Goal: Task Accomplishment & Management: Manage account settings

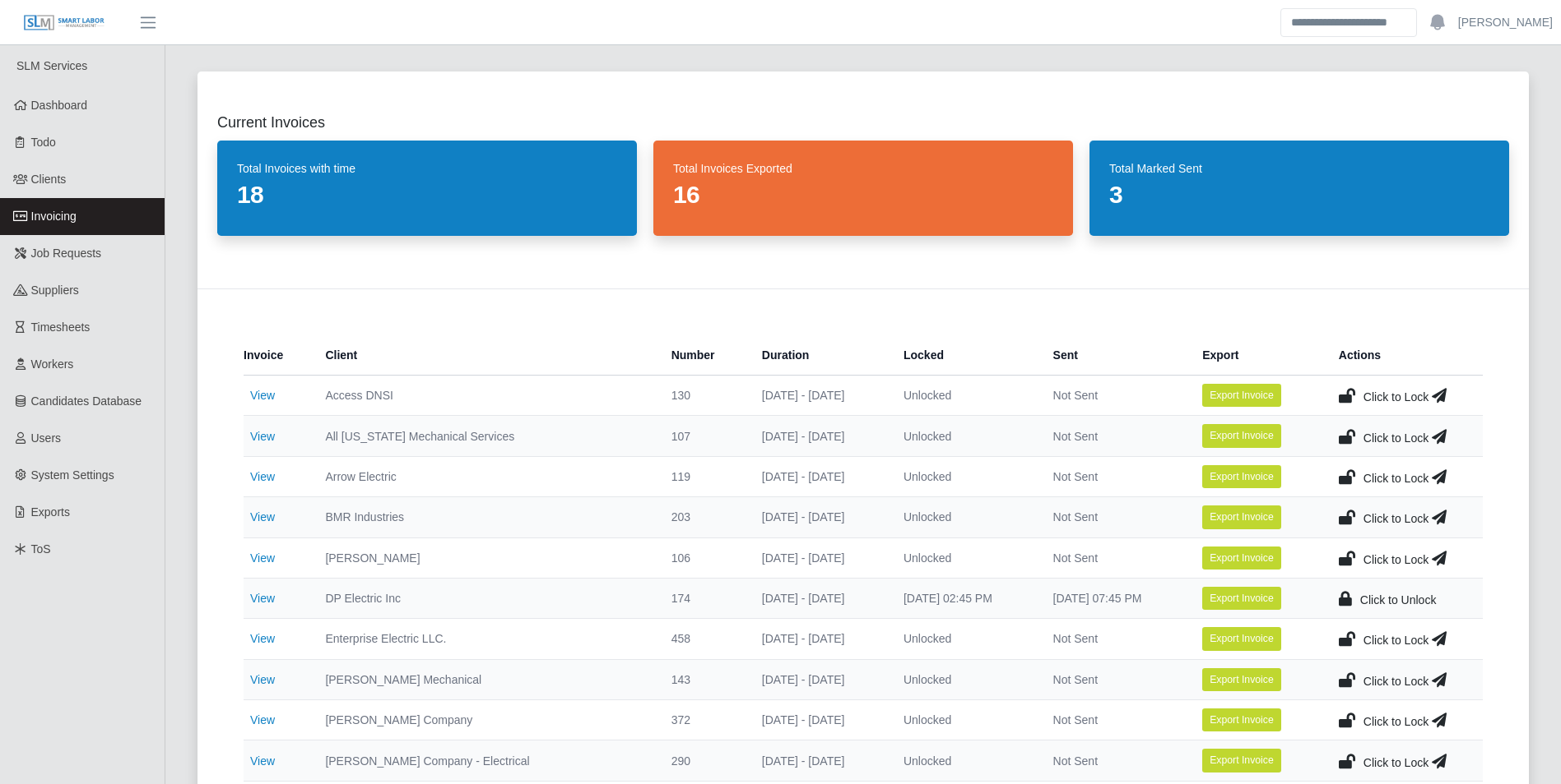
click at [73, 214] on span "Invoicing" at bounding box center [54, 216] width 45 height 14
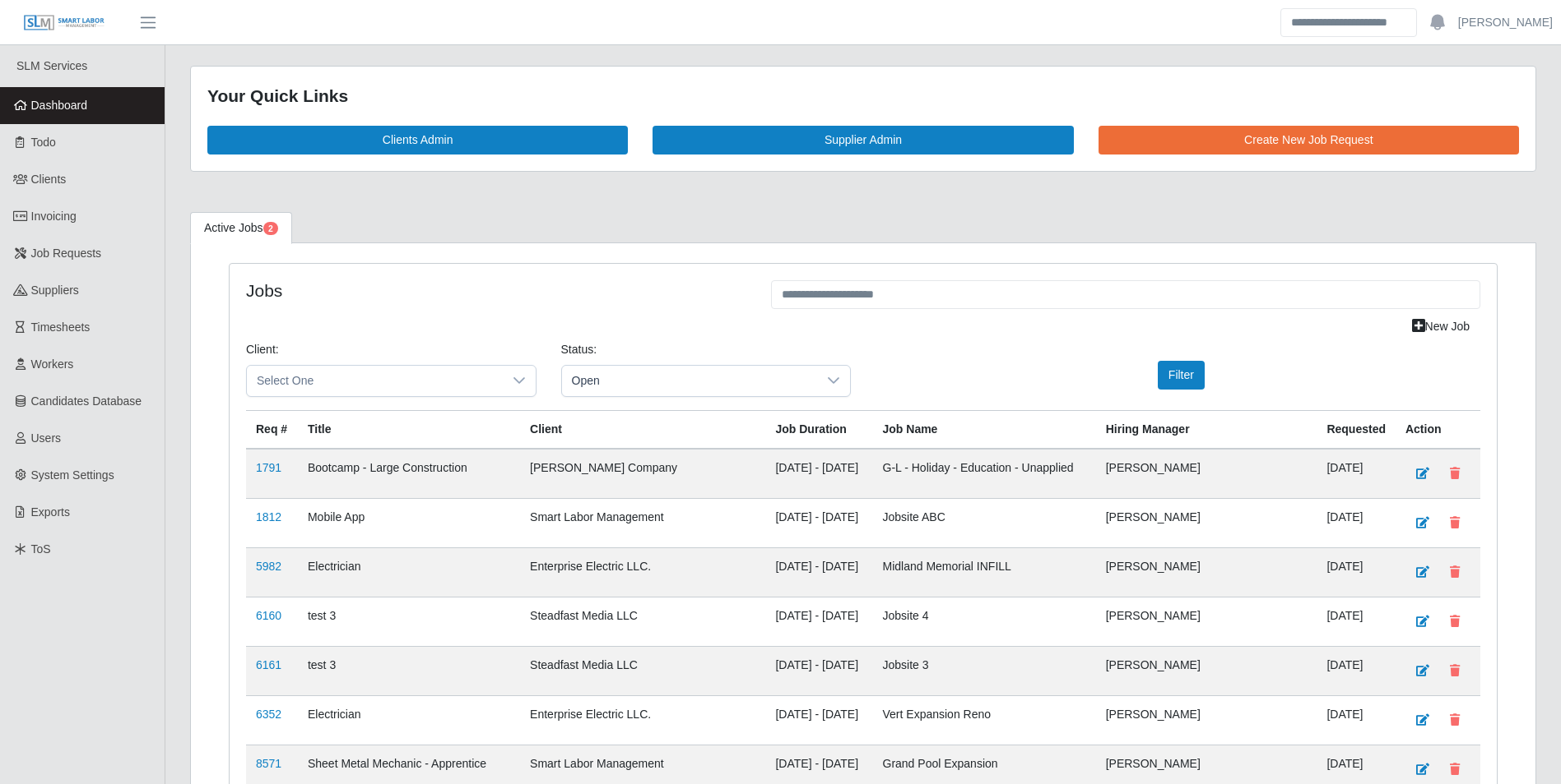
click at [78, 89] on link "Dashboard" at bounding box center [82, 105] width 165 height 37
click at [71, 96] on link "Dashboard" at bounding box center [82, 105] width 165 height 37
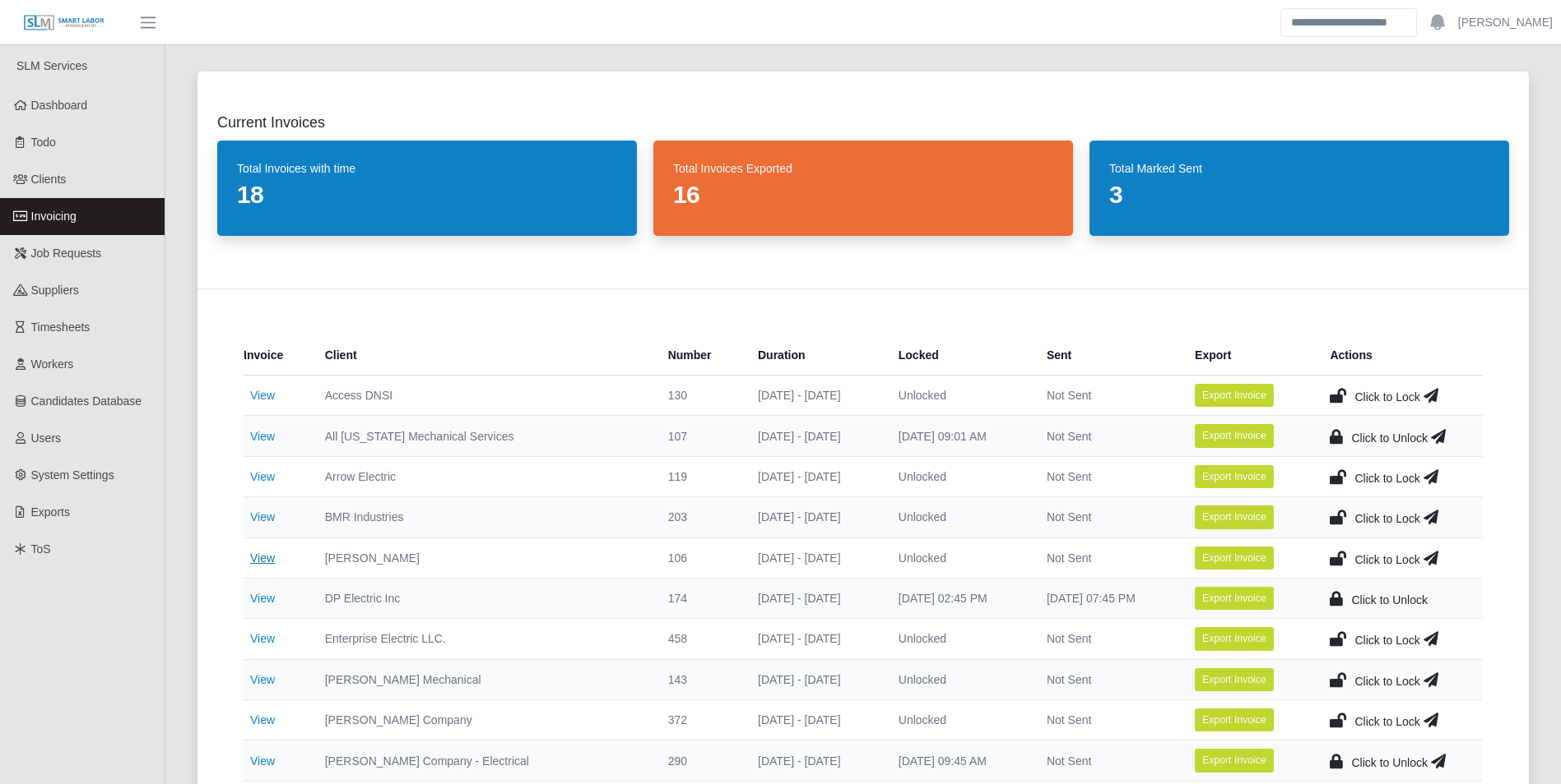
click at [265, 554] on link "View" at bounding box center [262, 559] width 24 height 14
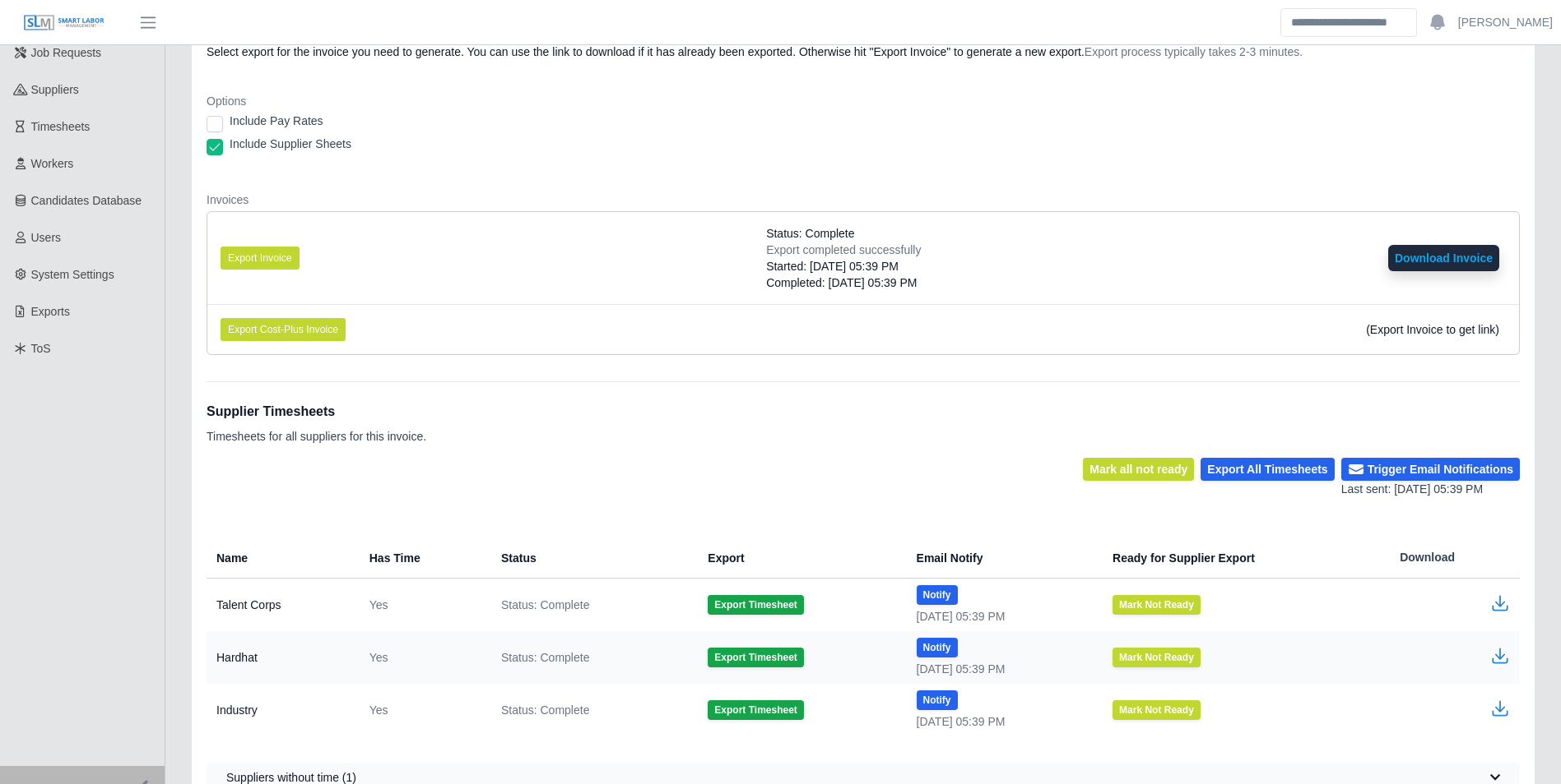
scroll to position [265, 0]
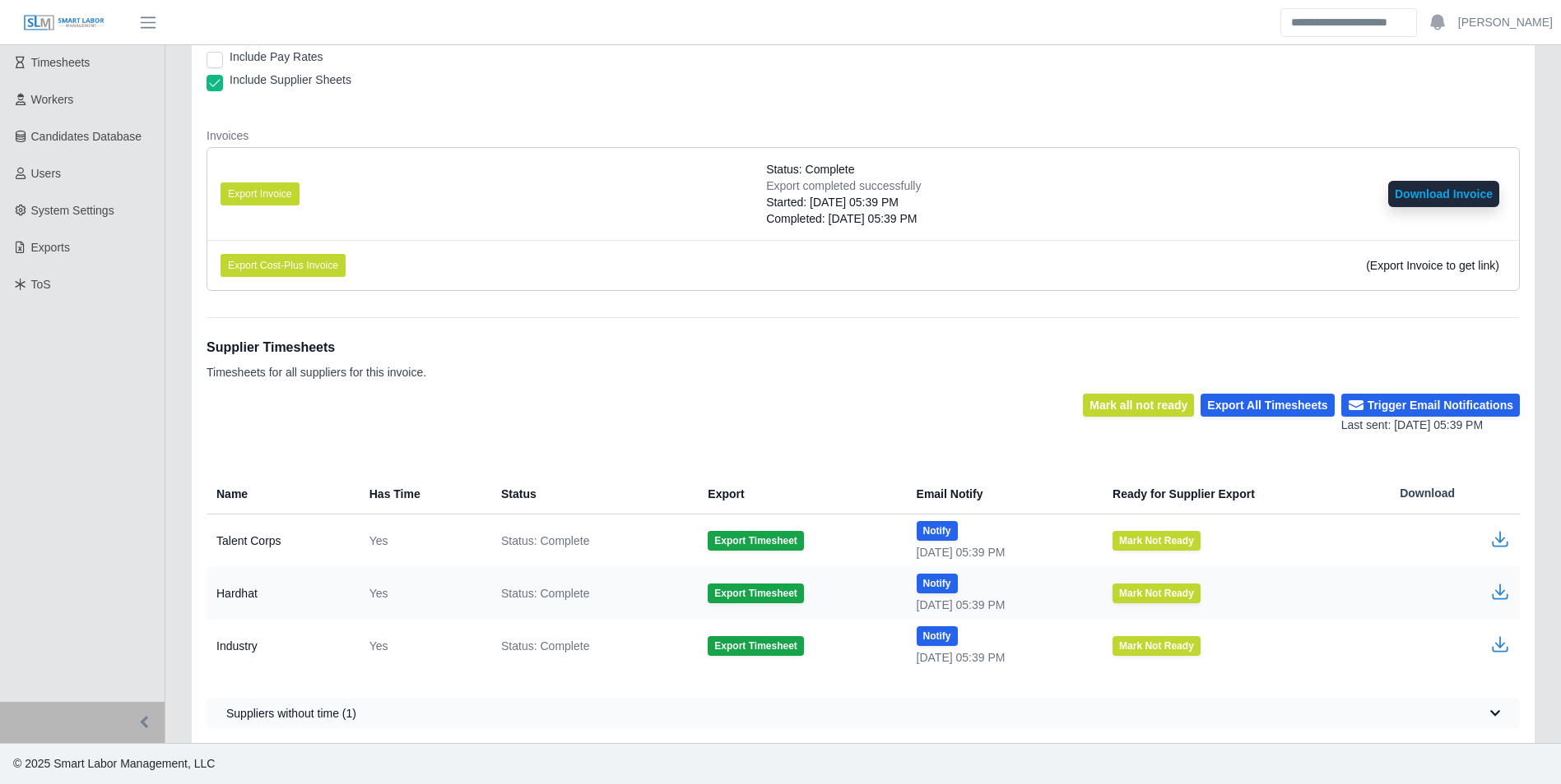
click at [1498, 543] on icon "button" at bounding box center [1500, 540] width 19 height 19
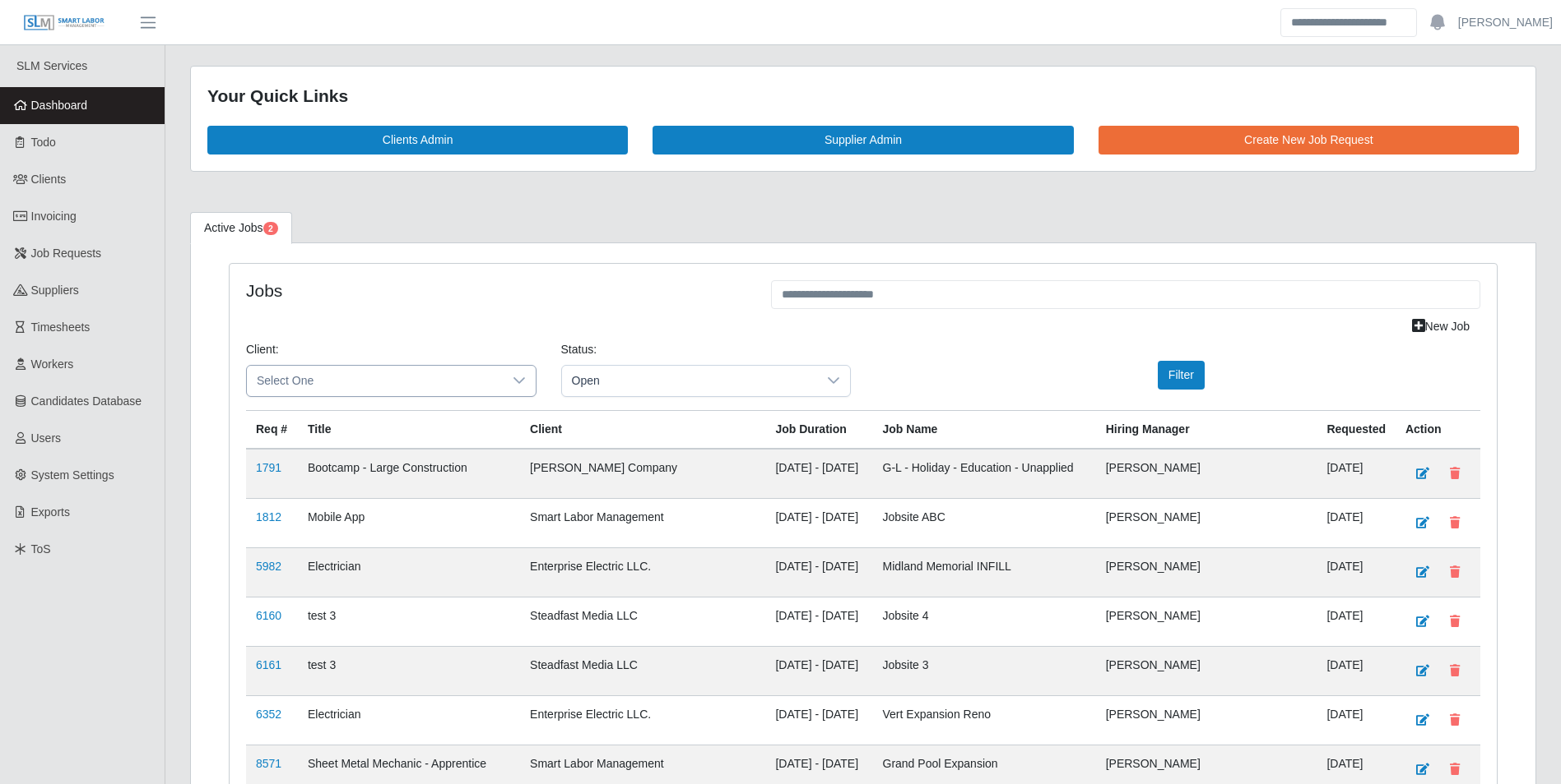
click at [380, 381] on span "Select One" at bounding box center [374, 381] width 256 height 30
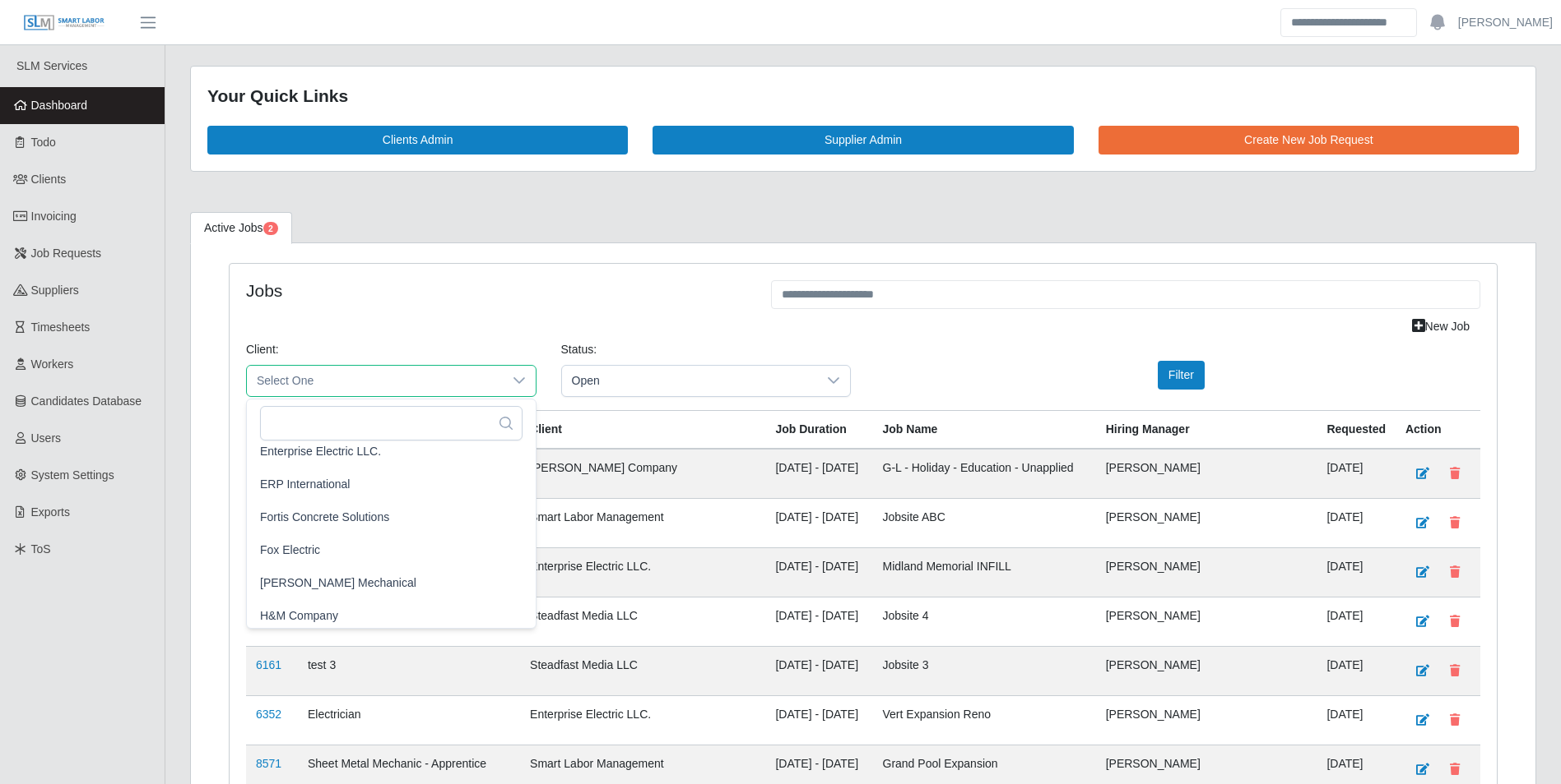
scroll to position [740, 0]
click at [390, 580] on span "George Wayne Mechanical" at bounding box center [338, 578] width 156 height 18
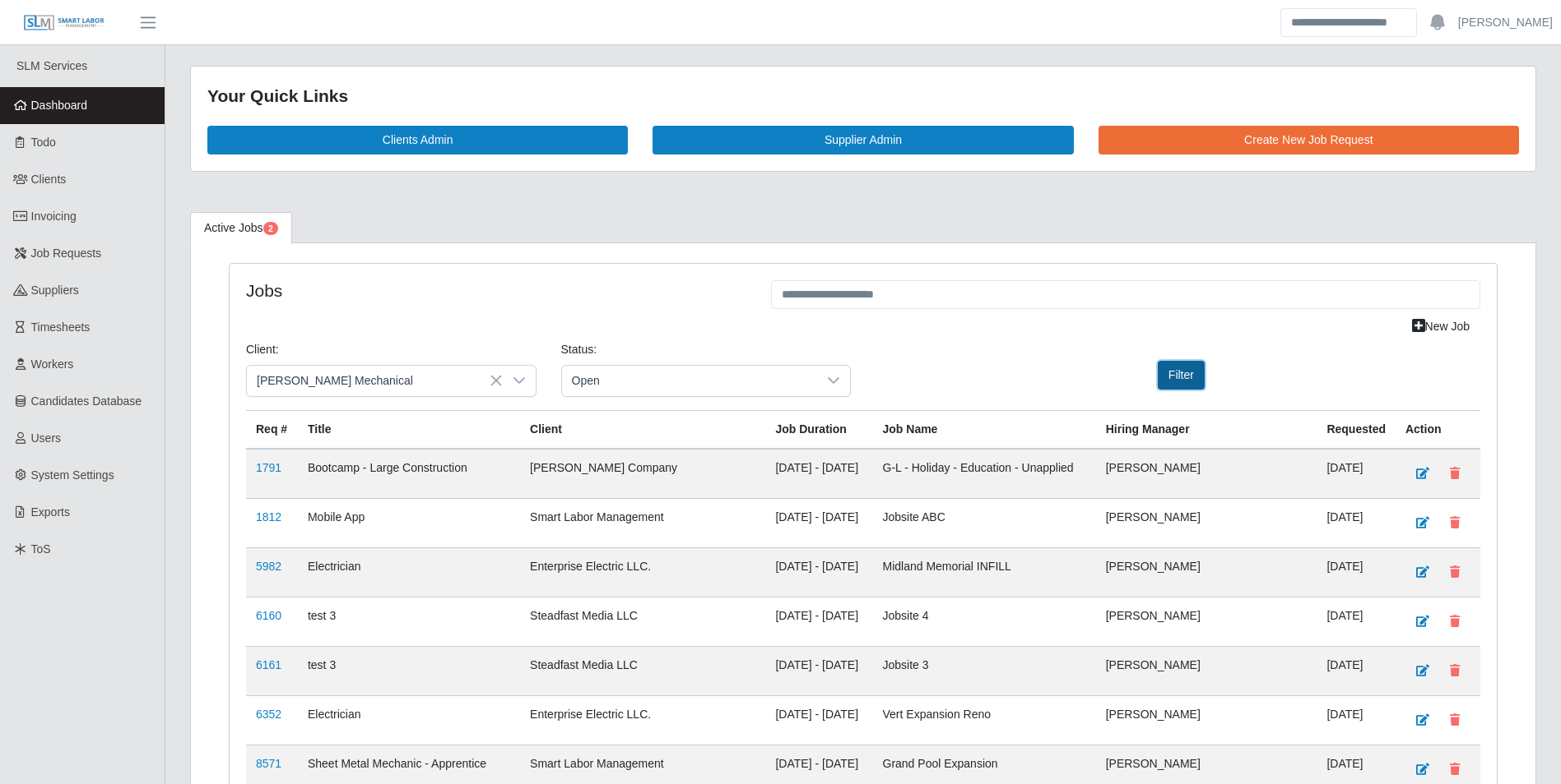
click at [1195, 376] on button "Filter" at bounding box center [1181, 376] width 47 height 29
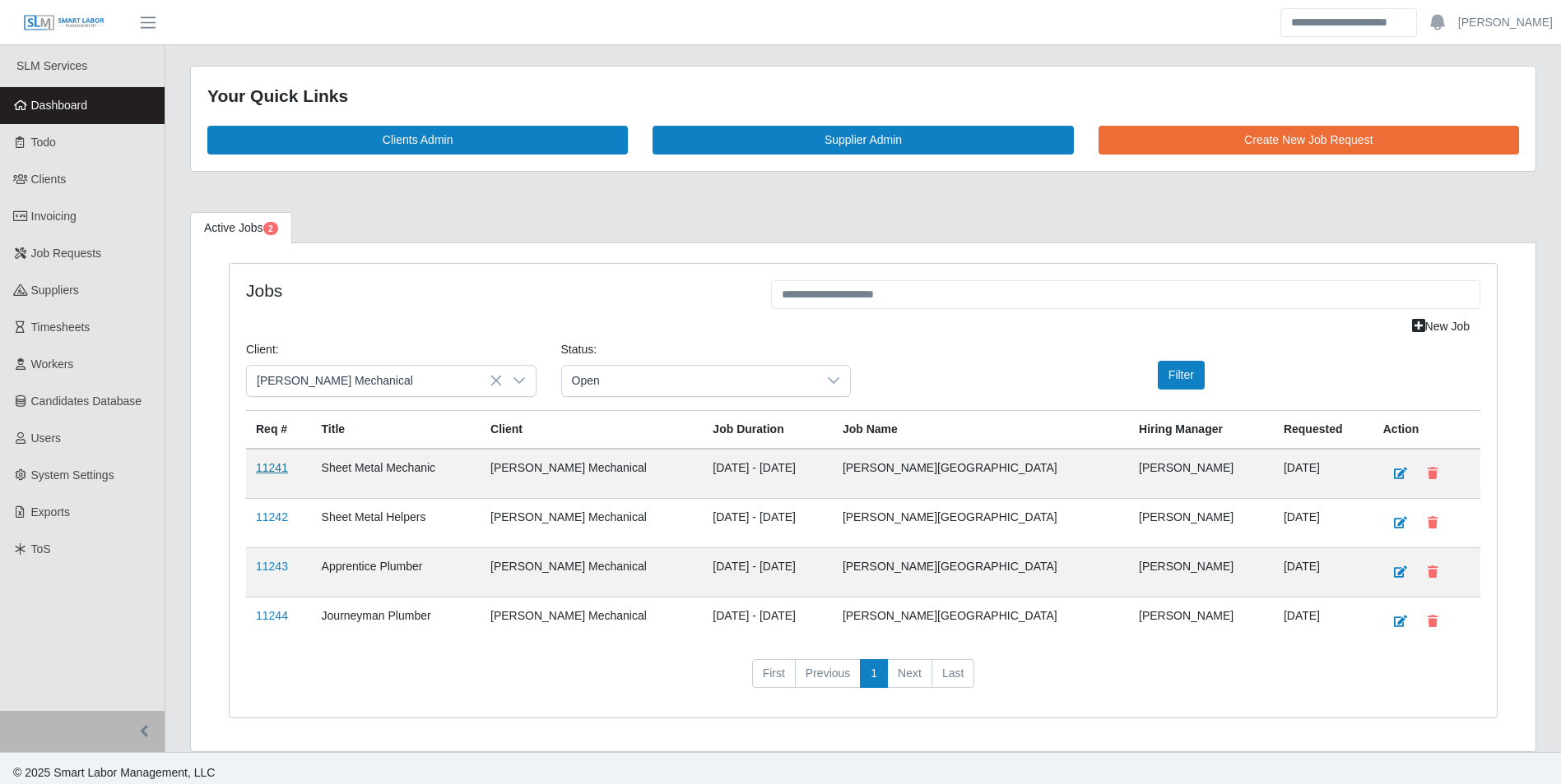
click at [272, 465] on link "11241" at bounding box center [272, 468] width 32 height 14
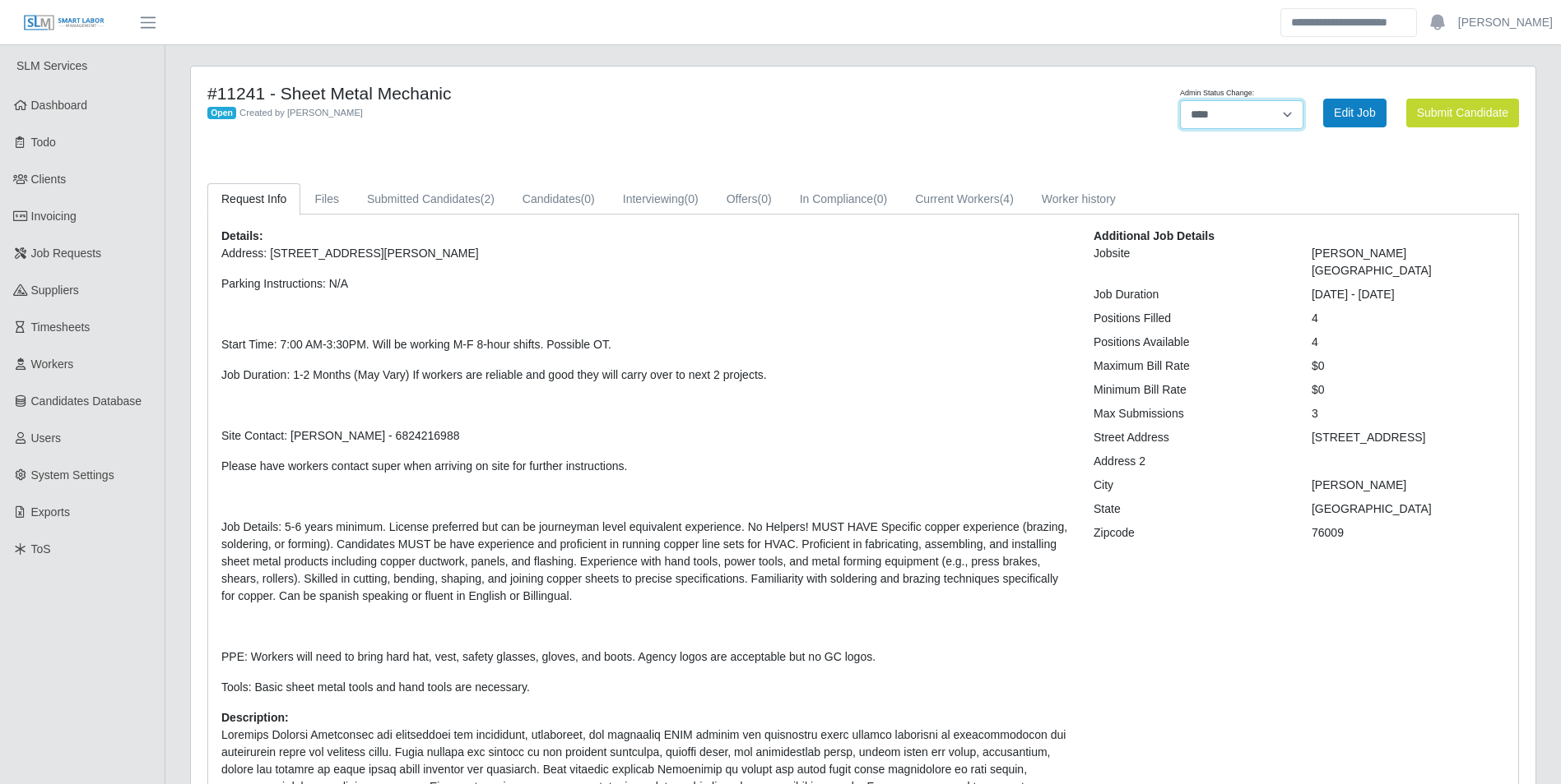
click at [1281, 117] on select "******* **** ******" at bounding box center [1241, 115] width 124 height 29
select select "******"
click at [1303, 100] on select "******* **** ******" at bounding box center [1241, 115] width 124 height 29
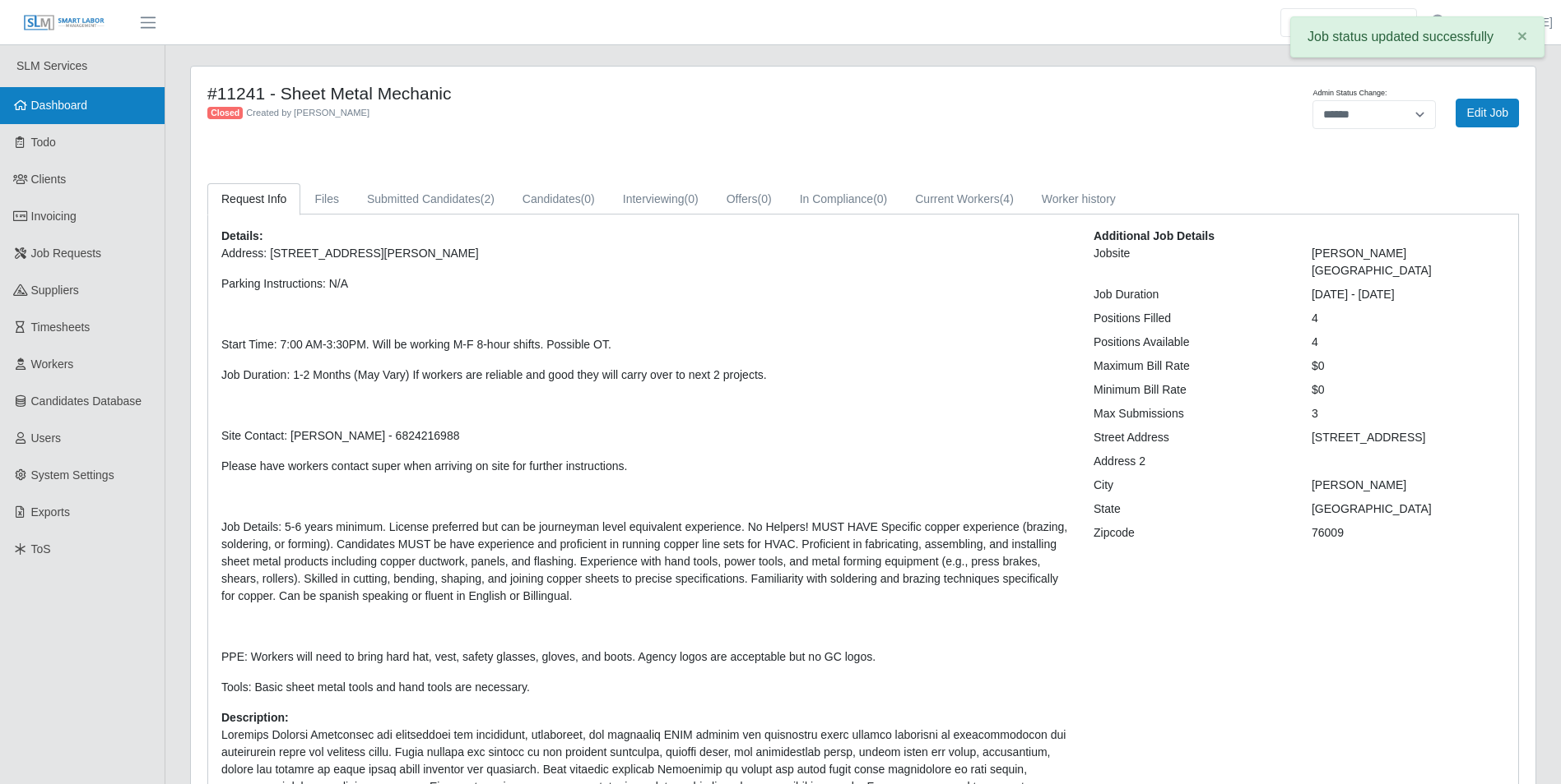
click at [77, 103] on span "Dashboard" at bounding box center [59, 105] width 57 height 14
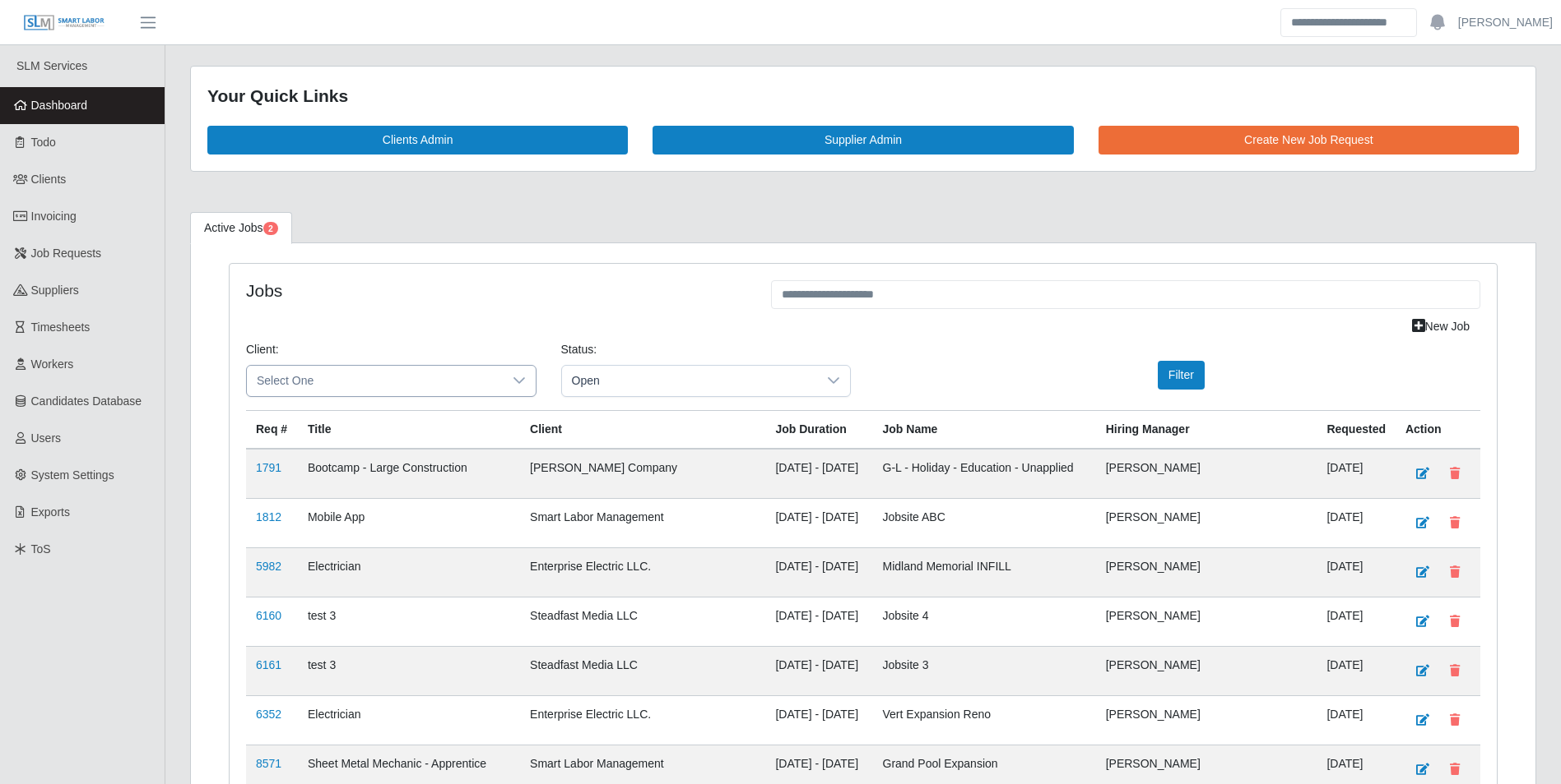
click at [387, 378] on span "Select One" at bounding box center [374, 381] width 256 height 30
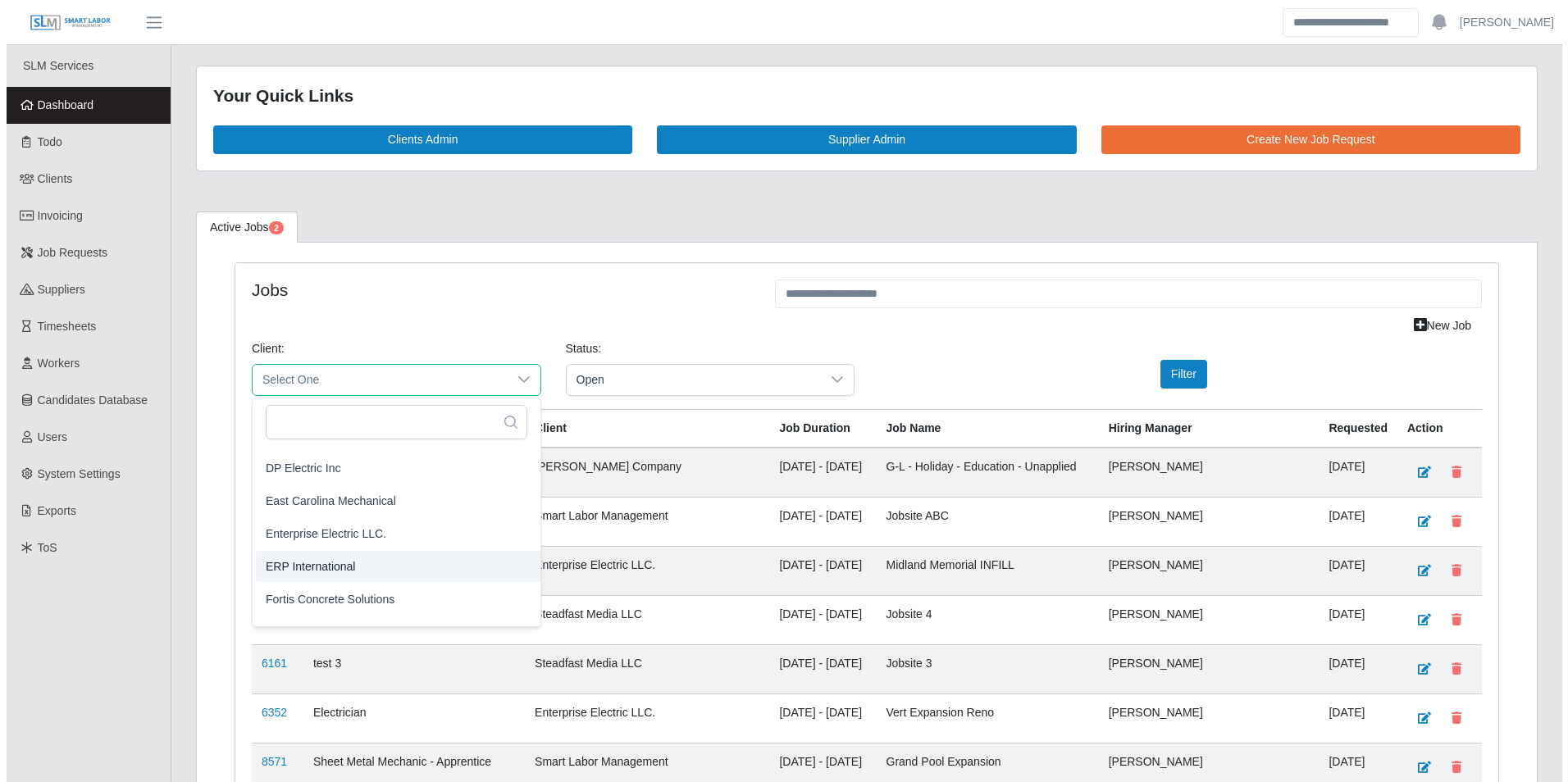
scroll to position [738, 0]
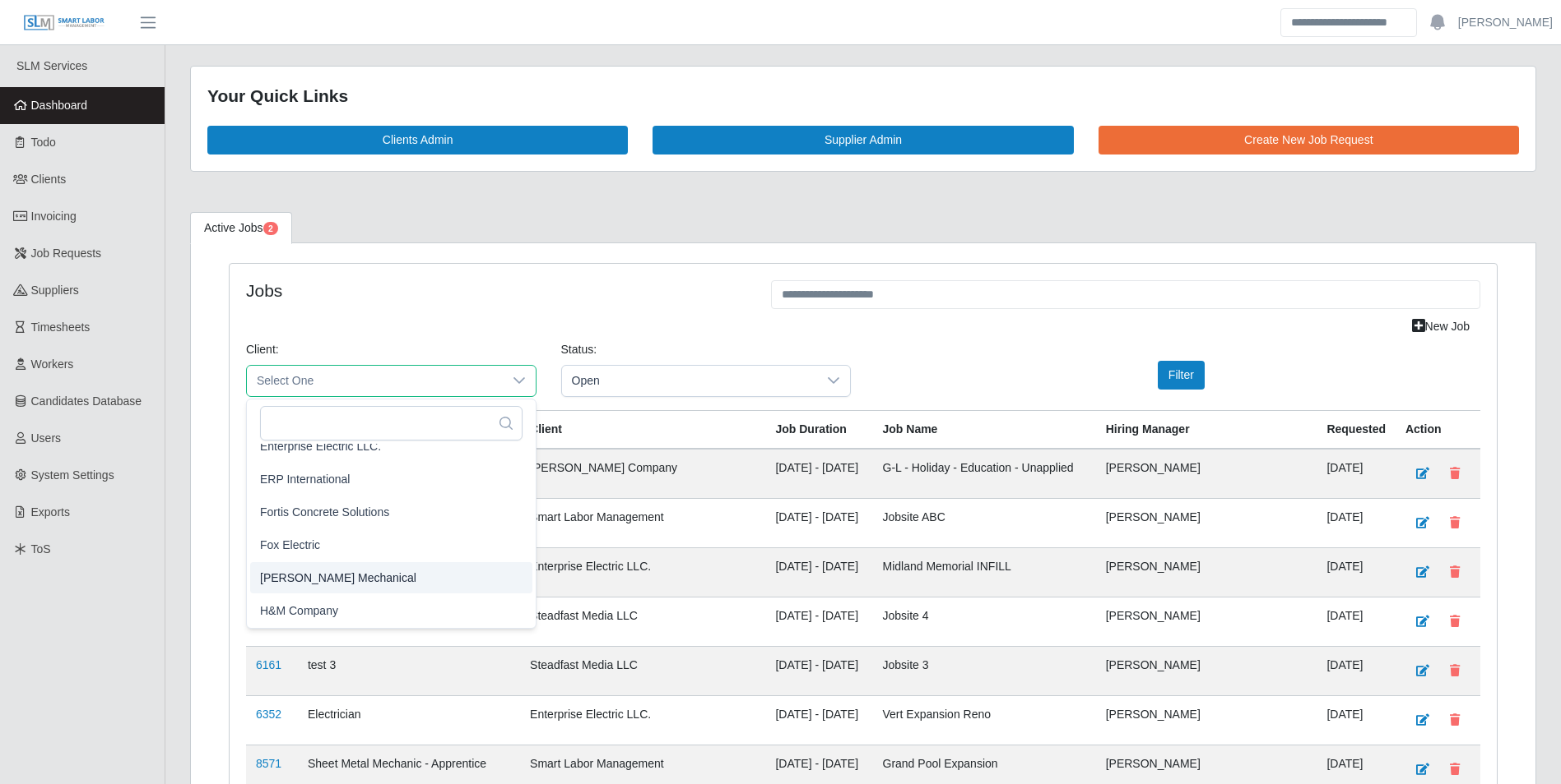
click at [376, 574] on span "George Wayne Mechanical" at bounding box center [338, 578] width 156 height 18
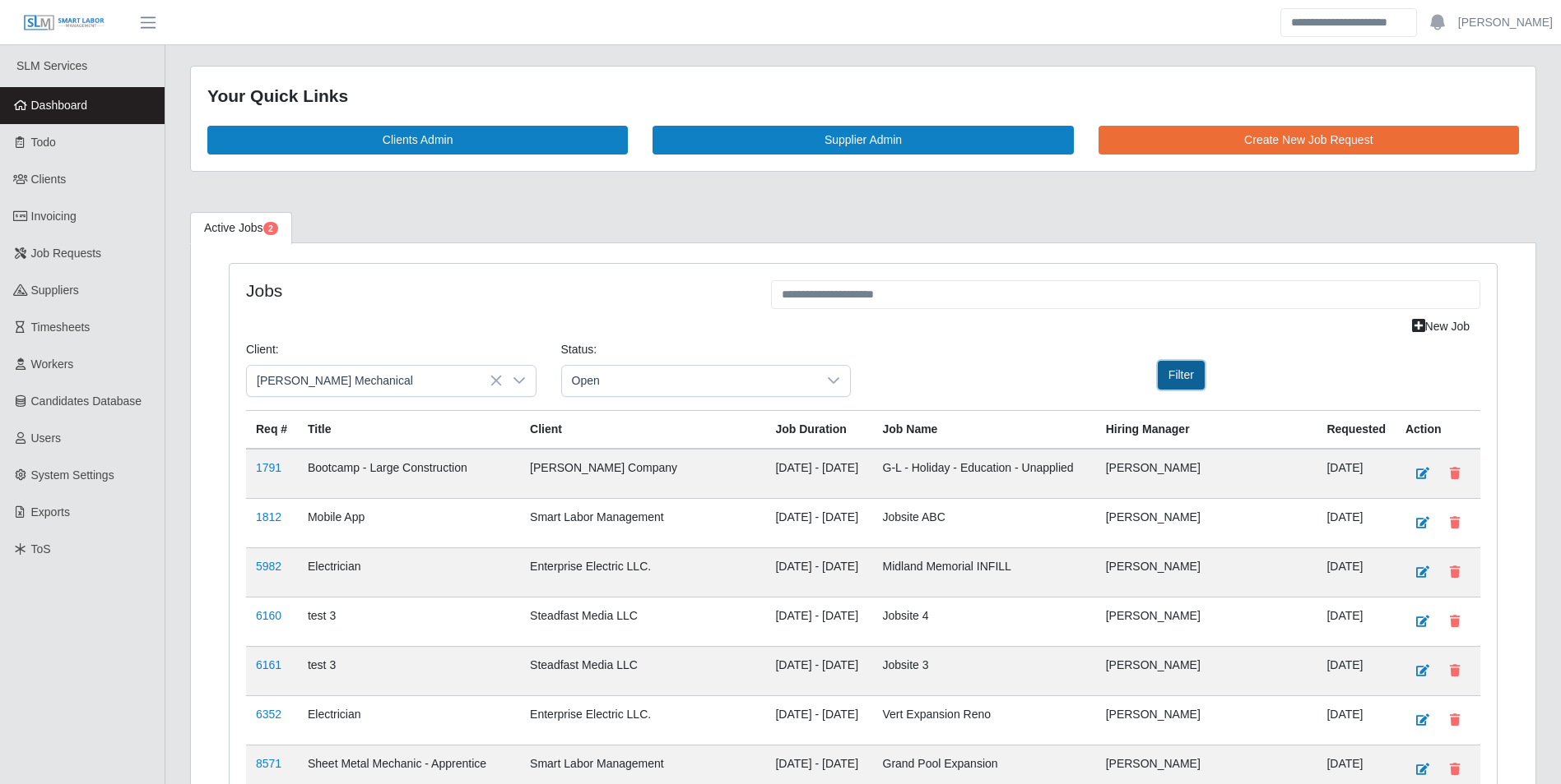
click at [1165, 365] on button "Filter" at bounding box center [1181, 376] width 47 height 29
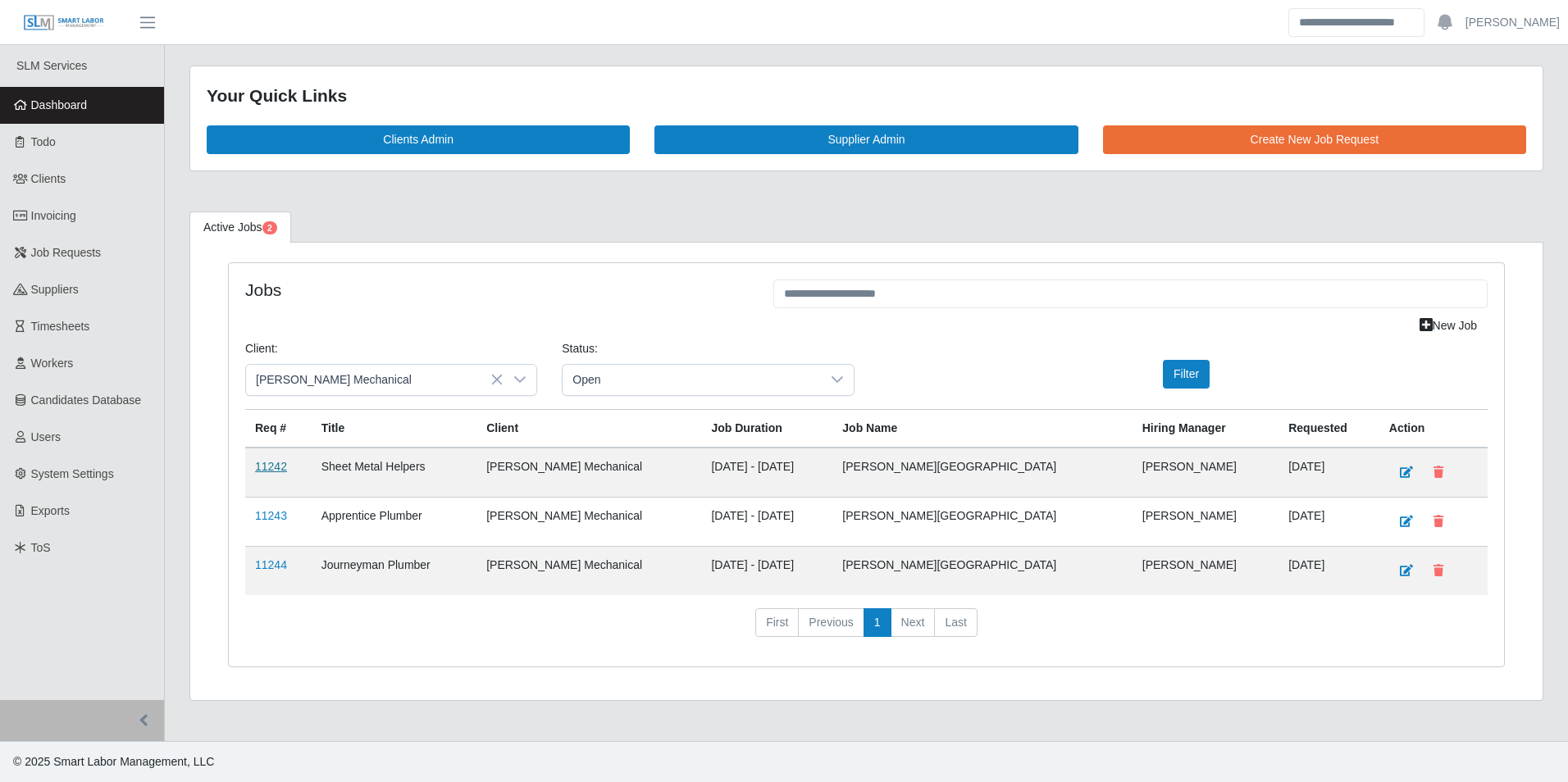
click at [264, 471] on link "11242" at bounding box center [271, 467] width 32 height 14
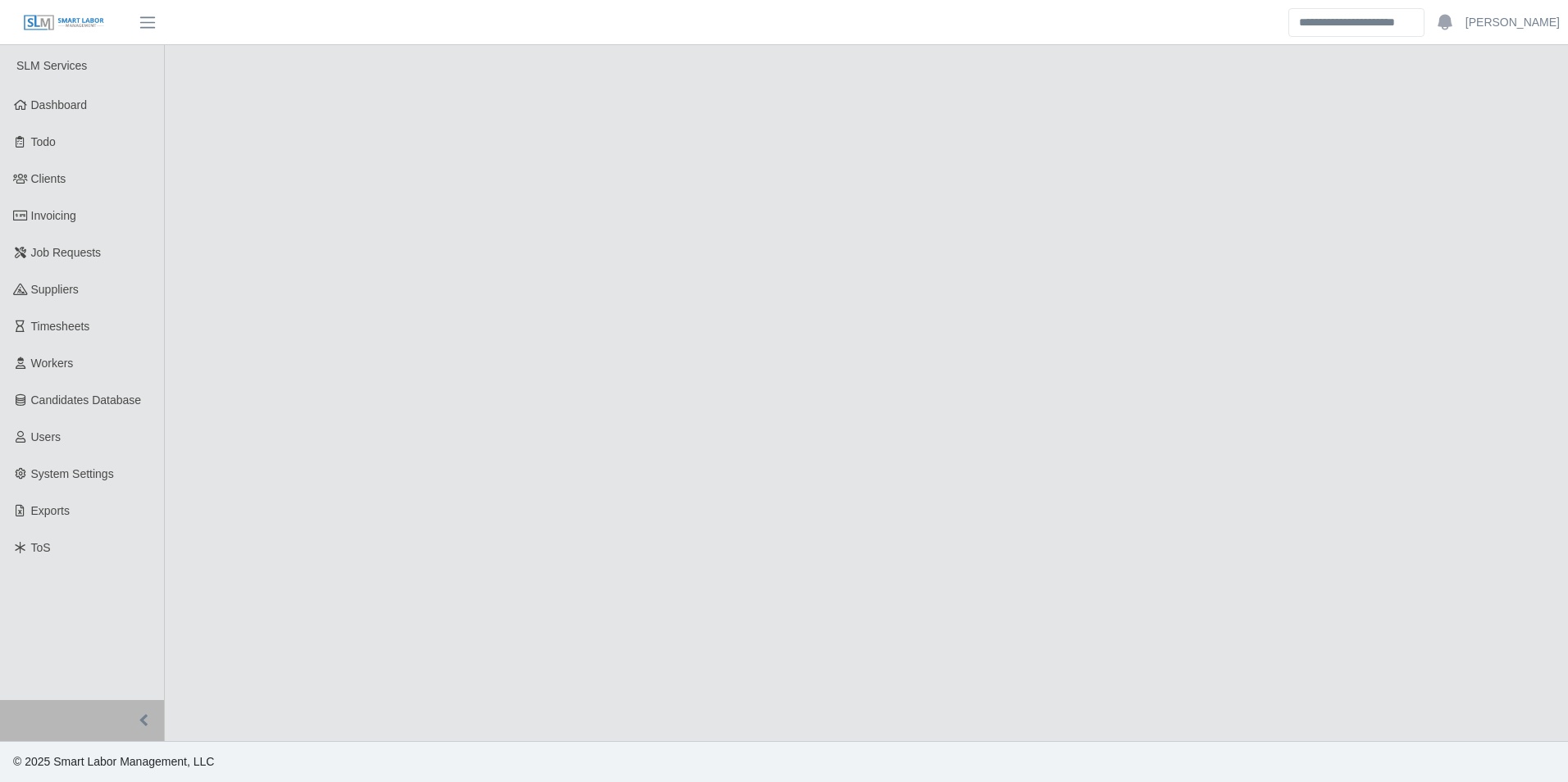
select select "****"
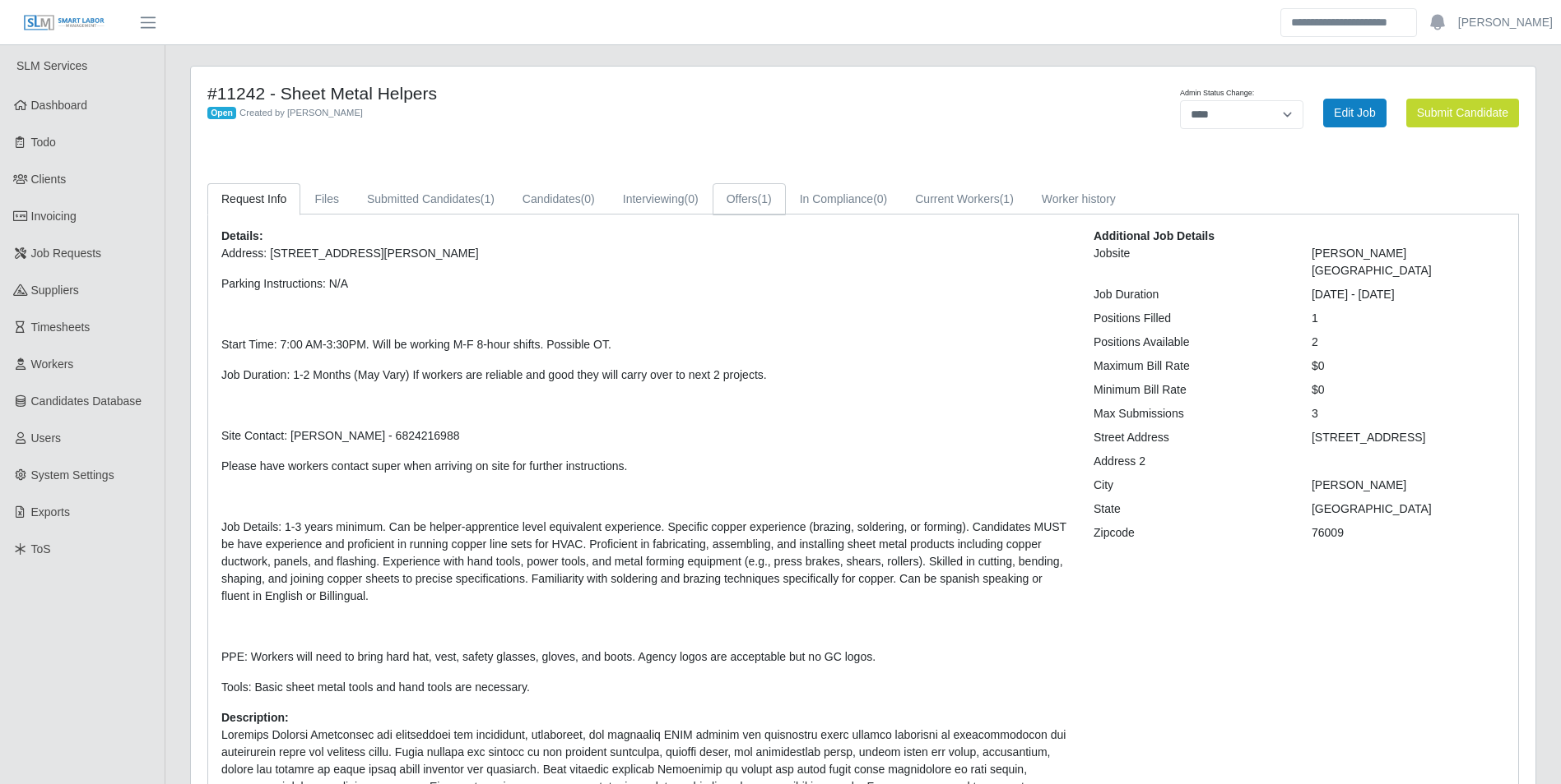
click at [747, 206] on link "Offers (1)" at bounding box center [748, 199] width 73 height 32
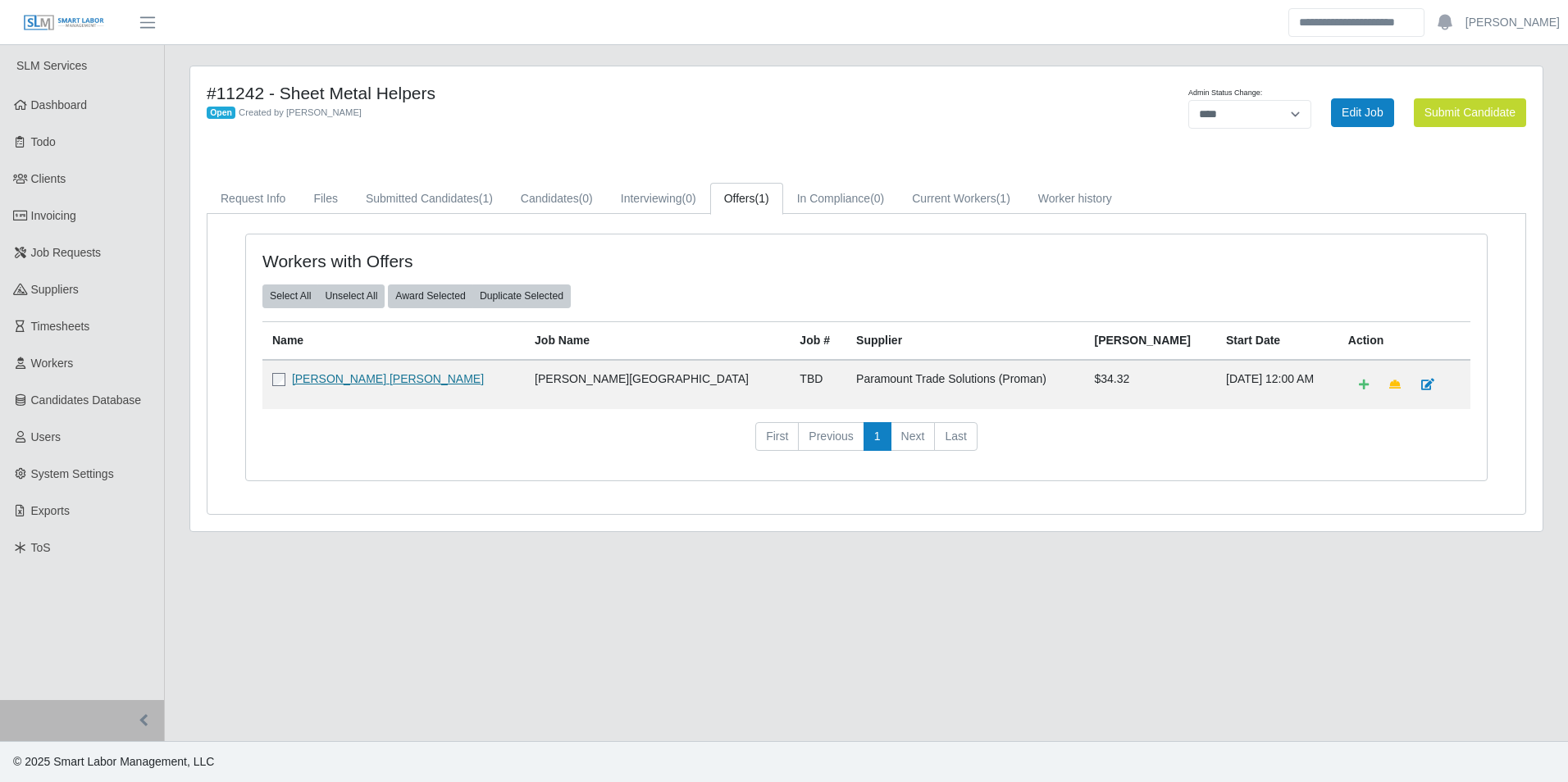
click at [390, 383] on link "Mario Rivera Martinez" at bounding box center [389, 379] width 192 height 14
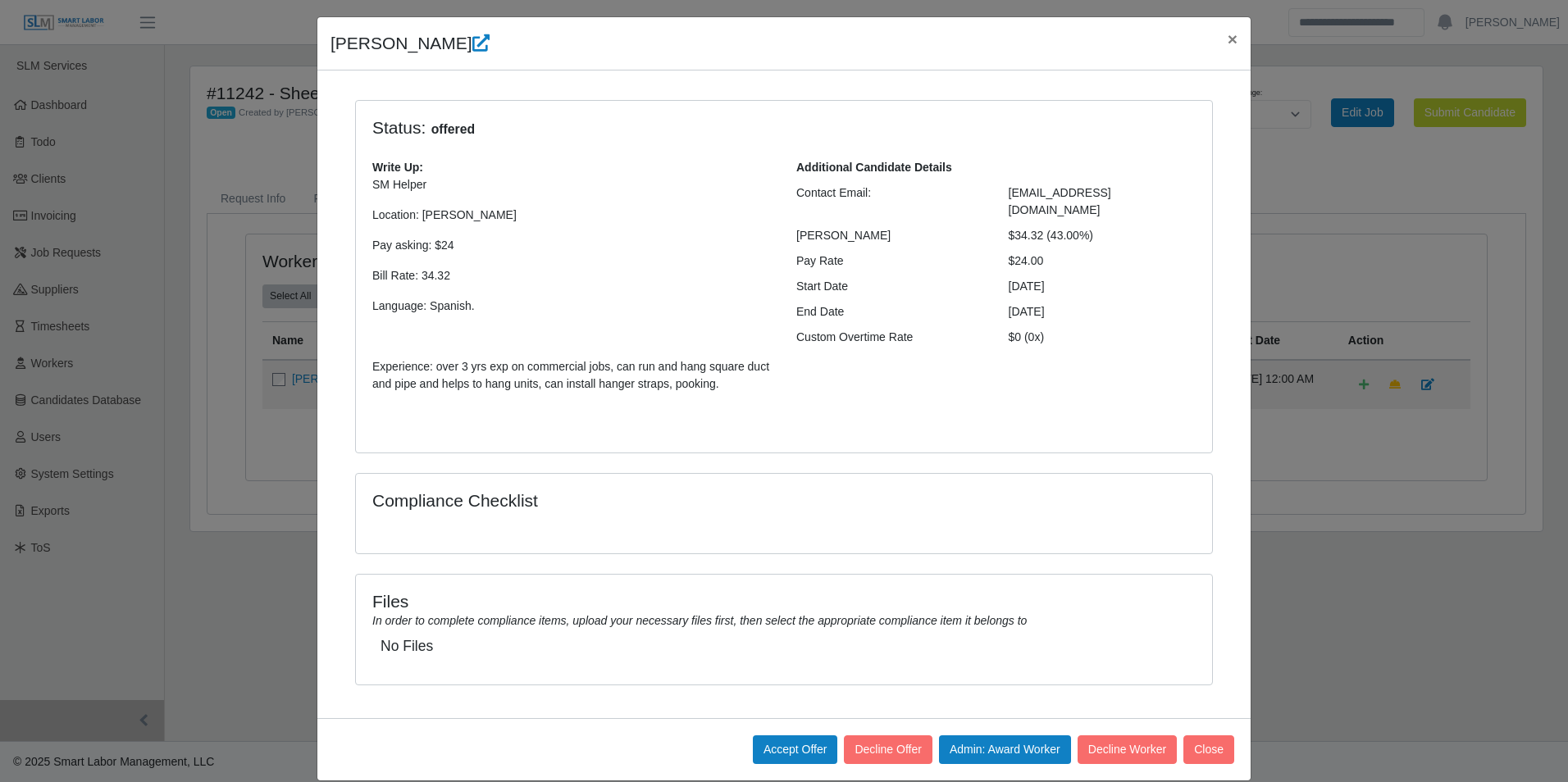
scroll to position [63, 0]
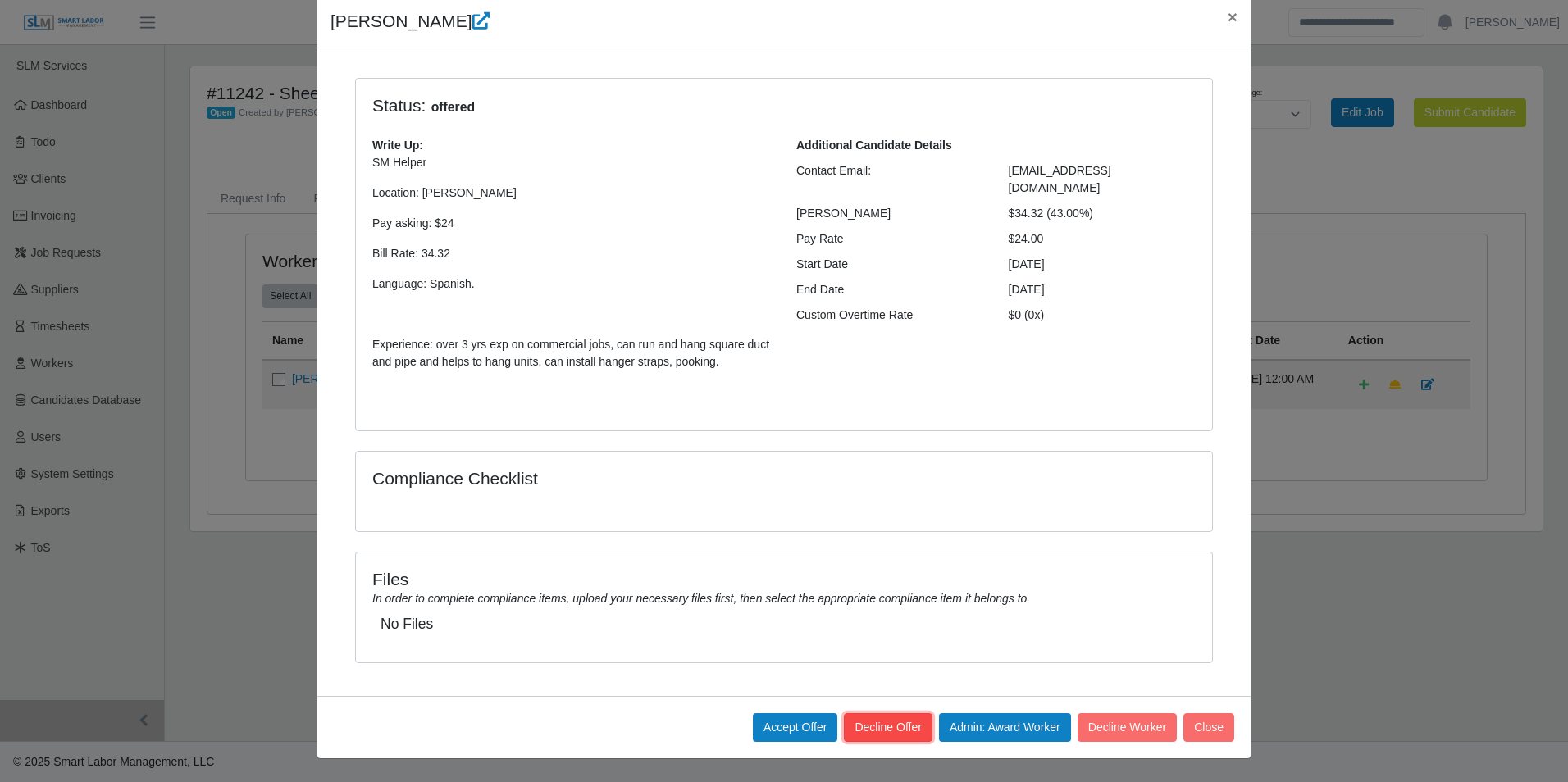
click at [876, 734] on button "Decline Offer" at bounding box center [888, 729] width 87 height 29
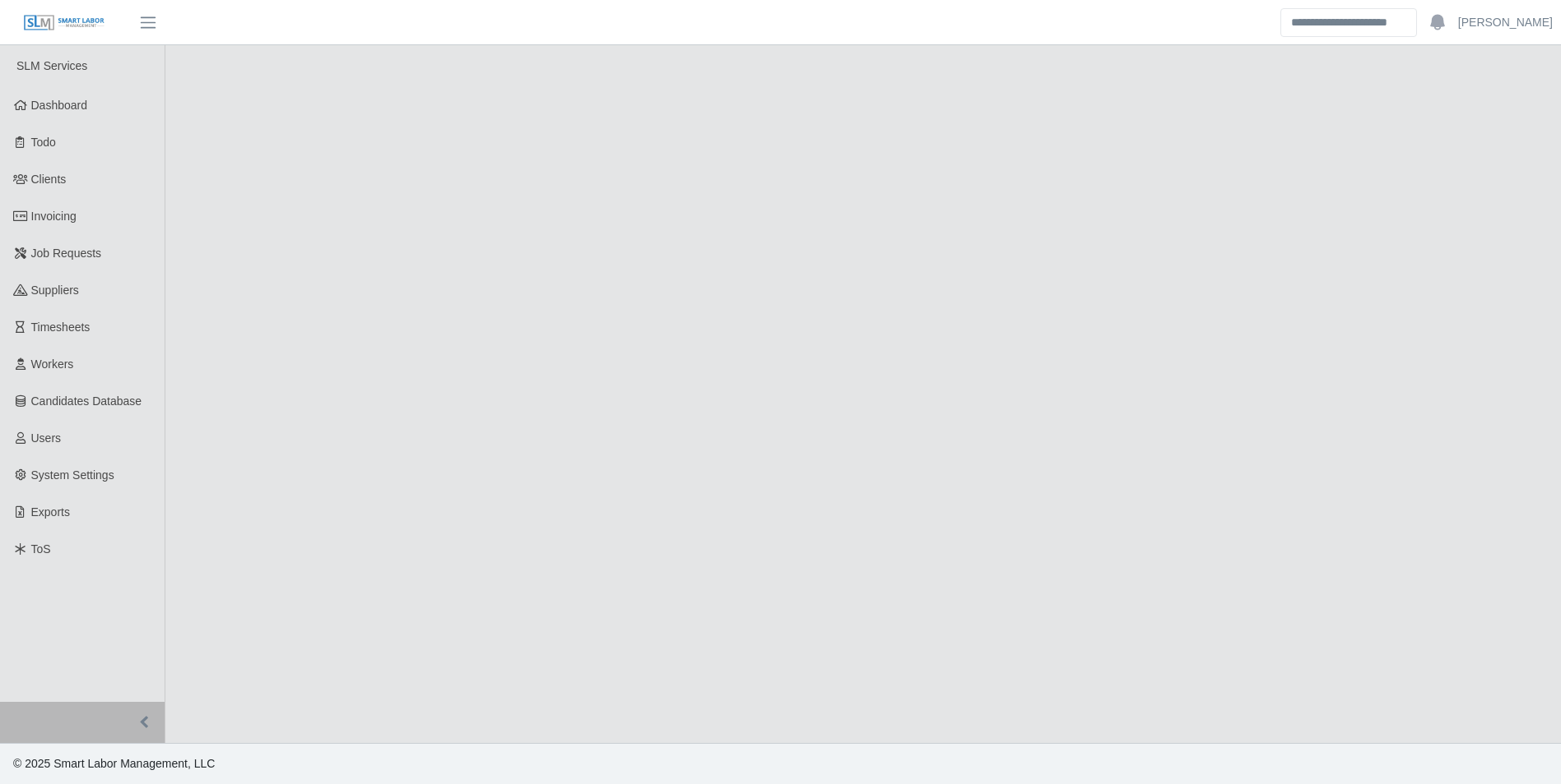
select select "****"
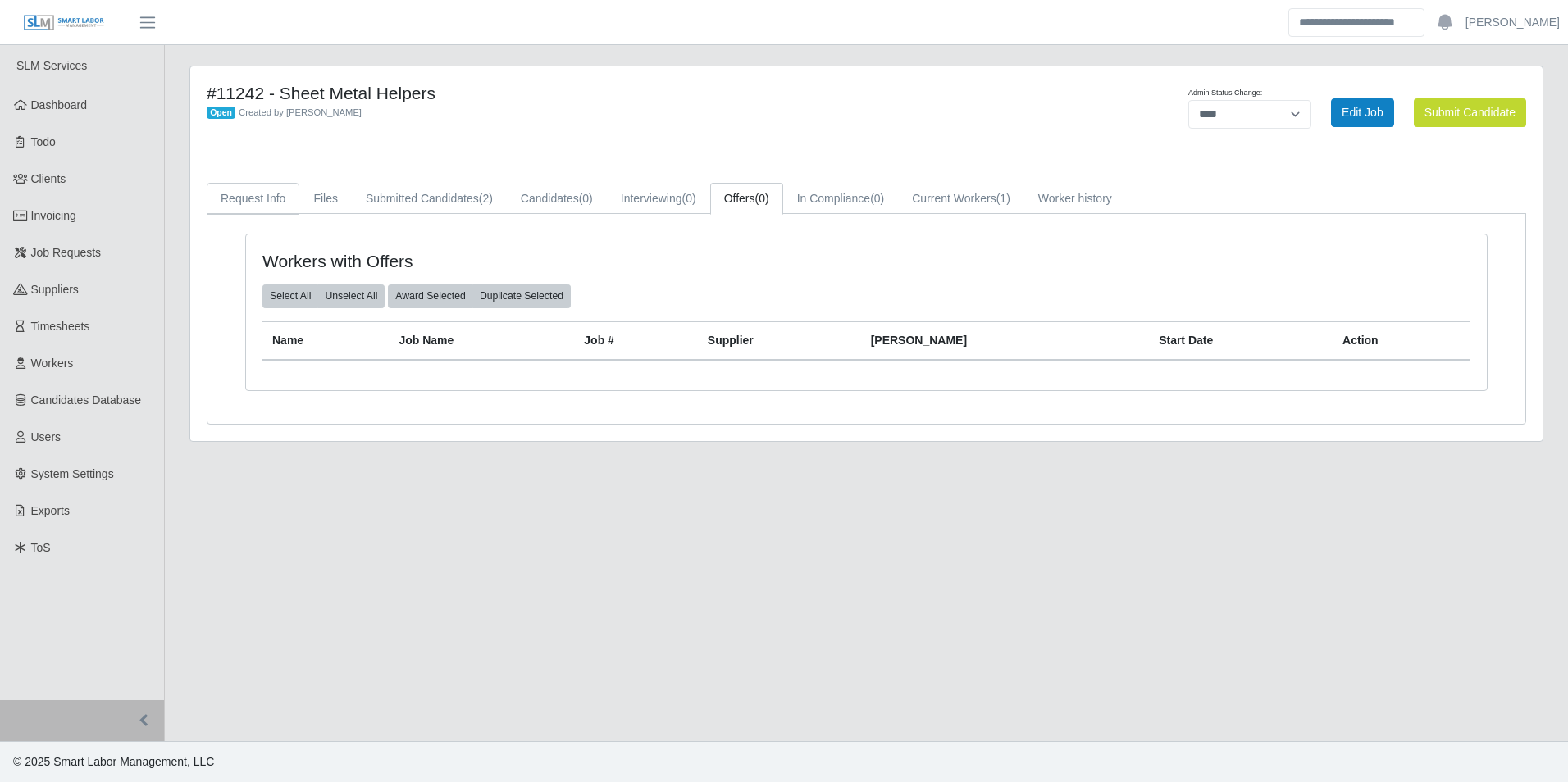
click at [236, 202] on link "Request Info" at bounding box center [253, 198] width 92 height 32
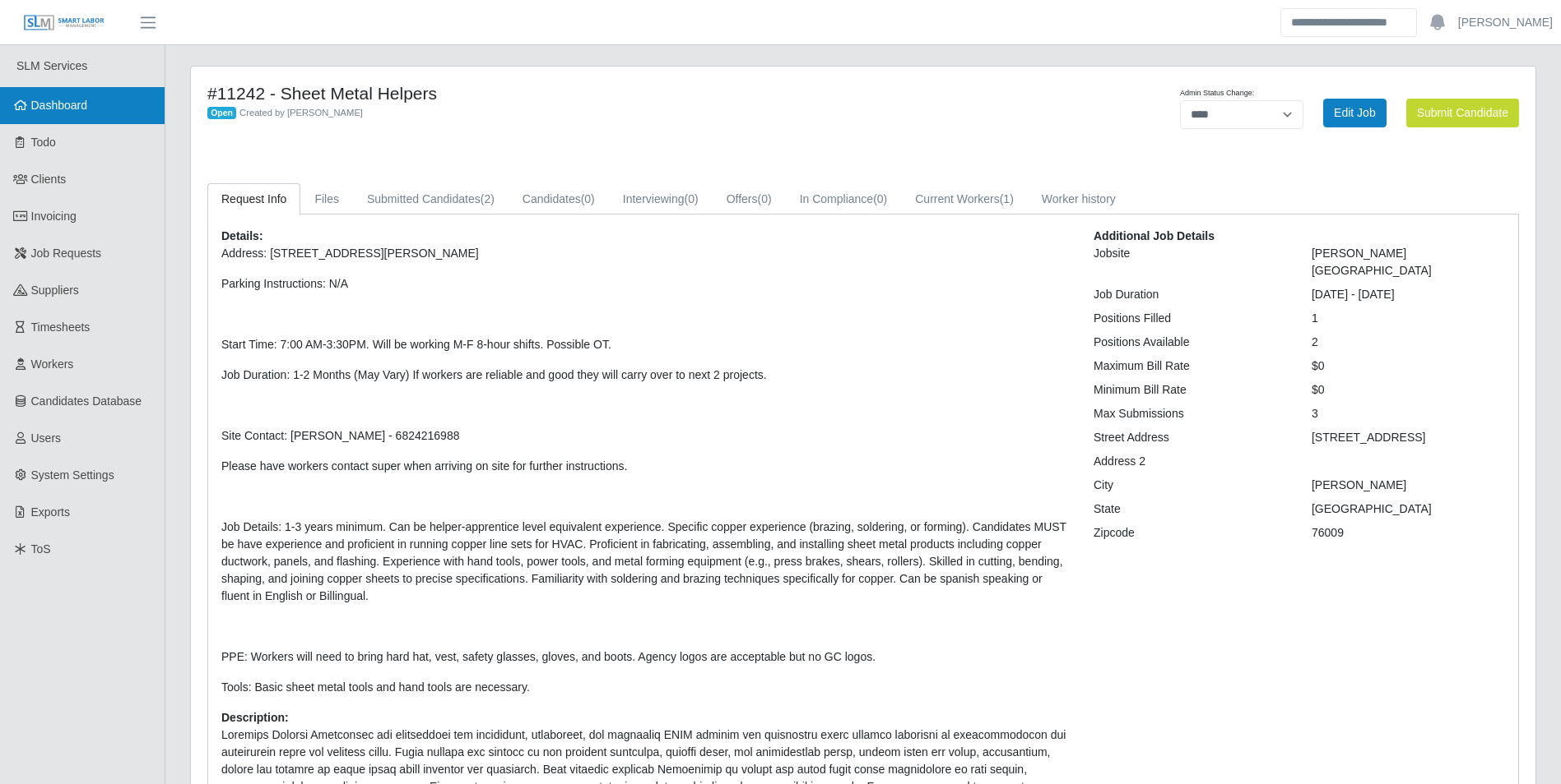
click at [82, 104] on span "Dashboard" at bounding box center [59, 105] width 57 height 14
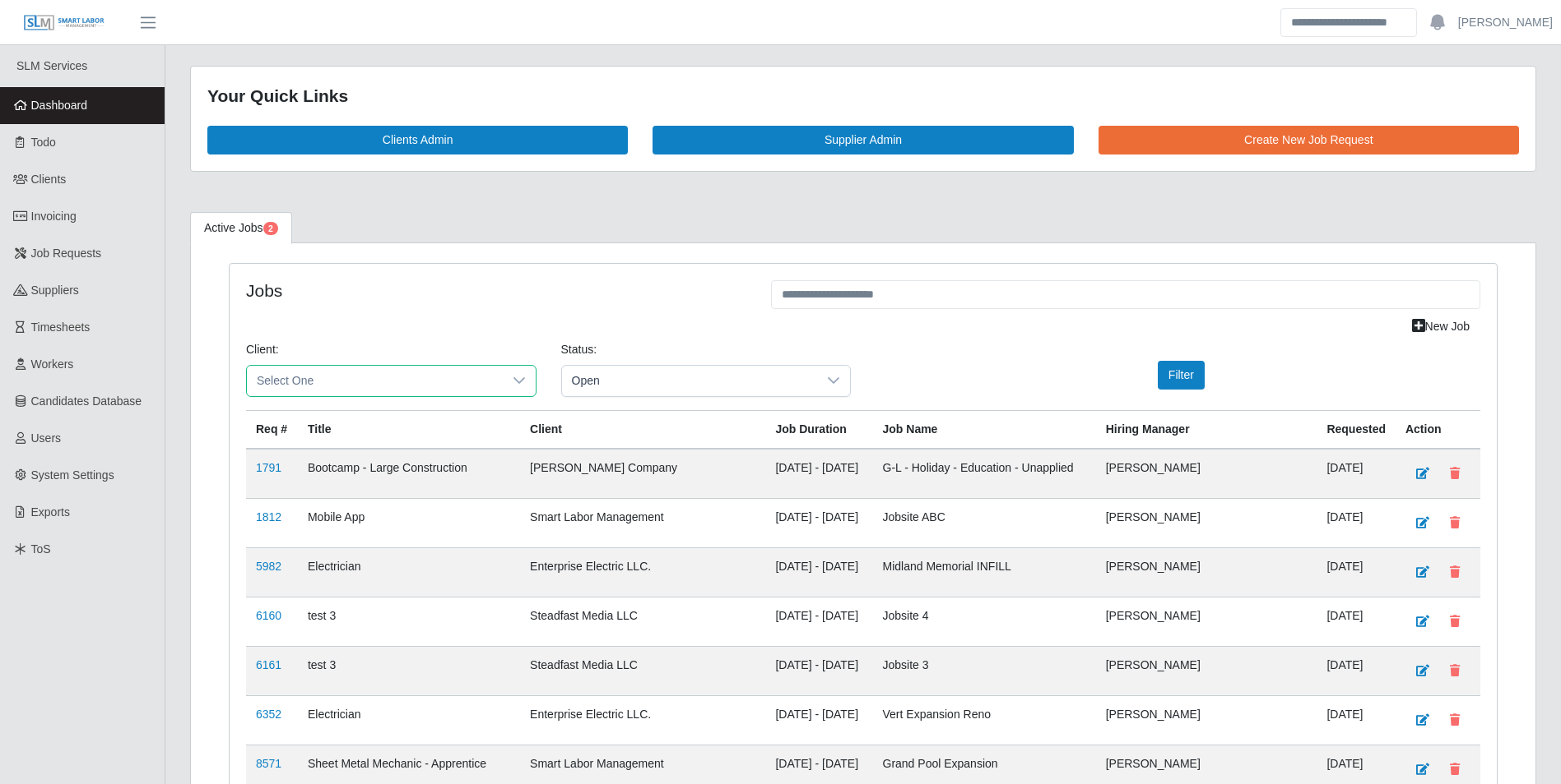
click at [439, 378] on span "Select One" at bounding box center [374, 381] width 256 height 30
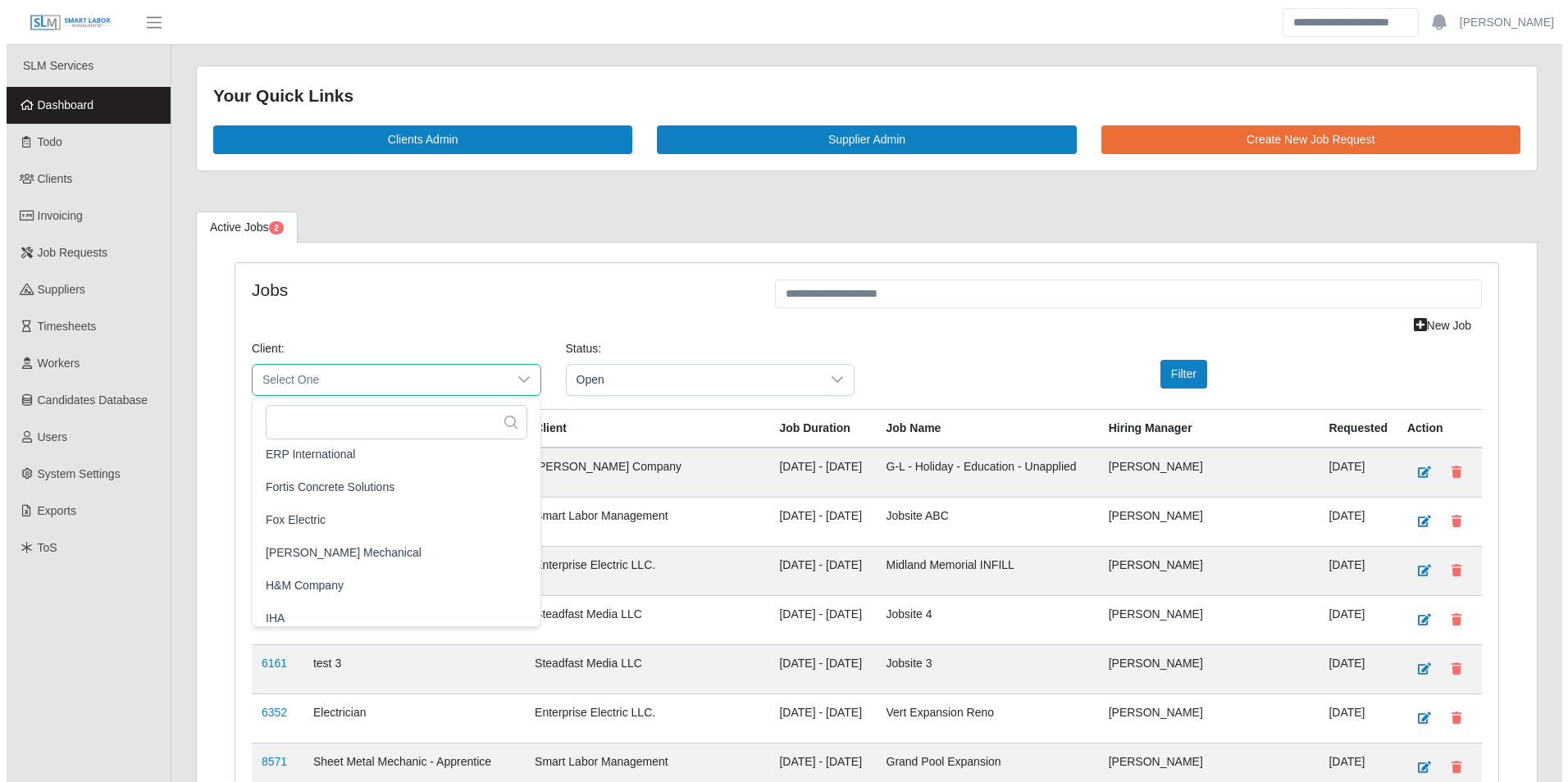
scroll to position [820, 0]
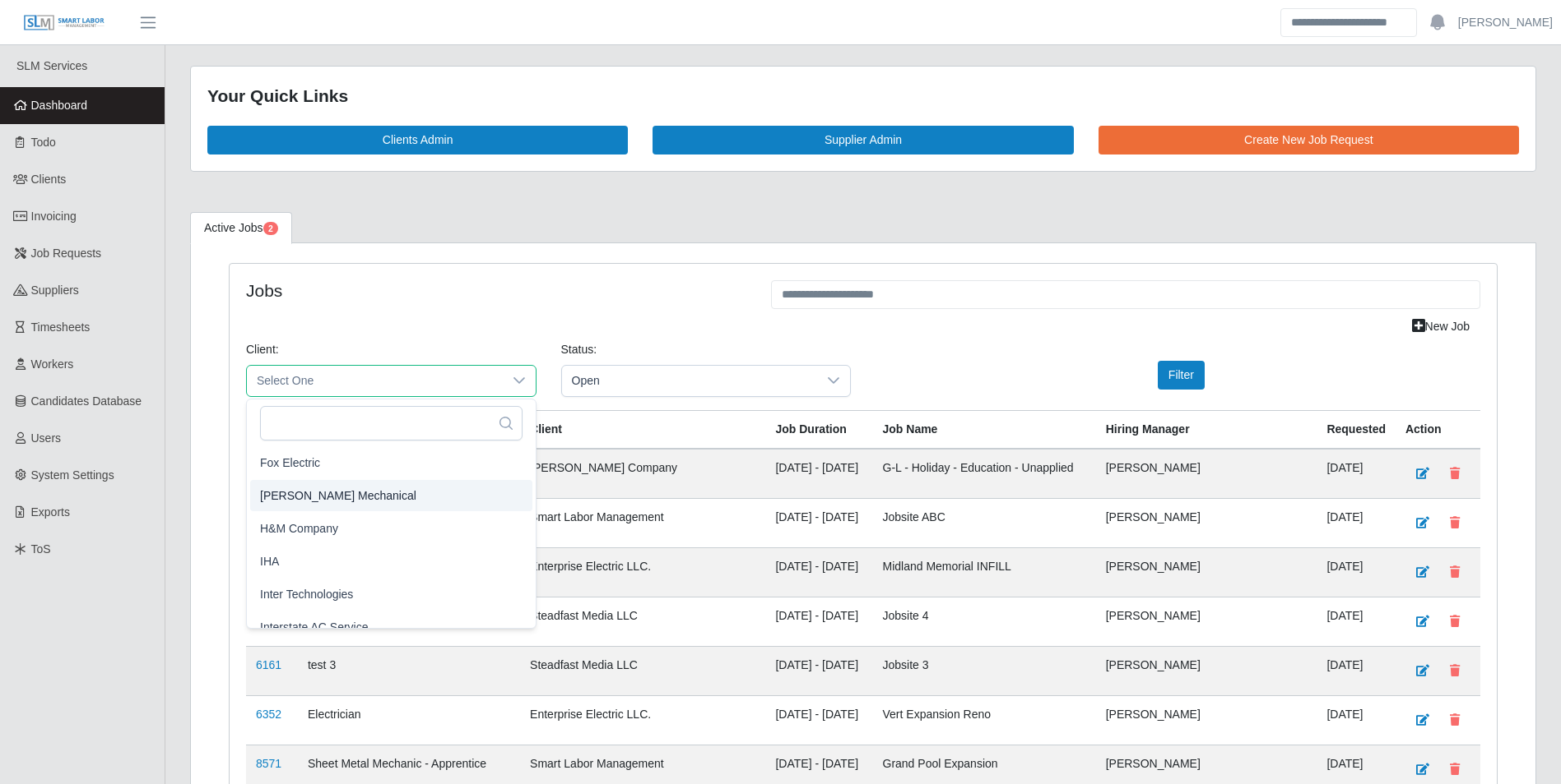
click at [403, 493] on li "[PERSON_NAME] Mechanical" at bounding box center [392, 496] width 283 height 31
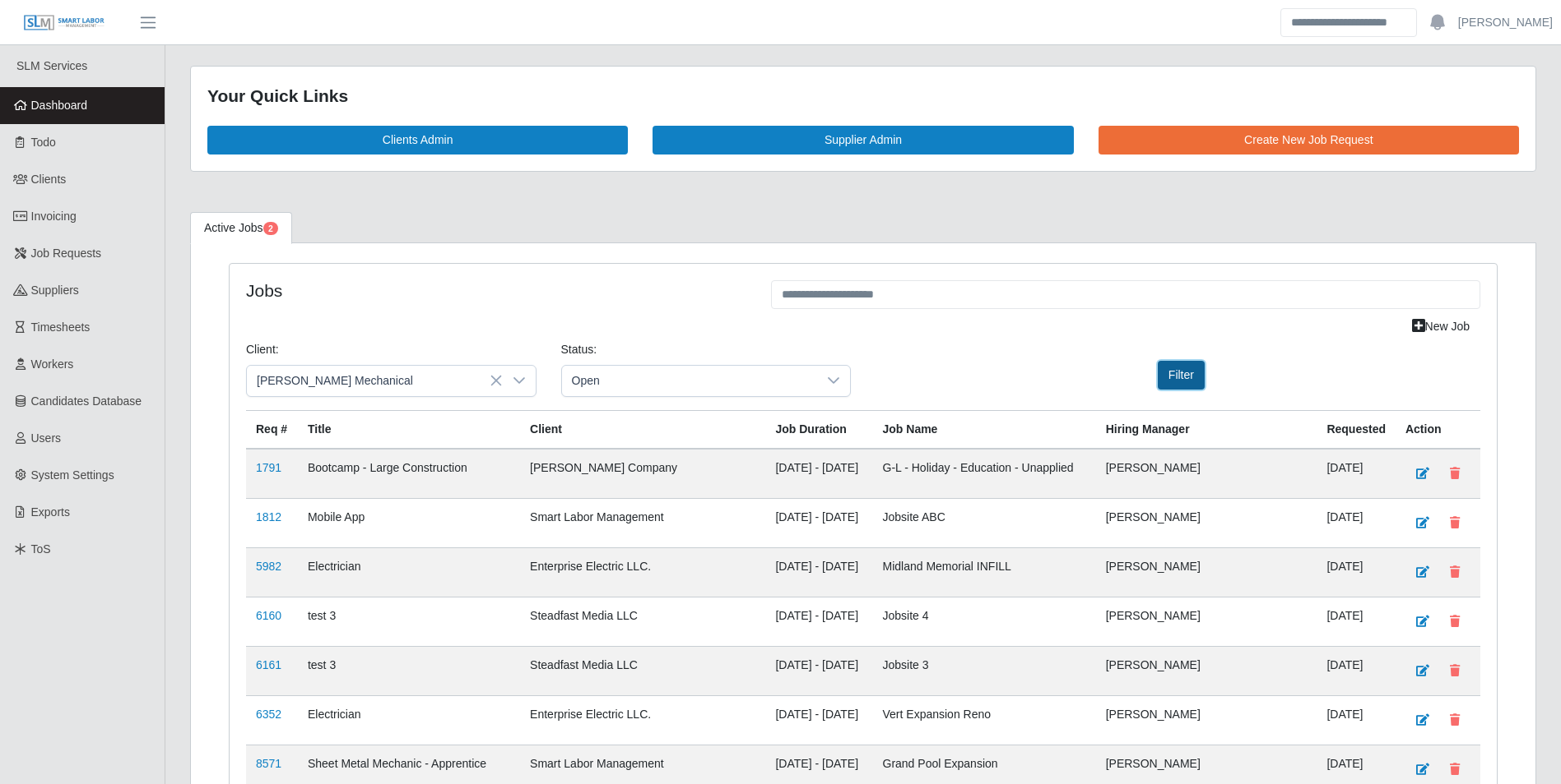
click at [1195, 380] on button "Filter" at bounding box center [1181, 376] width 47 height 29
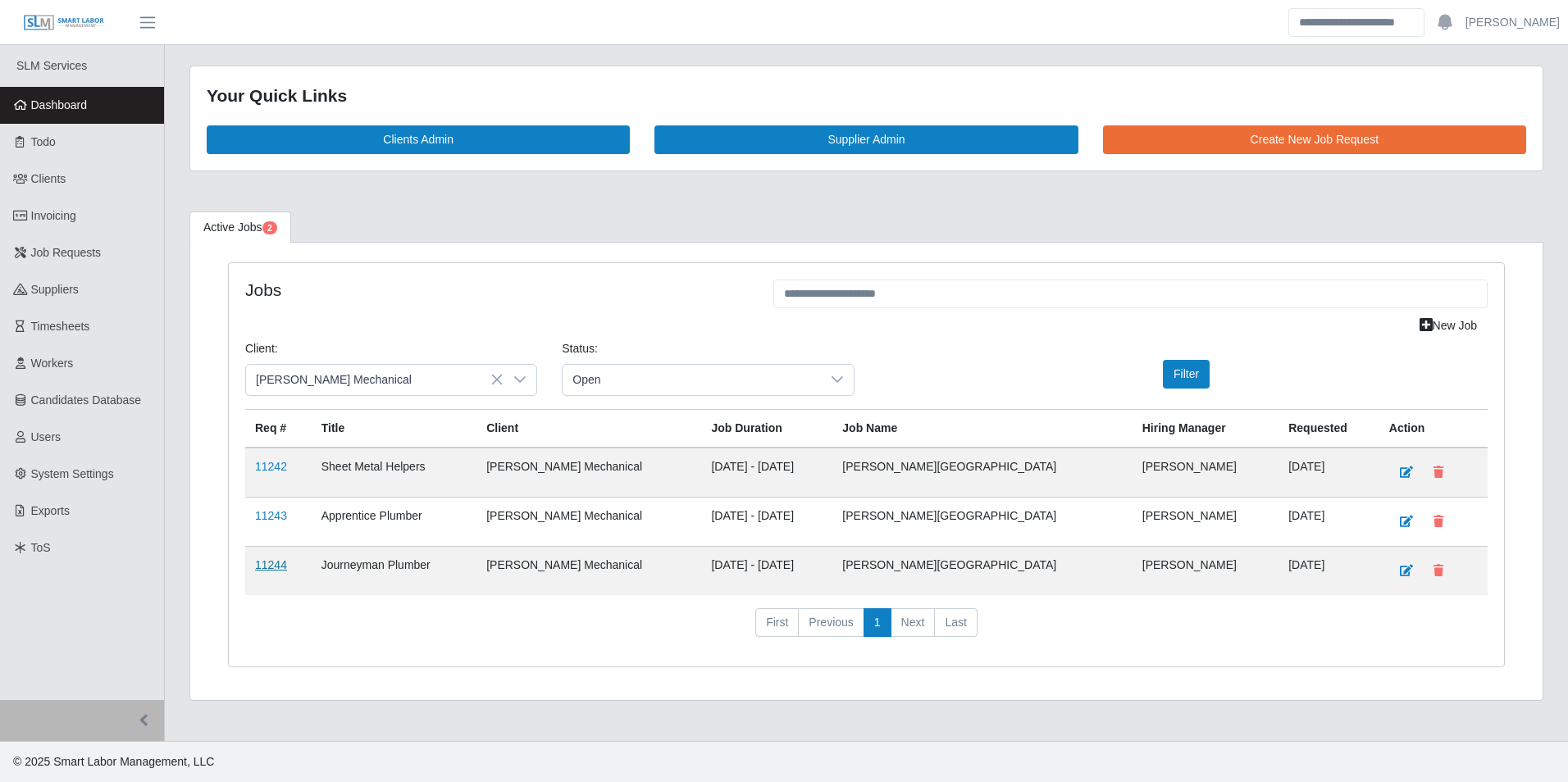
click at [274, 563] on link "11244" at bounding box center [271, 565] width 32 height 14
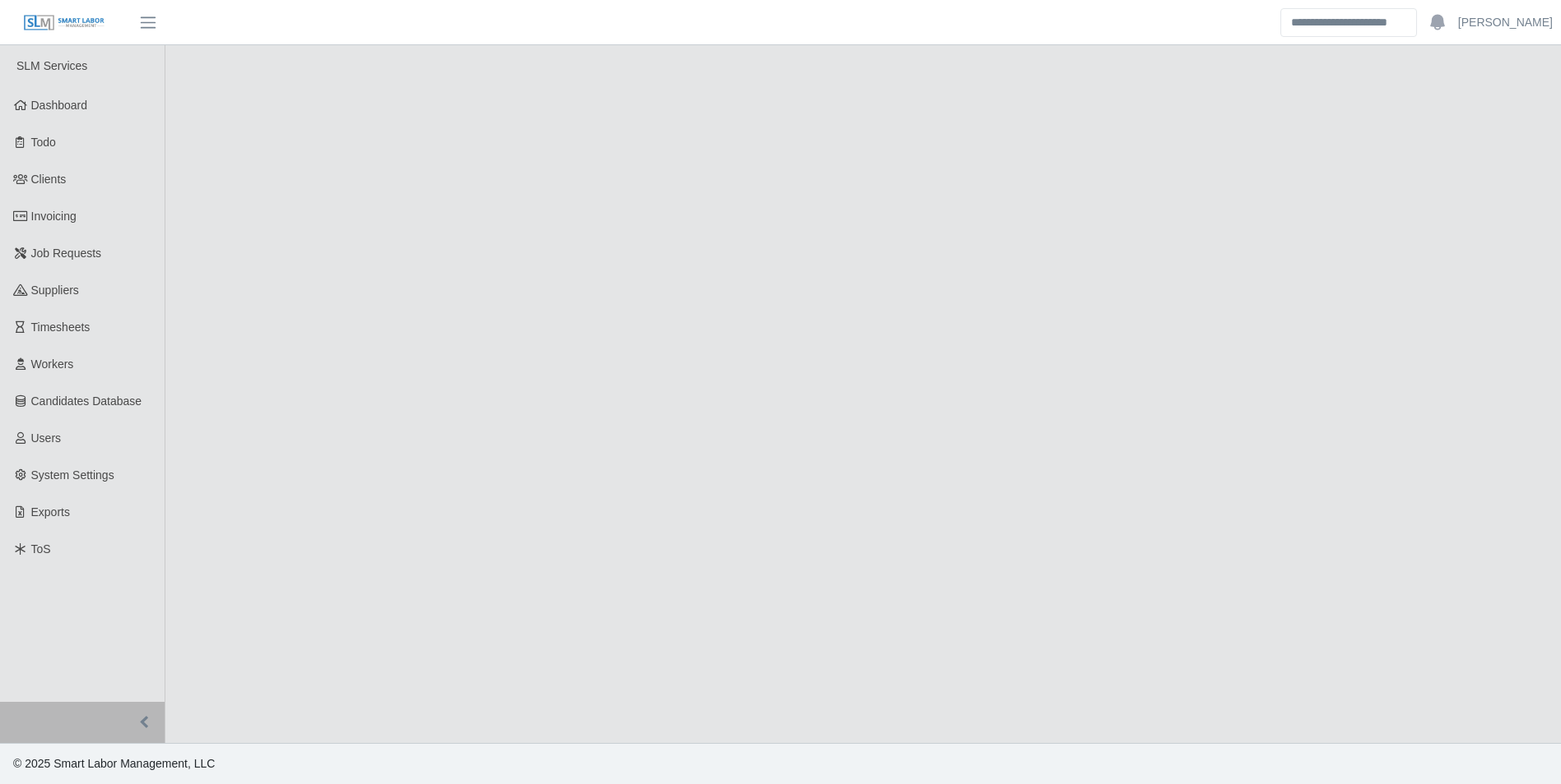
select select "****"
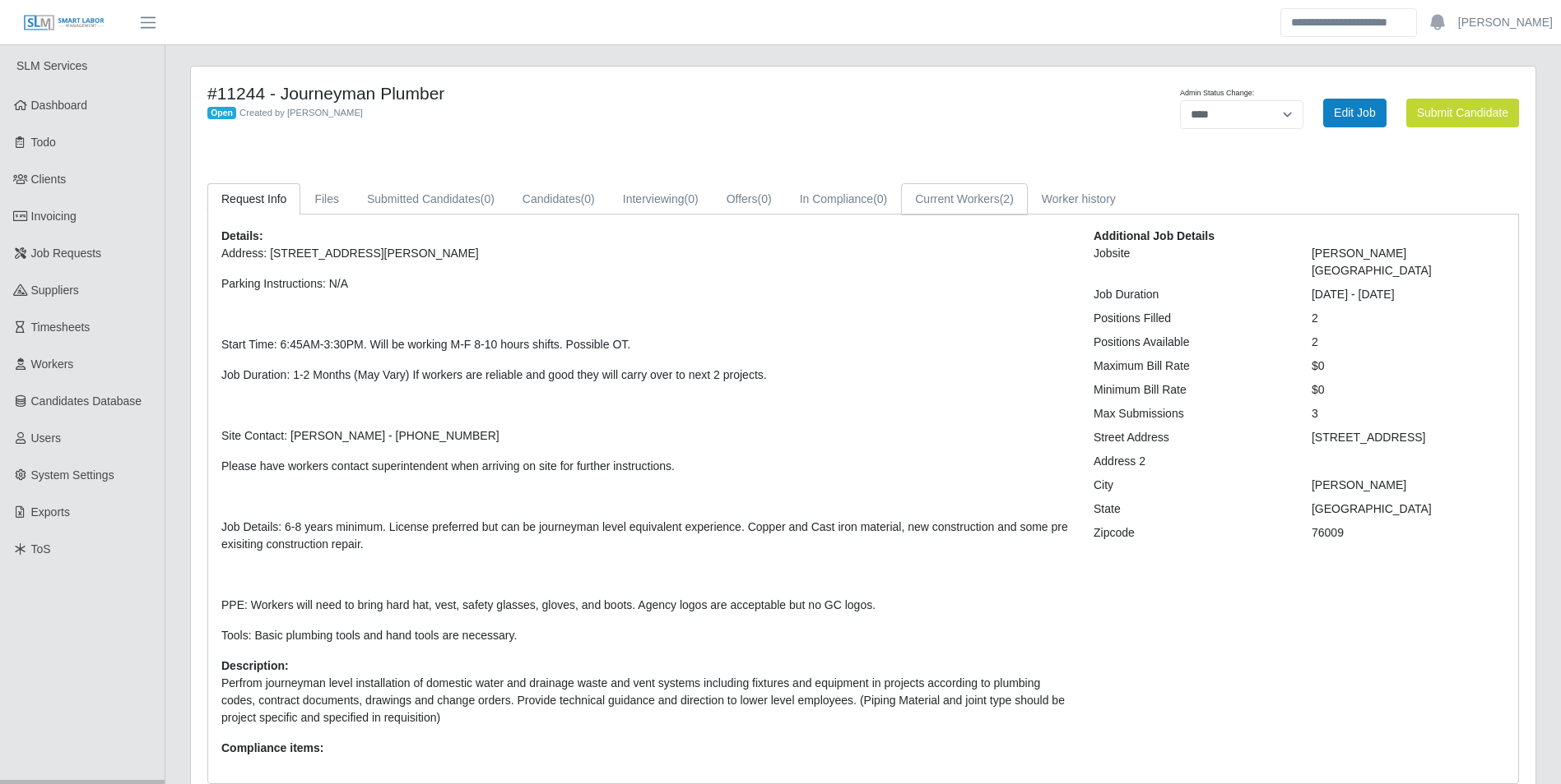
click at [932, 210] on link "Current Workers (2)" at bounding box center [965, 199] width 127 height 32
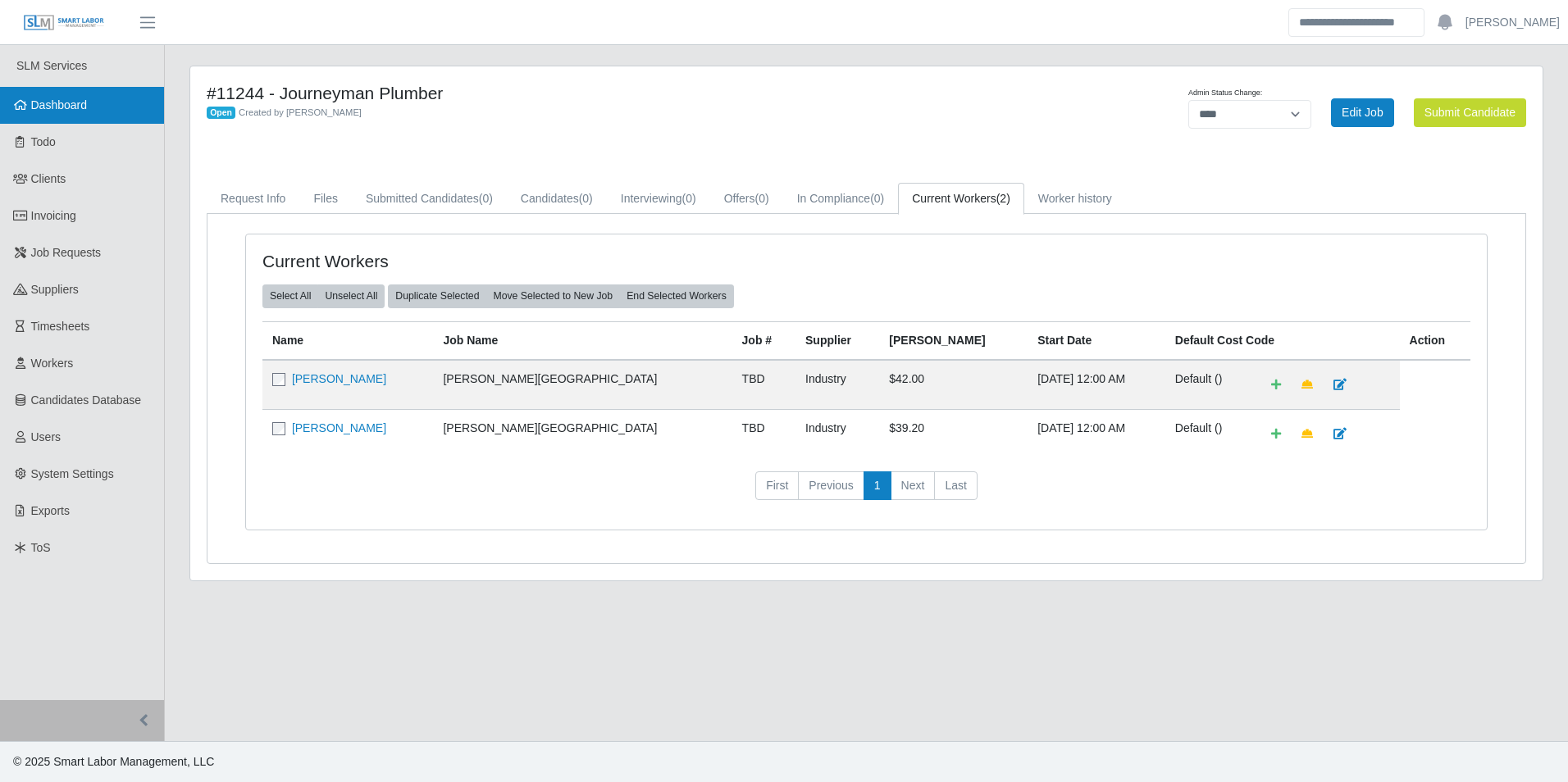
click at [92, 101] on link "Dashboard" at bounding box center [82, 105] width 164 height 37
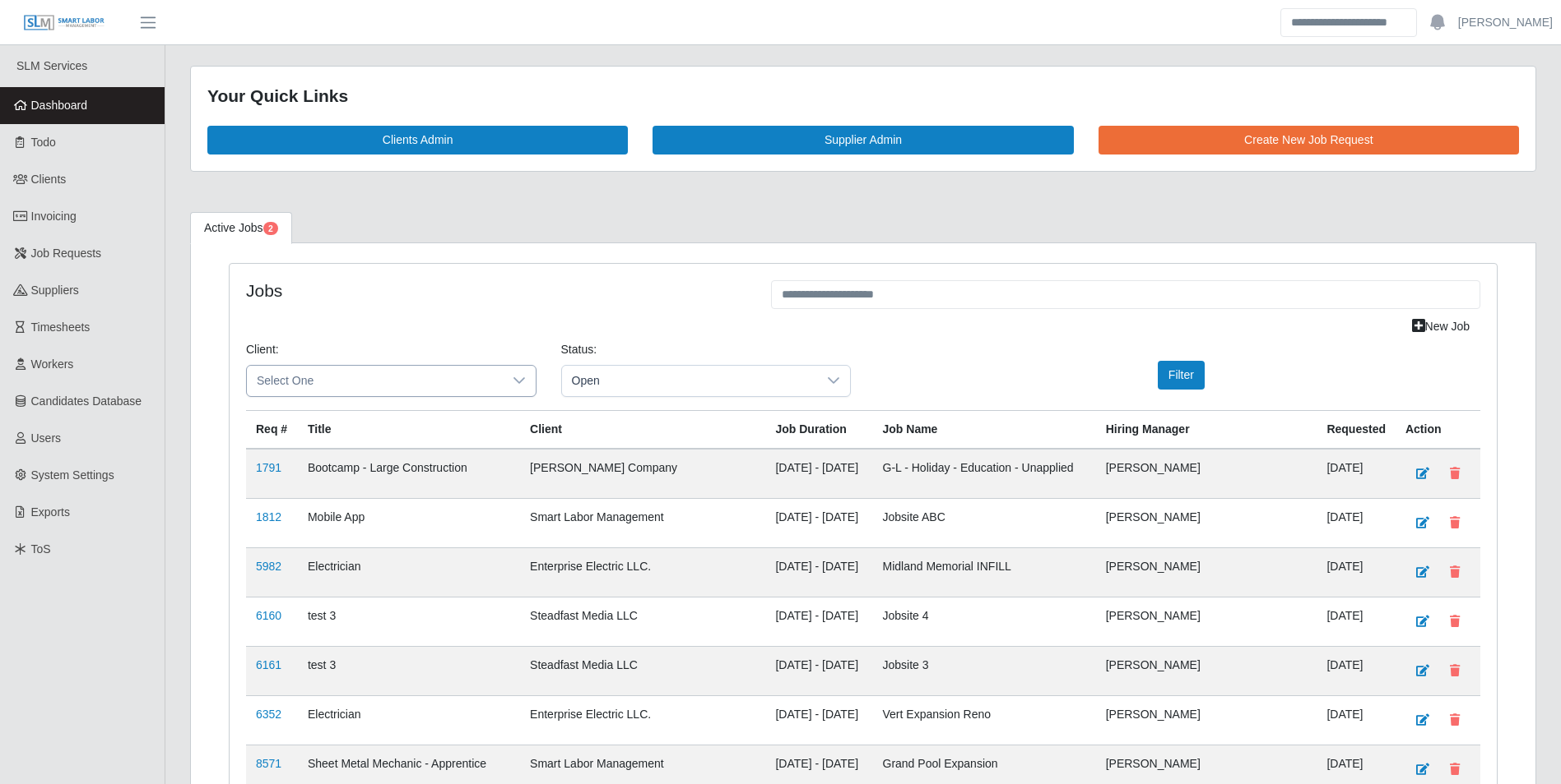
click at [394, 376] on span "Select One" at bounding box center [374, 381] width 256 height 30
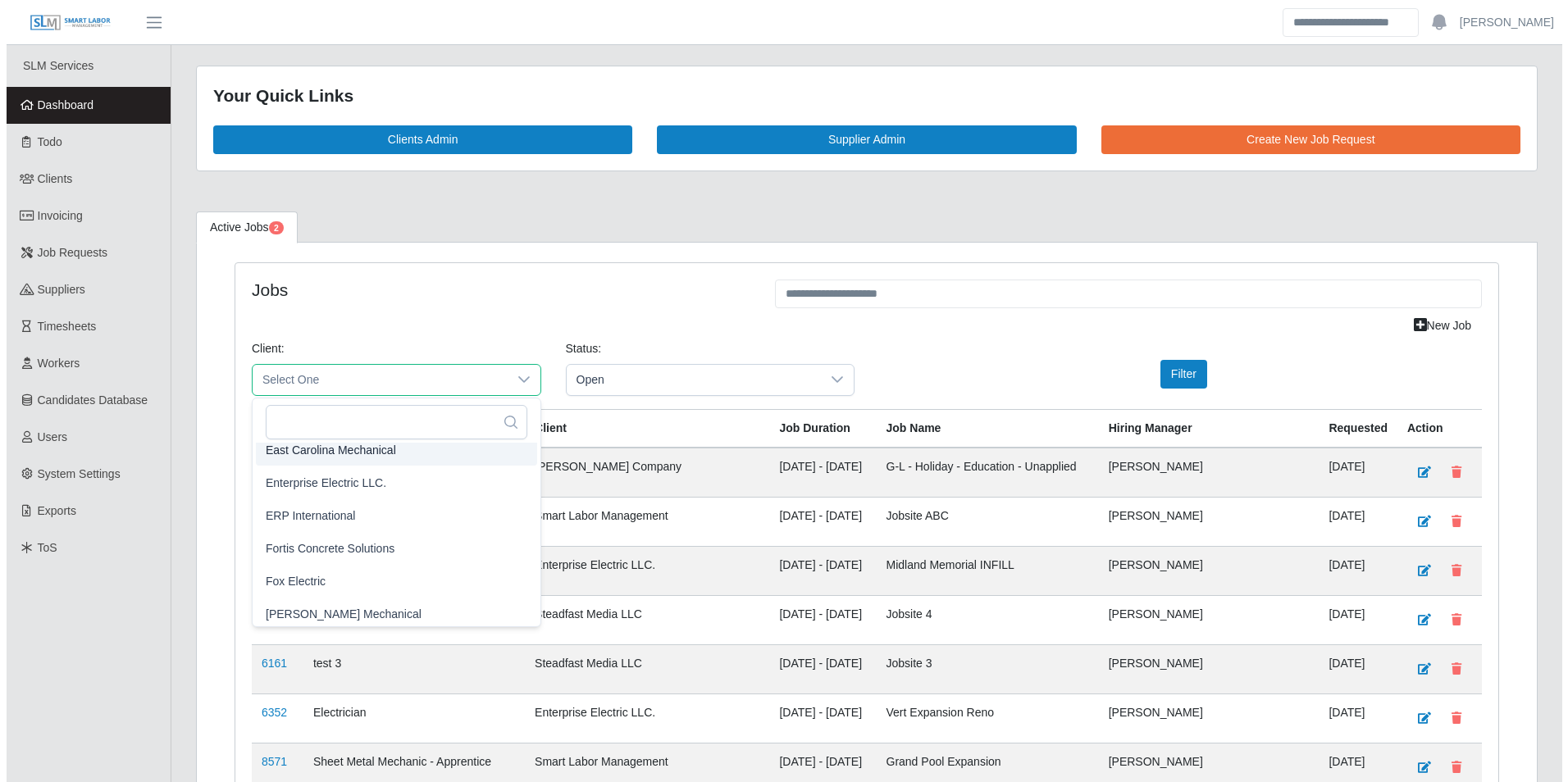
scroll to position [738, 0]
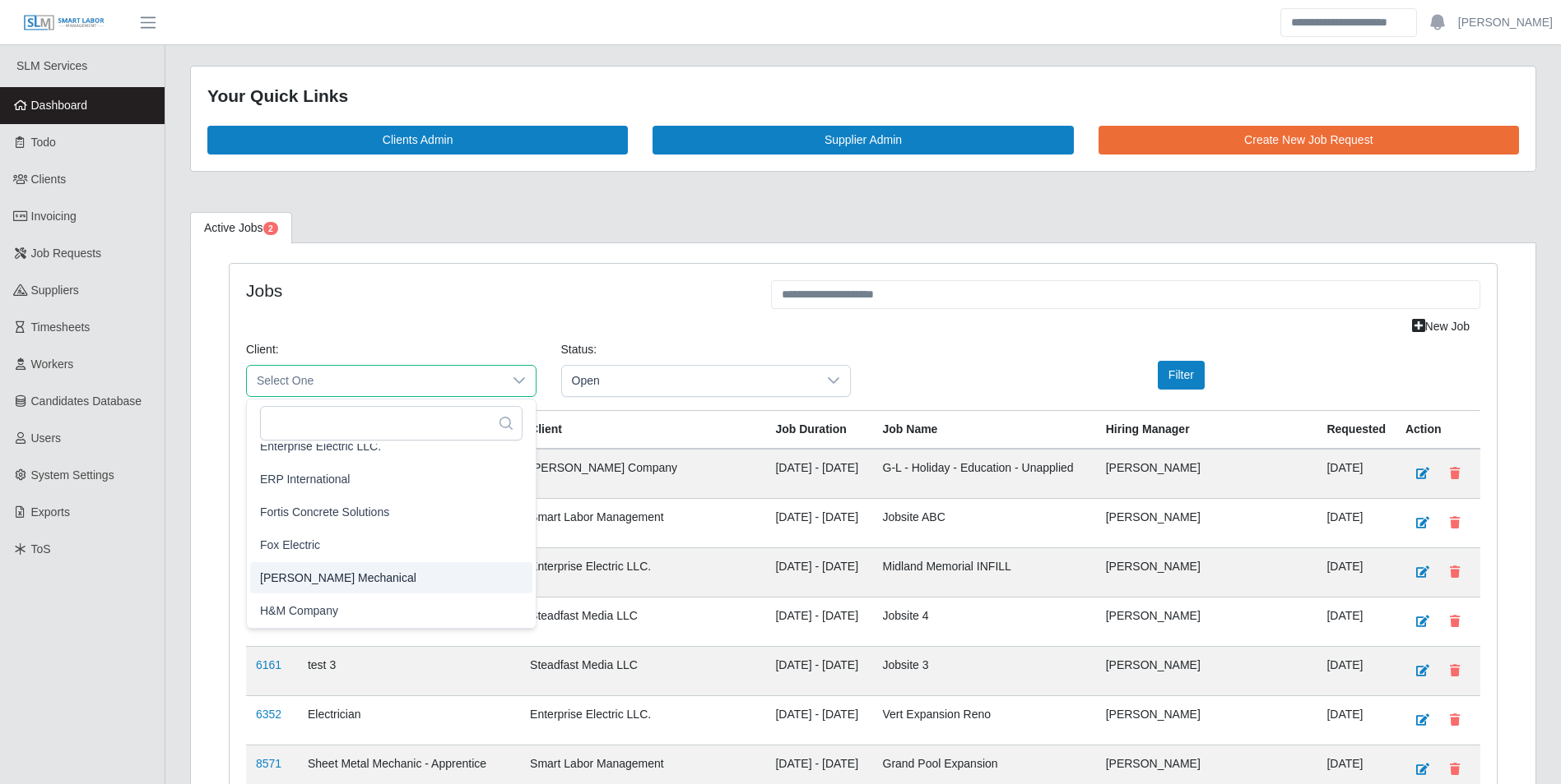
click at [395, 578] on span "[PERSON_NAME] Mechanical" at bounding box center [338, 578] width 156 height 18
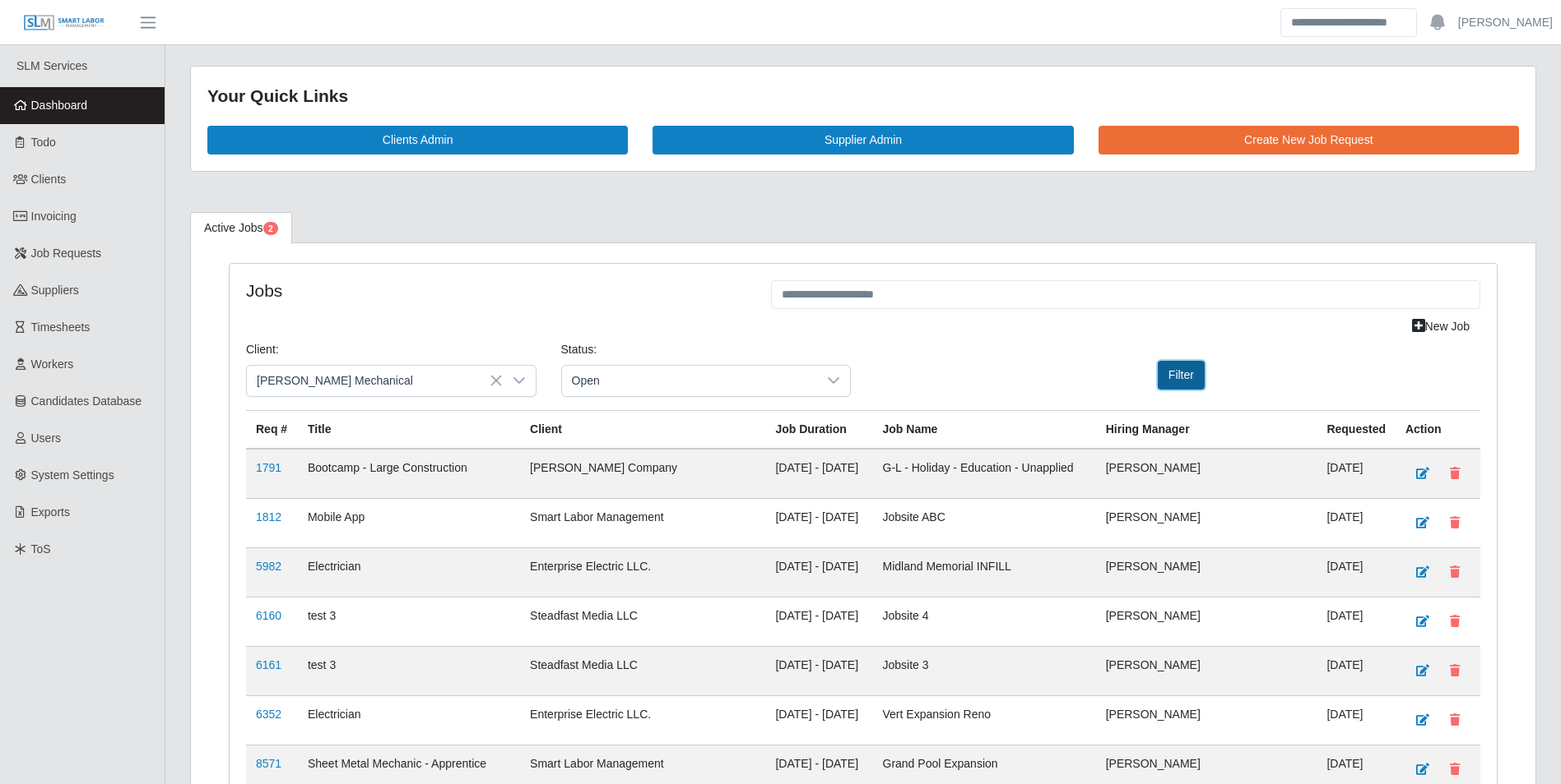
click at [1170, 373] on button "Filter" at bounding box center [1181, 376] width 47 height 29
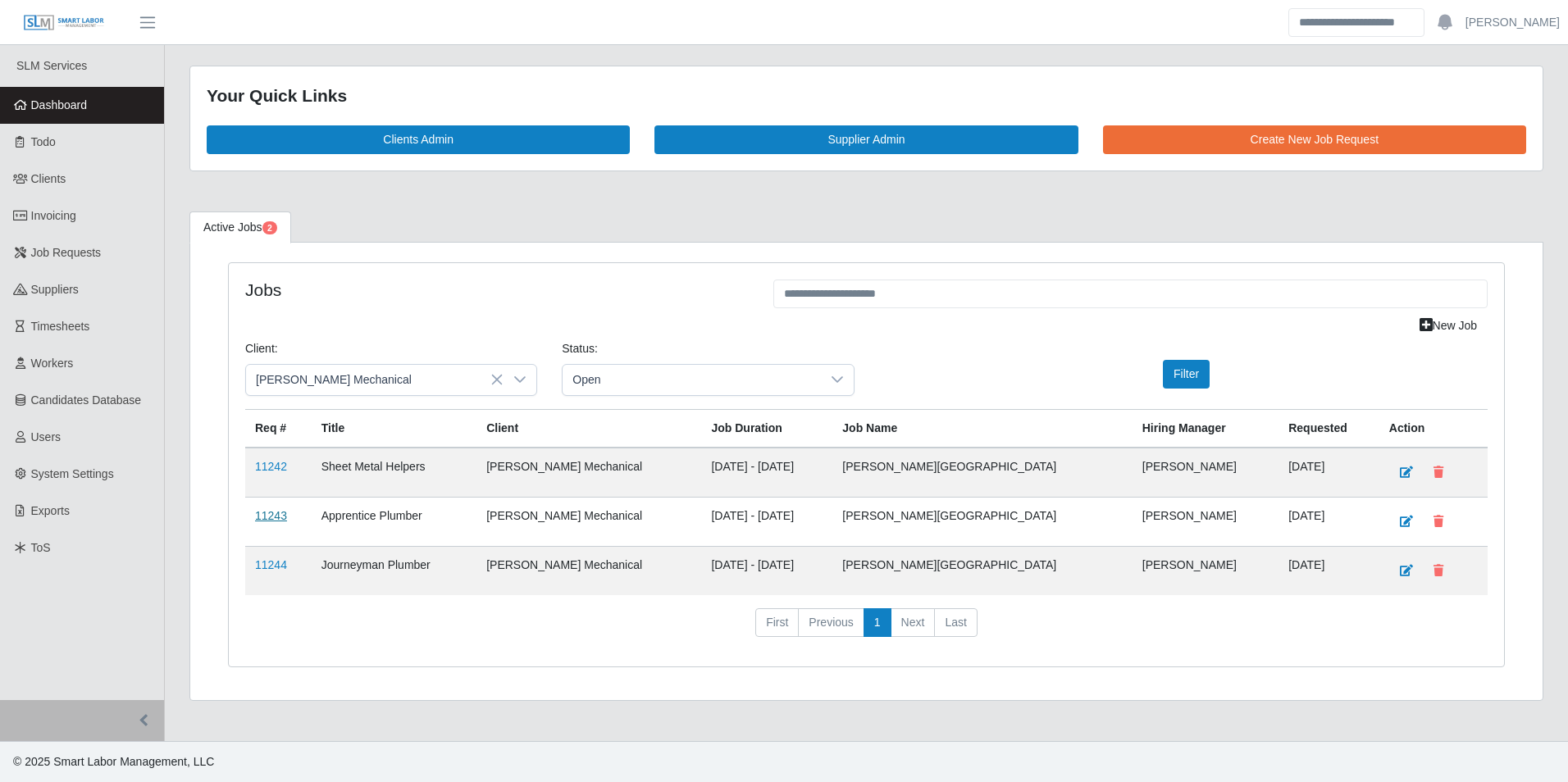
click at [277, 510] on link "11243" at bounding box center [271, 516] width 32 height 14
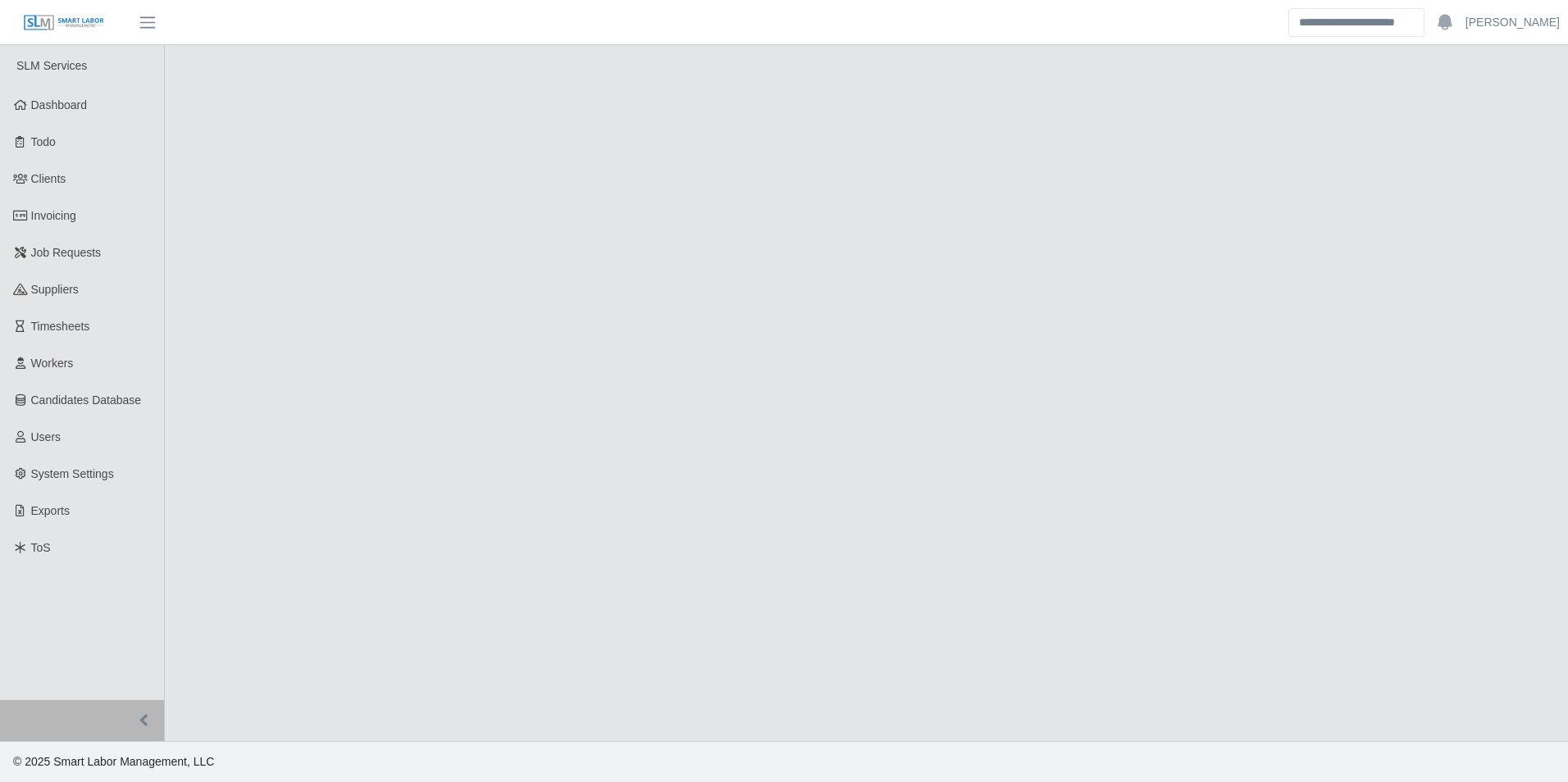
select select "****"
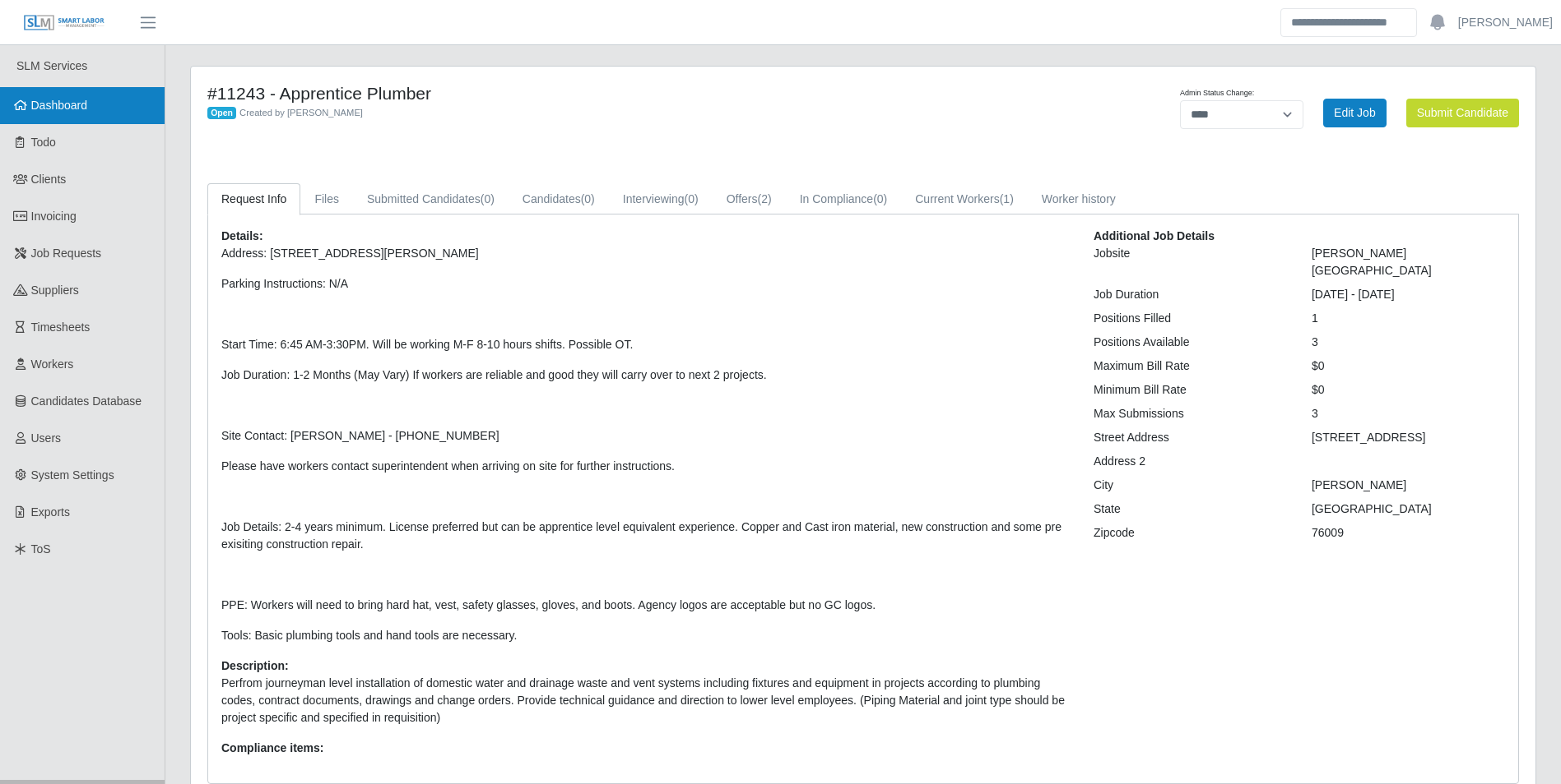
click at [86, 101] on span "Dashboard" at bounding box center [59, 105] width 57 height 14
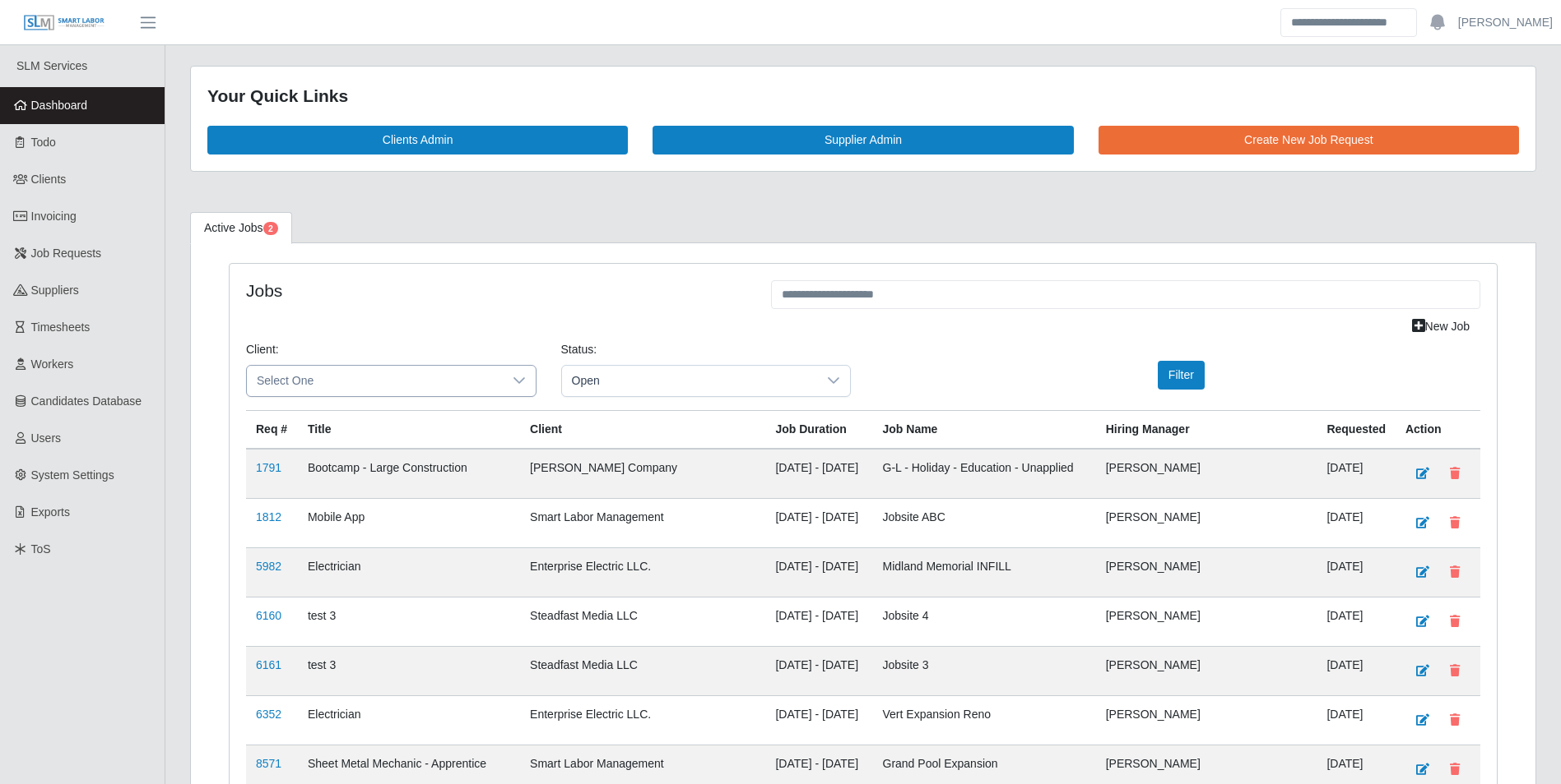
click at [354, 383] on span "Select One" at bounding box center [374, 381] width 256 height 30
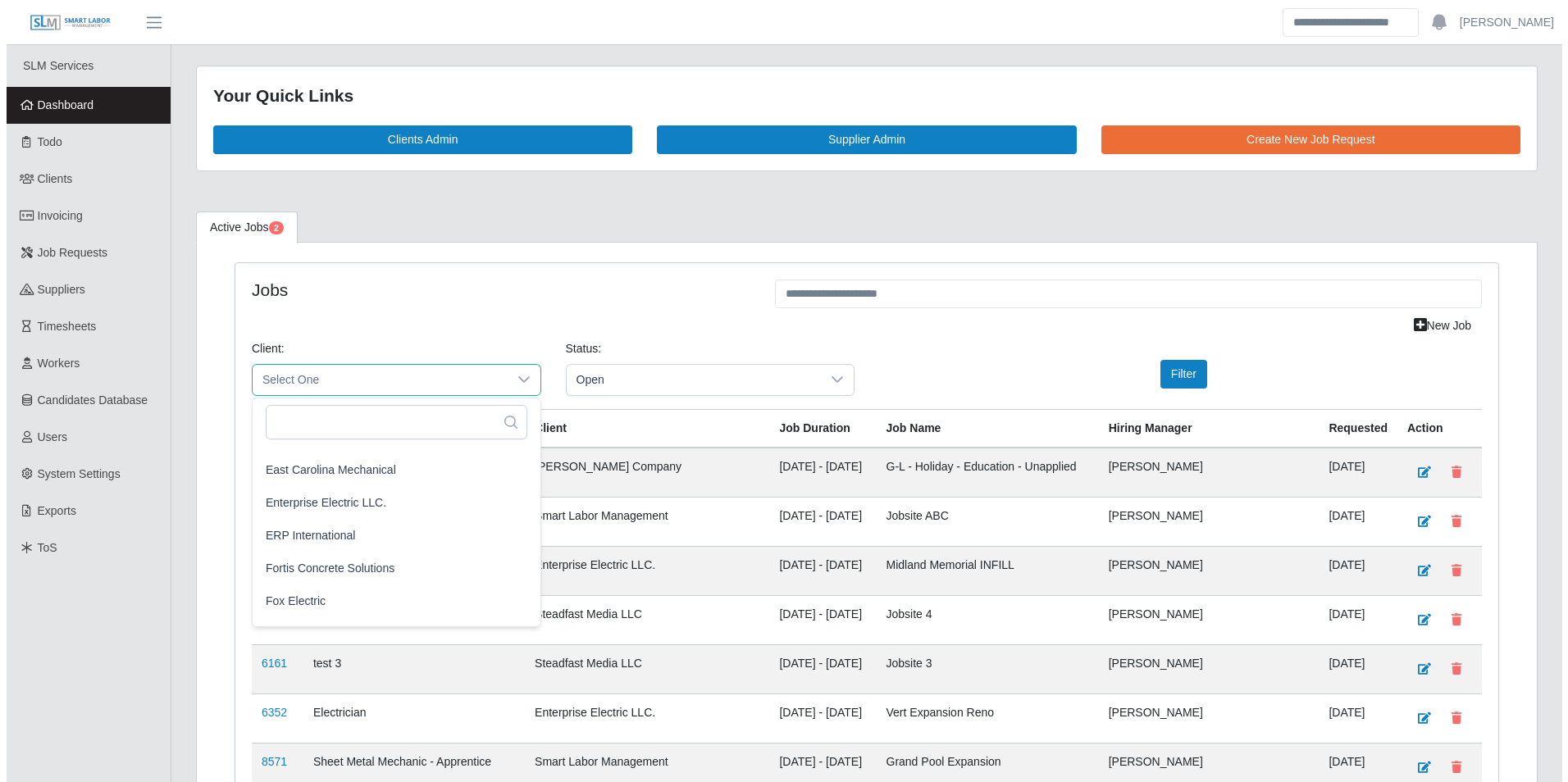
scroll to position [738, 0]
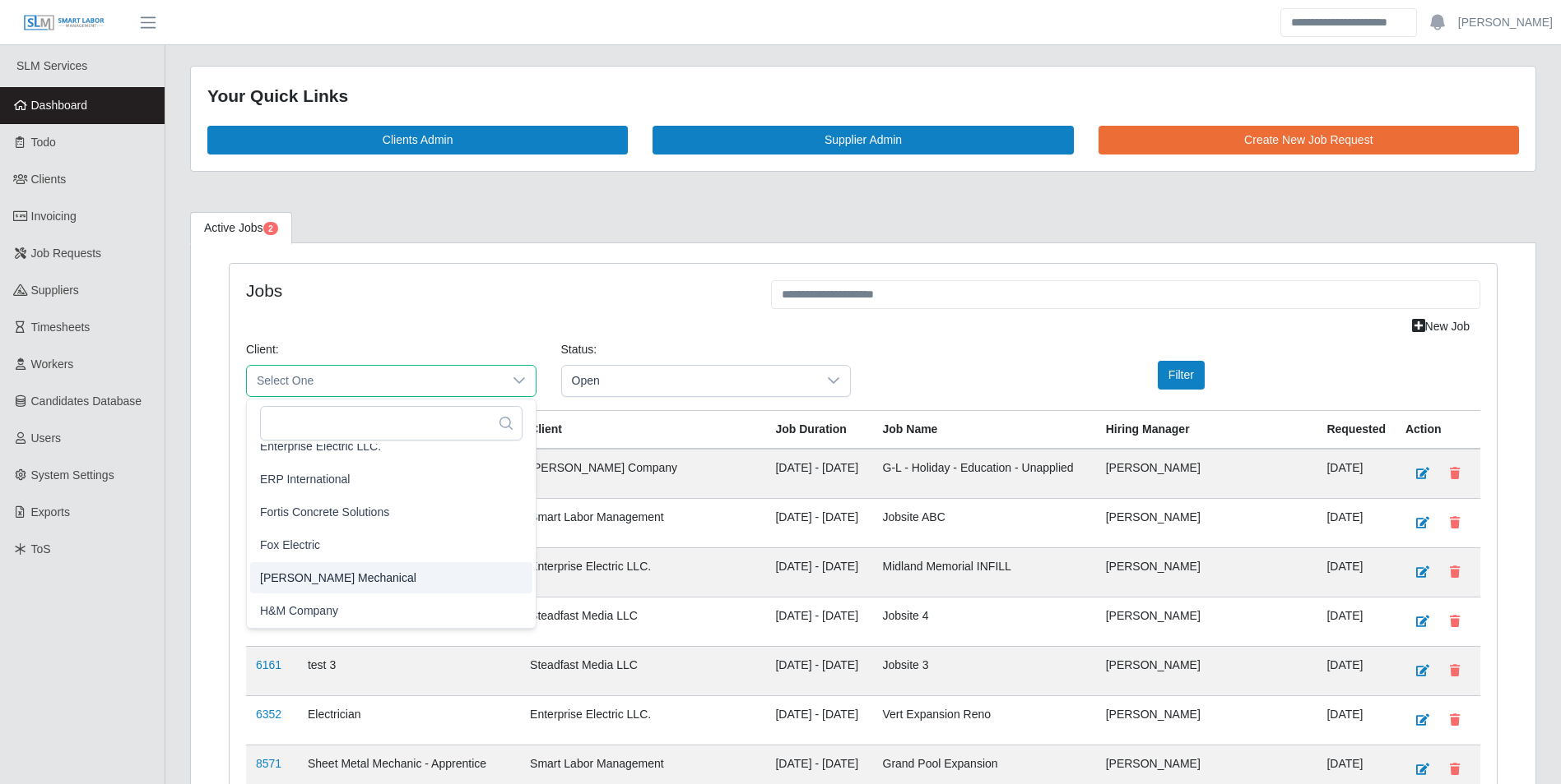
click at [389, 583] on span "George Wayne Mechanical" at bounding box center [338, 578] width 156 height 18
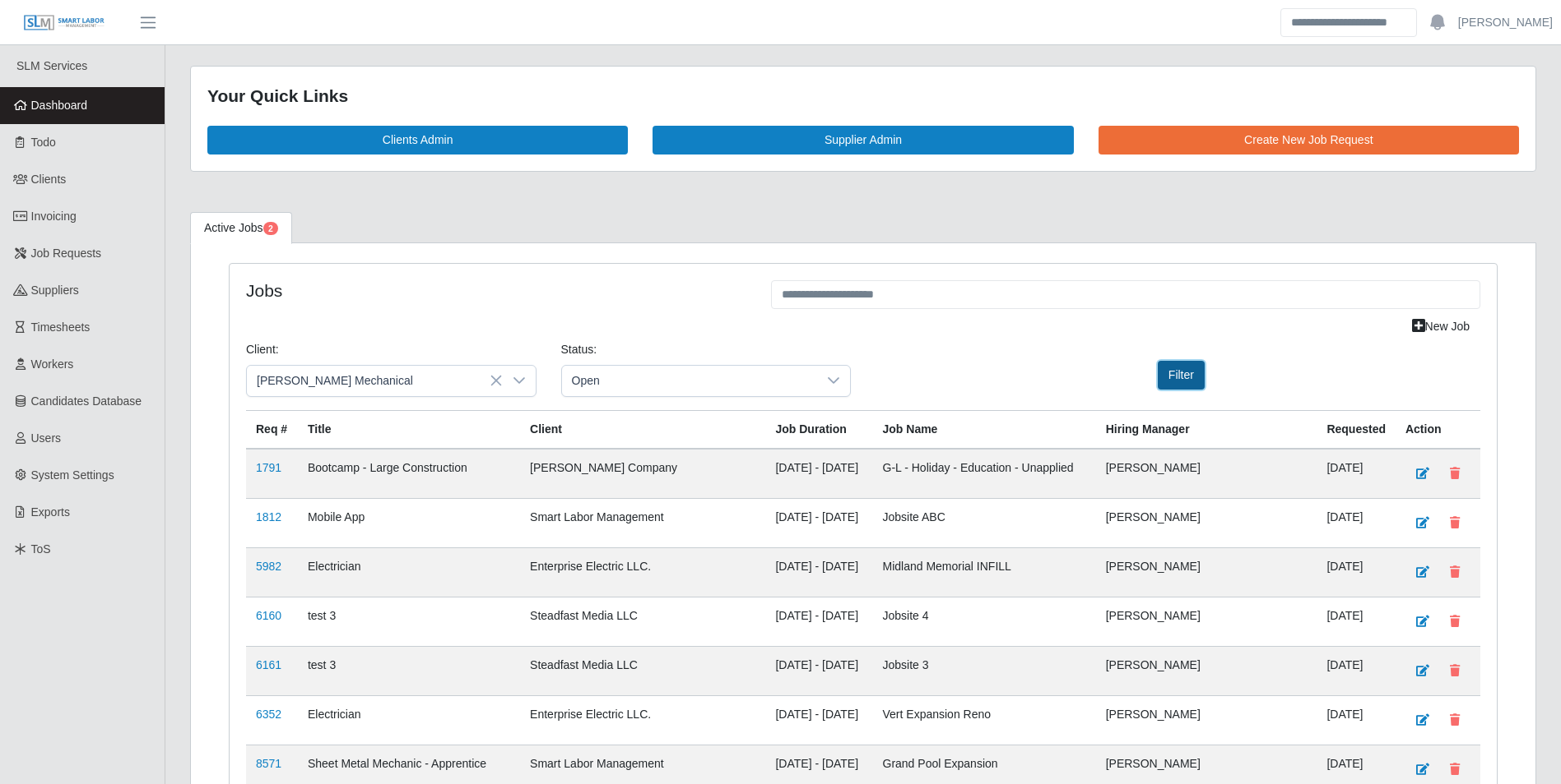
click at [1185, 374] on button "Filter" at bounding box center [1181, 376] width 47 height 29
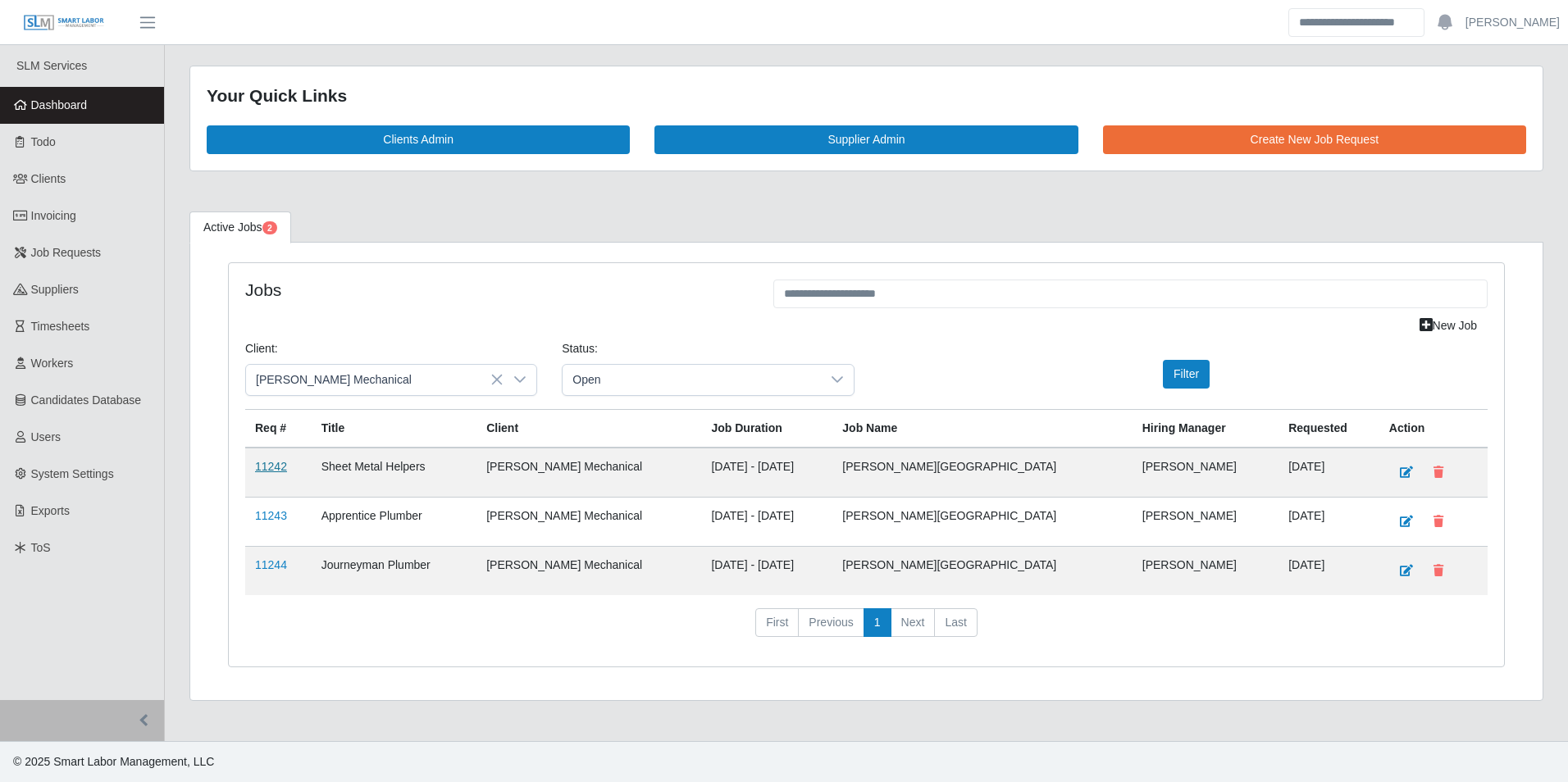
click at [277, 468] on link "11242" at bounding box center [271, 467] width 32 height 14
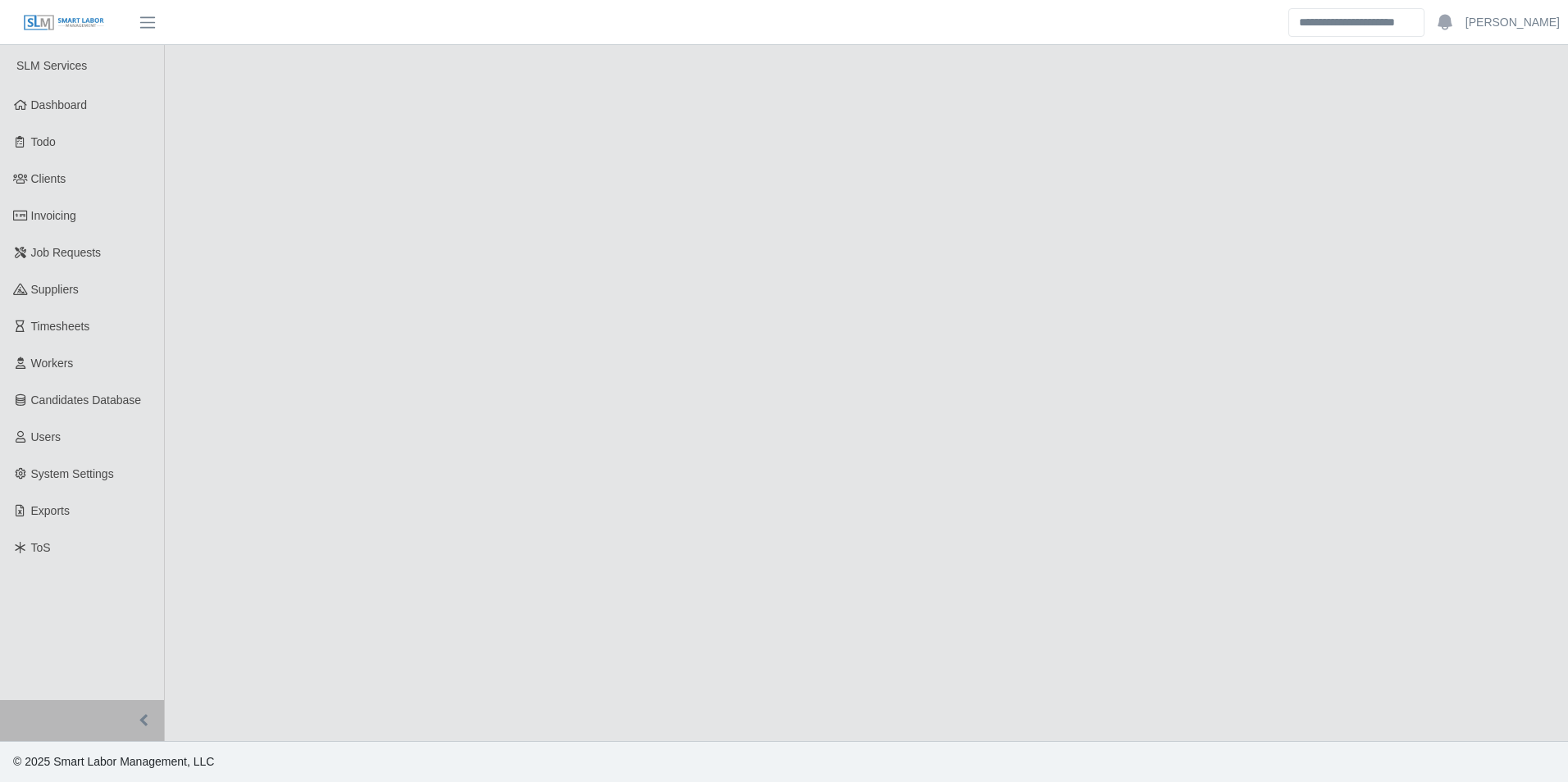
select select "****"
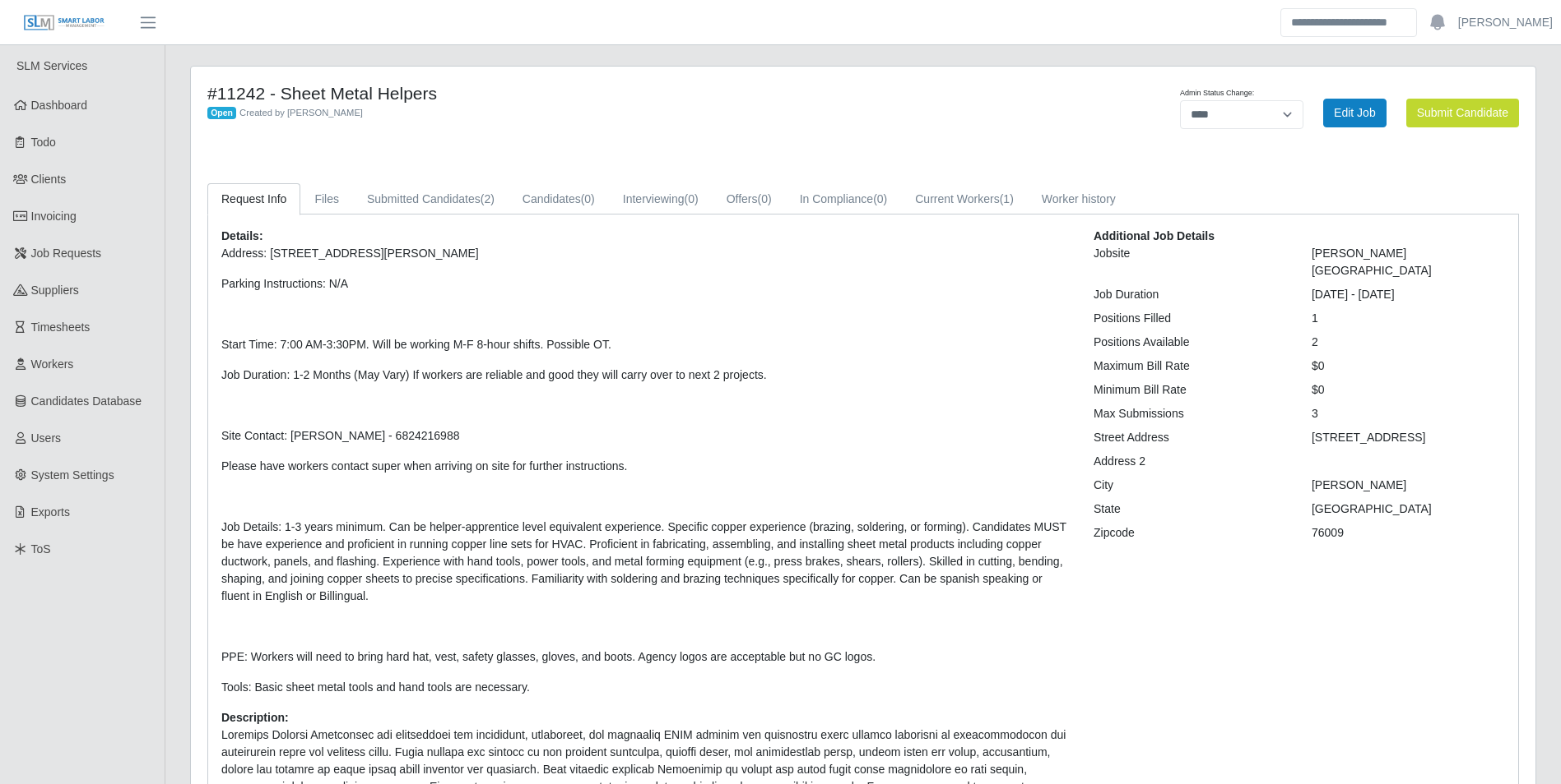
click at [655, 239] on div "Details: Address: [STREET_ADDRESS][PERSON_NAME] Parking Instructions: N/A Start…" at bounding box center [644, 603] width 872 height 750
click at [658, 236] on div "Details: Address: [STREET_ADDRESS][PERSON_NAME] Parking Instructions: N/A Start…" at bounding box center [644, 603] width 872 height 750
click at [666, 227] on div "Details: Address: 1301 S Parkway Dr, Alvarado, TX 76009 Parking Instructions: N…" at bounding box center [863, 602] width 1310 height 776
click at [660, 227] on div "Details: Address: 1301 S Parkway Dr, Alvarado, TX 76009 Parking Instructions: N…" at bounding box center [863, 602] width 1310 height 776
click at [446, 211] on link "Submitted Candidates (2)" at bounding box center [431, 199] width 156 height 32
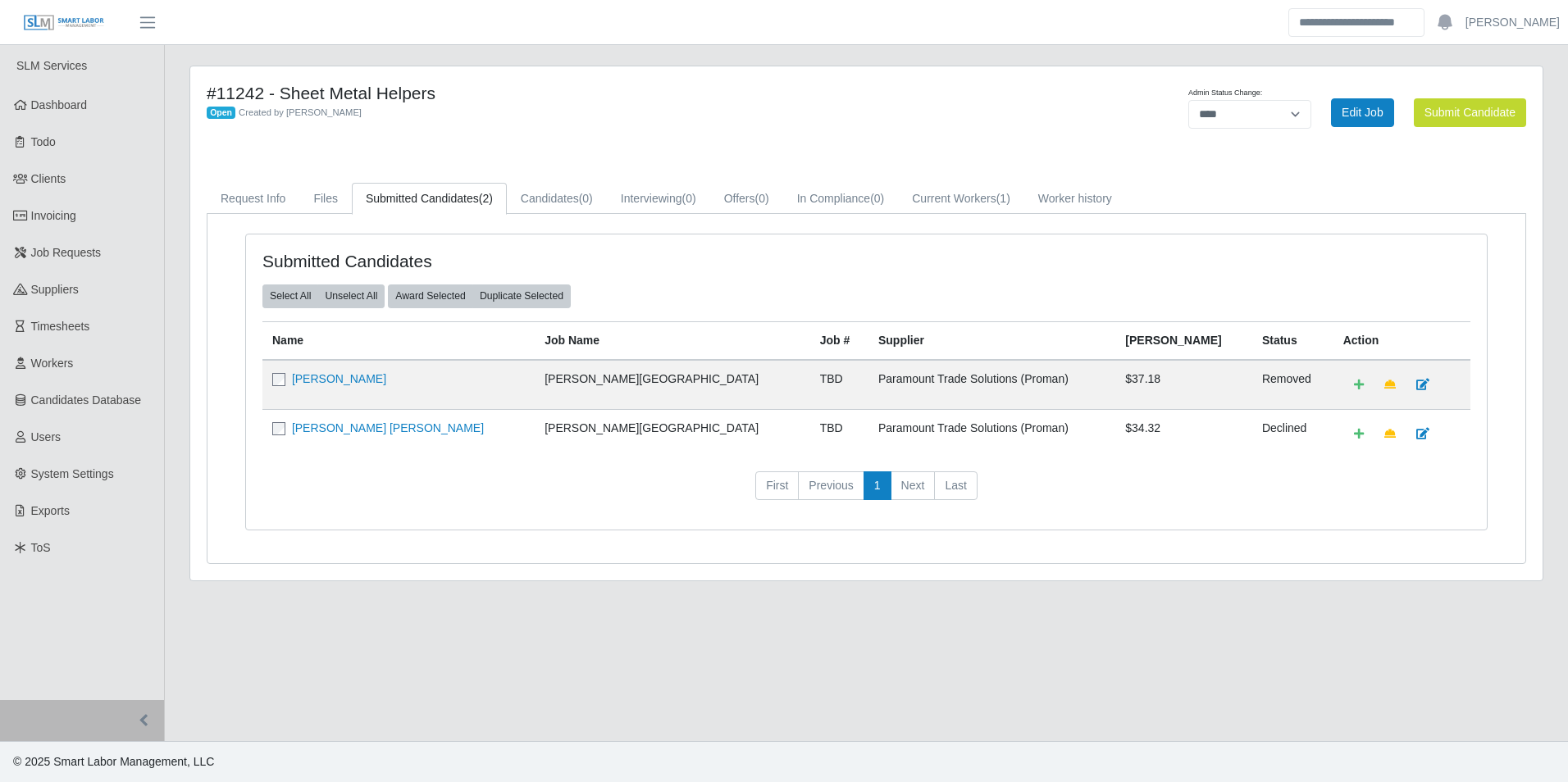
click at [657, 241] on div "Submitted Candidates Select All Unselect All Award Selected Duplicate Selected …" at bounding box center [866, 382] width 1241 height 295
drag, startPoint x: 556, startPoint y: 225, endPoint x: 598, endPoint y: 225, distance: 42.0
click at [558, 225] on div "Submitted Candidates Select All Unselect All Award Selected Duplicate Selected …" at bounding box center [867, 389] width 1318 height 350
click at [652, 225] on div "Submitted Candidates Select All Unselect All Award Selected Duplicate Selected …" at bounding box center [867, 389] width 1318 height 350
click at [547, 223] on div "Submitted Candidates Select All Unselect All Award Selected Duplicate Selected …" at bounding box center [867, 389] width 1318 height 350
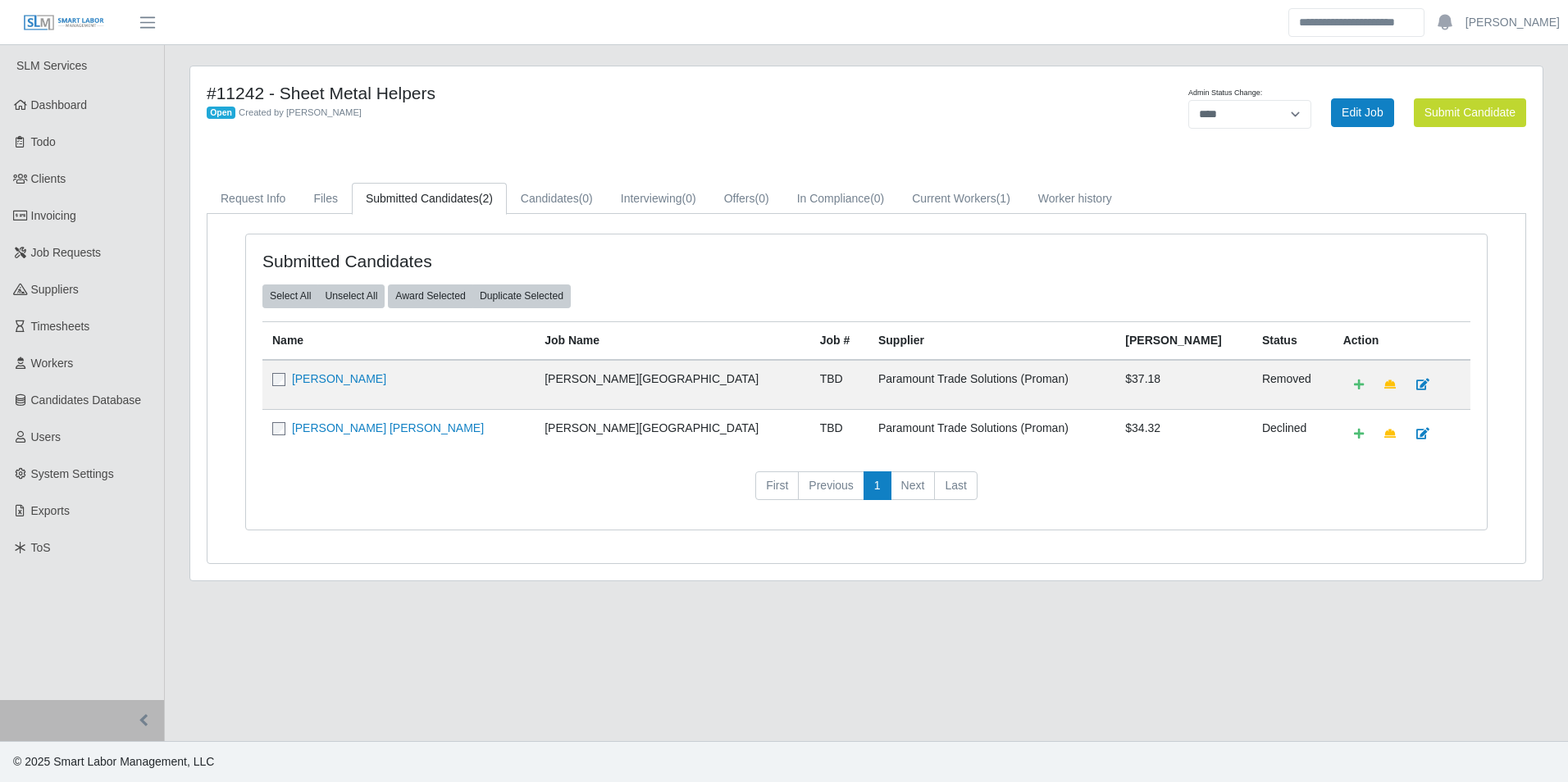
click at [659, 226] on div "Submitted Candidates Select All Unselect All Award Selected Duplicate Selected …" at bounding box center [867, 389] width 1318 height 350
click at [553, 222] on div "Submitted Candidates Select All Unselect All Award Selected Duplicate Selected …" at bounding box center [867, 389] width 1318 height 350
click at [662, 226] on div "Submitted Candidates Select All Unselect All Award Selected Duplicate Selected …" at bounding box center [867, 389] width 1318 height 350
click at [544, 222] on div "Submitted Candidates Select All Unselect All Award Selected Duplicate Selected …" at bounding box center [867, 389] width 1318 height 350
click at [651, 234] on div "Submitted Candidates Select All Unselect All Award Selected Duplicate Selected …" at bounding box center [866, 383] width 1243 height 297
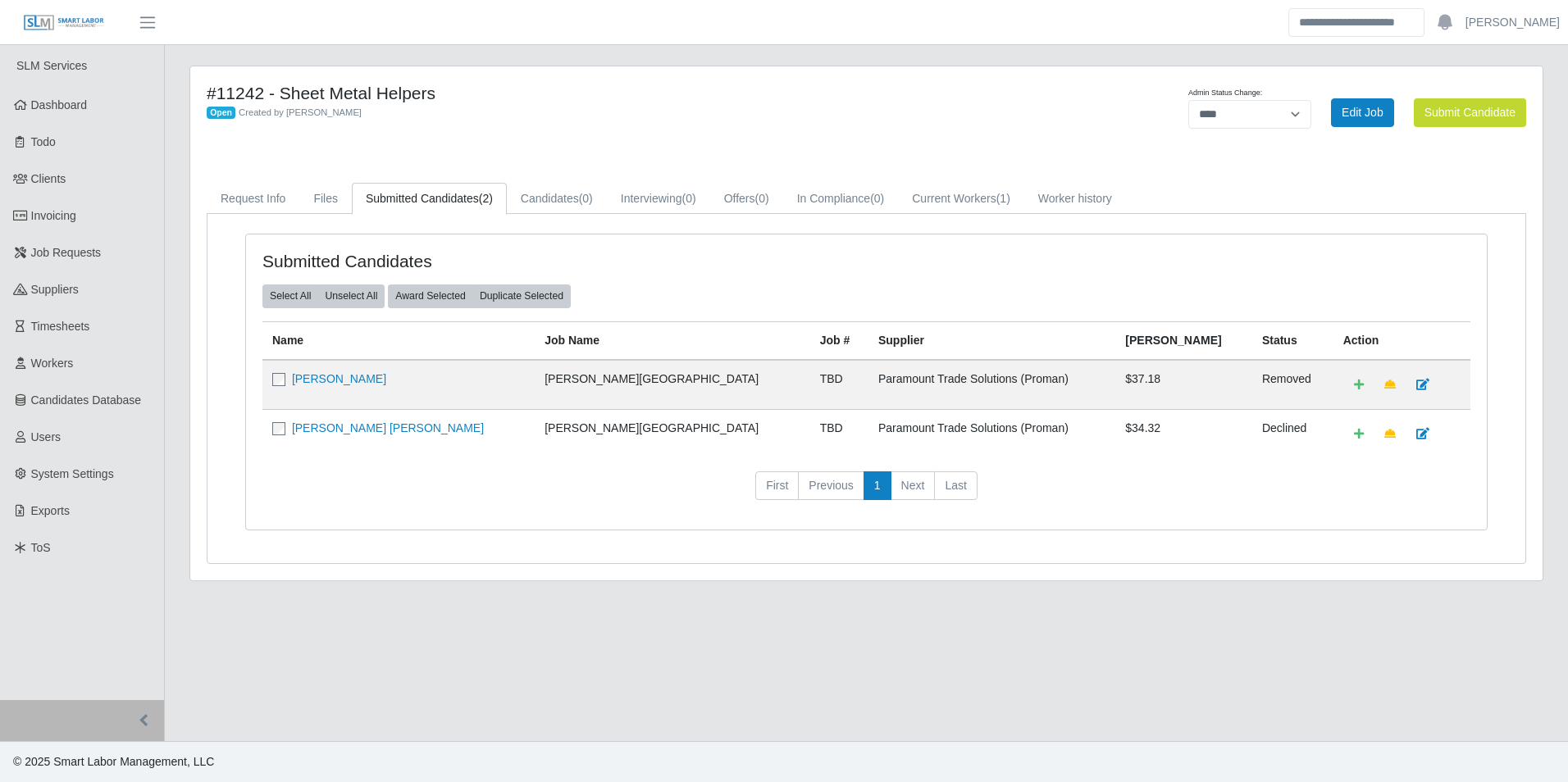
click at [554, 227] on div "Submitted Candidates Select All Unselect All Award Selected Duplicate Selected …" at bounding box center [867, 389] width 1318 height 350
click at [553, 234] on div "Submitted Candidates Select All Unselect All Award Selected Duplicate Selected …" at bounding box center [866, 383] width 1243 height 297
click at [656, 234] on div "Submitted Candidates Select All Unselect All Award Selected Duplicate Selected …" at bounding box center [866, 383] width 1243 height 297
click at [552, 230] on div "Submitted Candidates Select All Unselect All Award Selected Duplicate Selected …" at bounding box center [867, 389] width 1318 height 350
click at [544, 230] on div "Submitted Candidates Select All Unselect All Award Selected Duplicate Selected …" at bounding box center [867, 389] width 1318 height 350
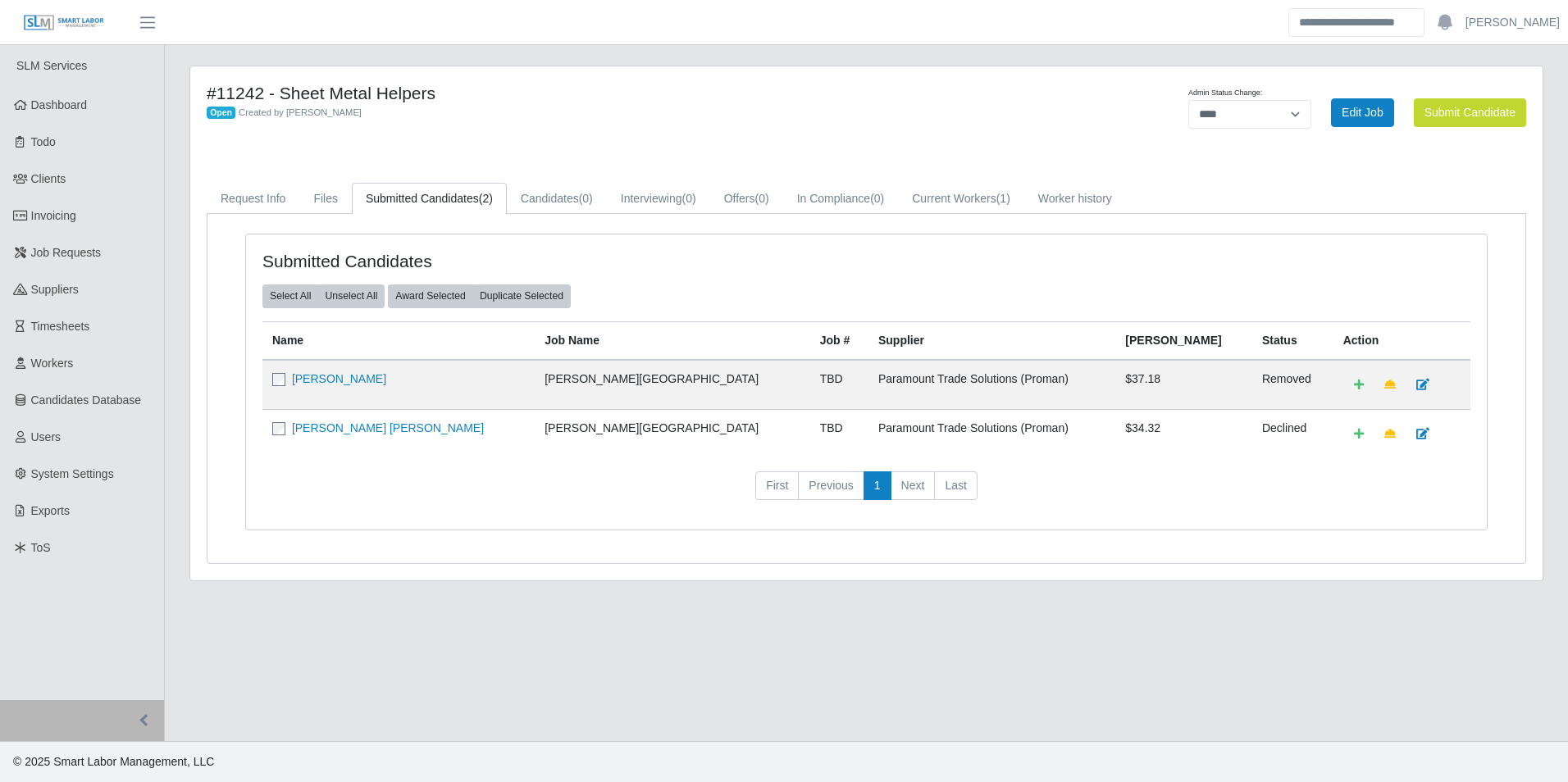
click at [548, 229] on div "Submitted Candidates Select All Unselect All Award Selected Duplicate Selected …" at bounding box center [867, 389] width 1318 height 350
click at [562, 228] on div "Submitted Candidates Select All Unselect All Award Selected Duplicate Selected …" at bounding box center [867, 389] width 1318 height 350
click at [552, 231] on div "Submitted Candidates Select All Unselect All Award Selected Duplicate Selected …" at bounding box center [867, 389] width 1318 height 350
click at [553, 235] on div "Submitted Candidates Select All Unselect All Award Selected Duplicate Selected …" at bounding box center [866, 382] width 1241 height 295
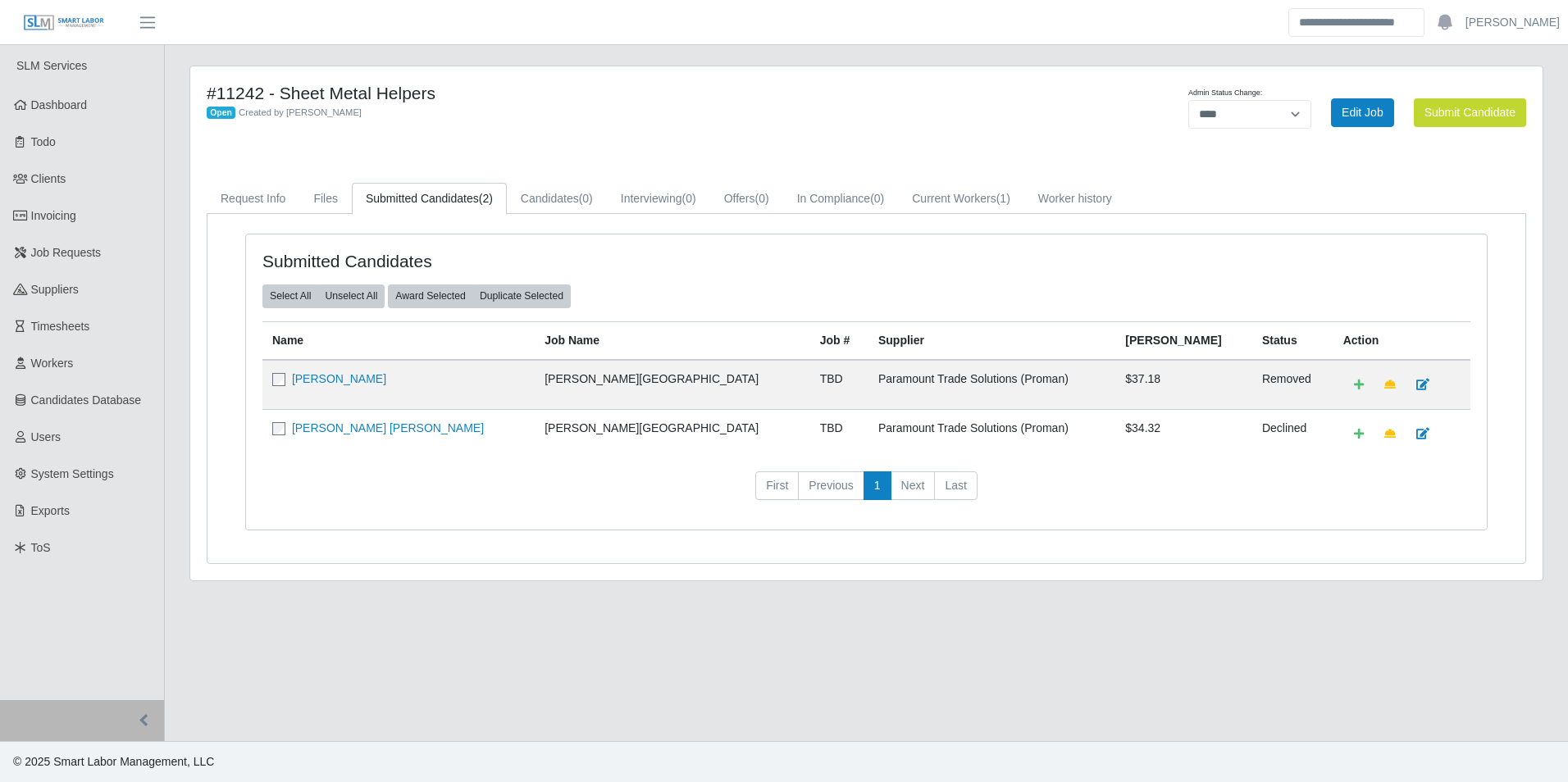
click at [555, 235] on div "Submitted Candidates Select All Unselect All Award Selected Duplicate Selected …" at bounding box center [866, 382] width 1241 height 295
click at [552, 237] on div "Submitted Candidates Select All Unselect All Award Selected Duplicate Selected …" at bounding box center [866, 382] width 1241 height 295
click at [554, 237] on div "Submitted Candidates Select All Unselect All Award Selected Duplicate Selected …" at bounding box center [866, 382] width 1241 height 295
click at [553, 234] on div "Submitted Candidates Select All Unselect All Award Selected Duplicate Selected …" at bounding box center [866, 382] width 1241 height 295
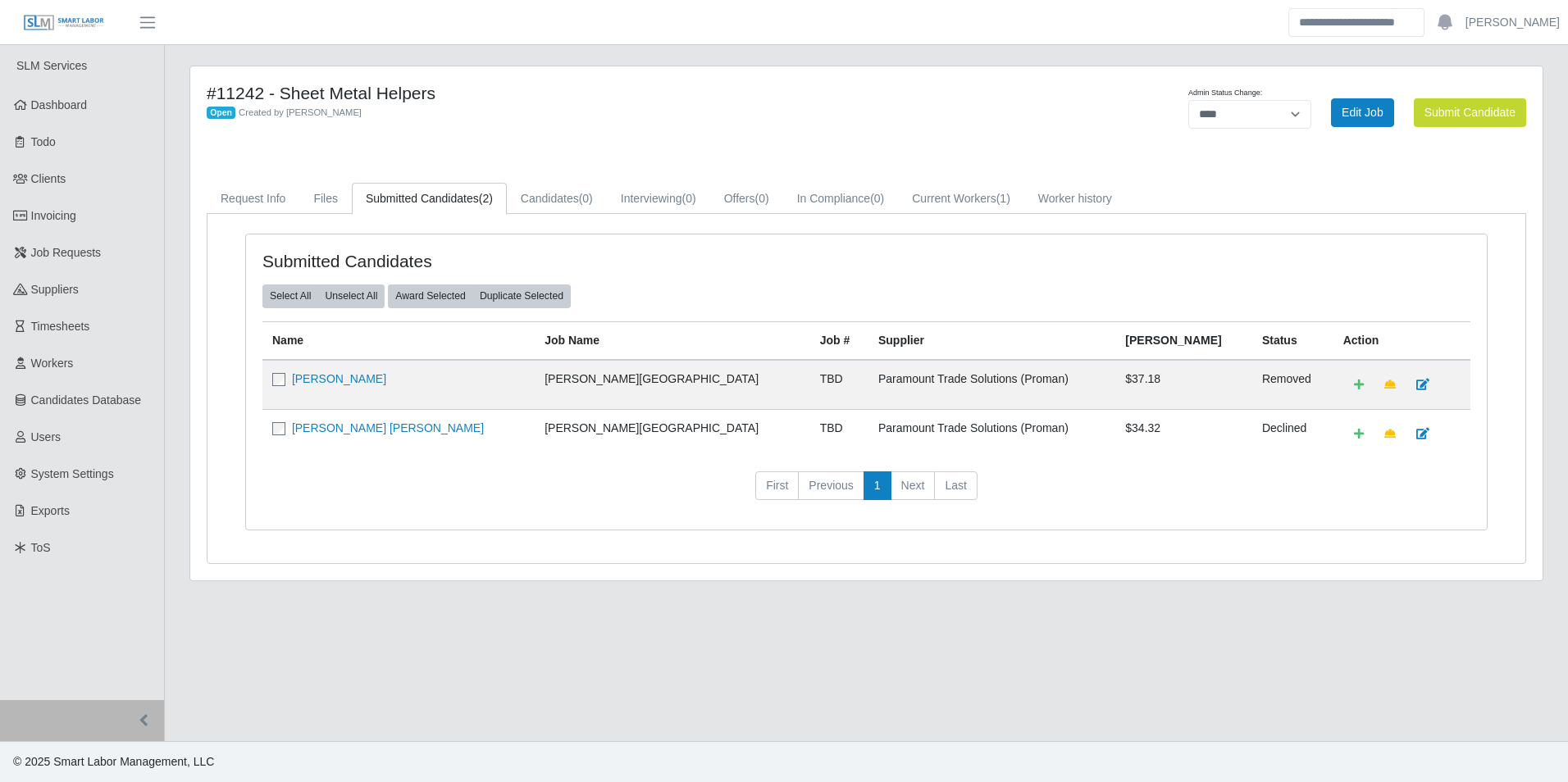
click at [555, 234] on div "Submitted Candidates Select All Unselect All Award Selected Duplicate Selected …" at bounding box center [866, 382] width 1241 height 295
click at [556, 236] on div "Submitted Candidates Select All Unselect All Award Selected Duplicate Selected …" at bounding box center [866, 382] width 1241 height 295
click at [556, 232] on div "Submitted Candidates Select All Unselect All Award Selected Duplicate Selected …" at bounding box center [867, 389] width 1318 height 350
click at [662, 237] on div "Submitted Candidates Select All Unselect All Award Selected Duplicate Selected …" at bounding box center [866, 382] width 1241 height 295
click at [551, 234] on div "Submitted Candidates Select All Unselect All Award Selected Duplicate Selected …" at bounding box center [866, 383] width 1243 height 297
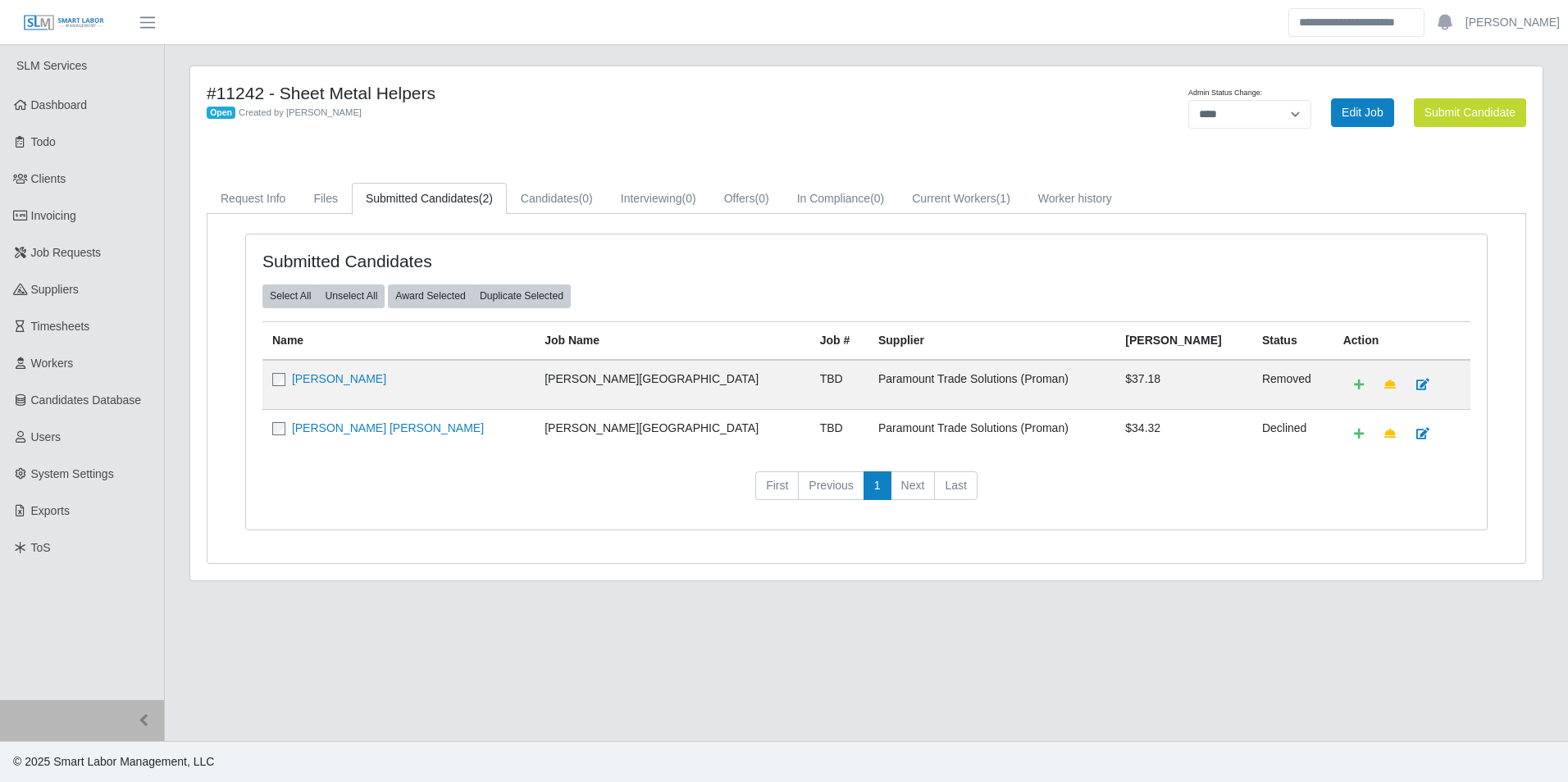
click at [551, 234] on div "Submitted Candidates Select All Unselect All Award Selected Duplicate Selected …" at bounding box center [866, 383] width 1243 height 297
click at [551, 234] on div "Submitted Candidates Select All Unselect All Award Selected Duplicate Selected …" at bounding box center [866, 382] width 1241 height 295
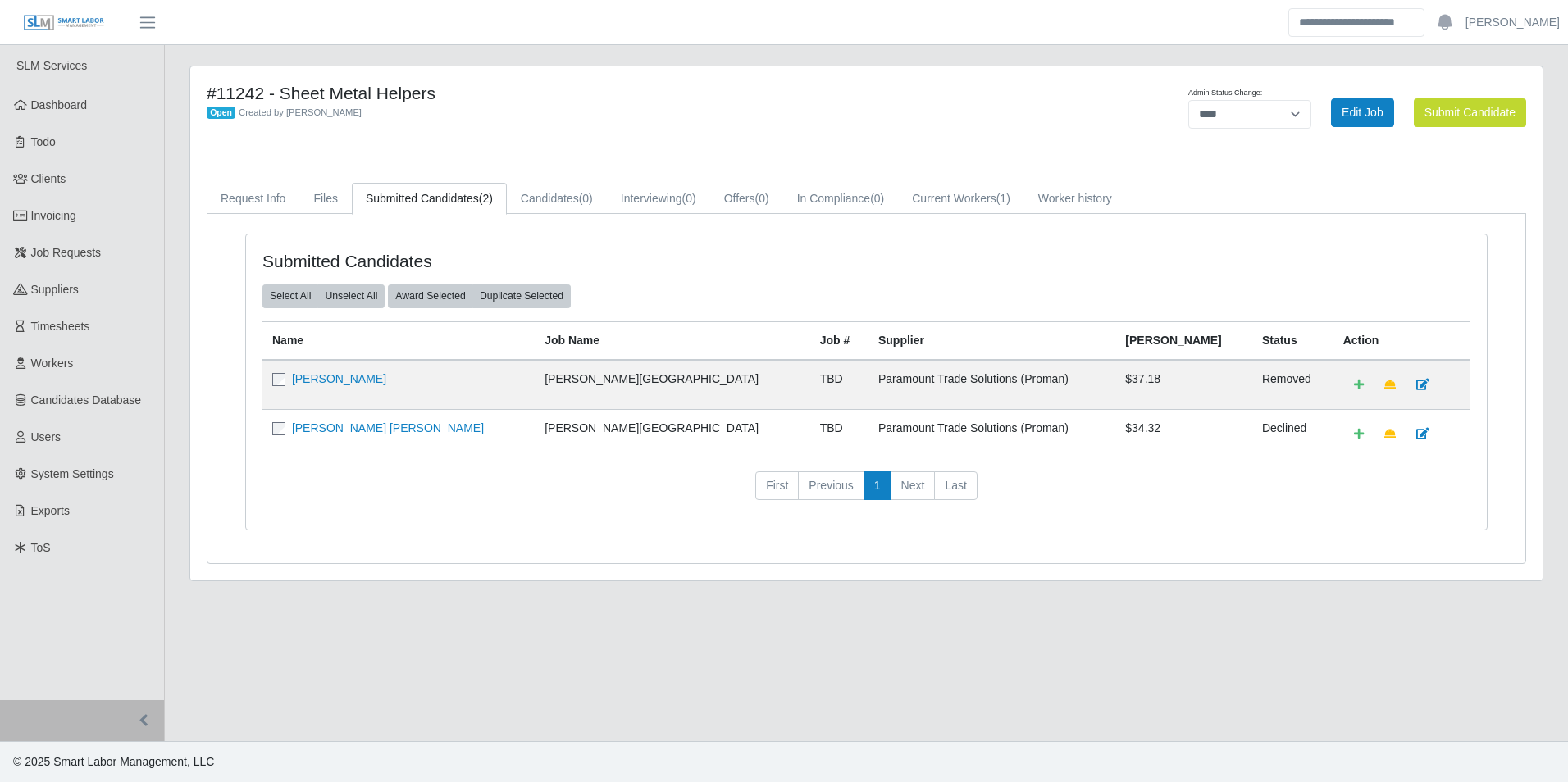
click at [553, 234] on div "Submitted Candidates Select All Unselect All Award Selected Duplicate Selected …" at bounding box center [866, 382] width 1241 height 295
click at [86, 177] on link "Clients" at bounding box center [82, 179] width 164 height 37
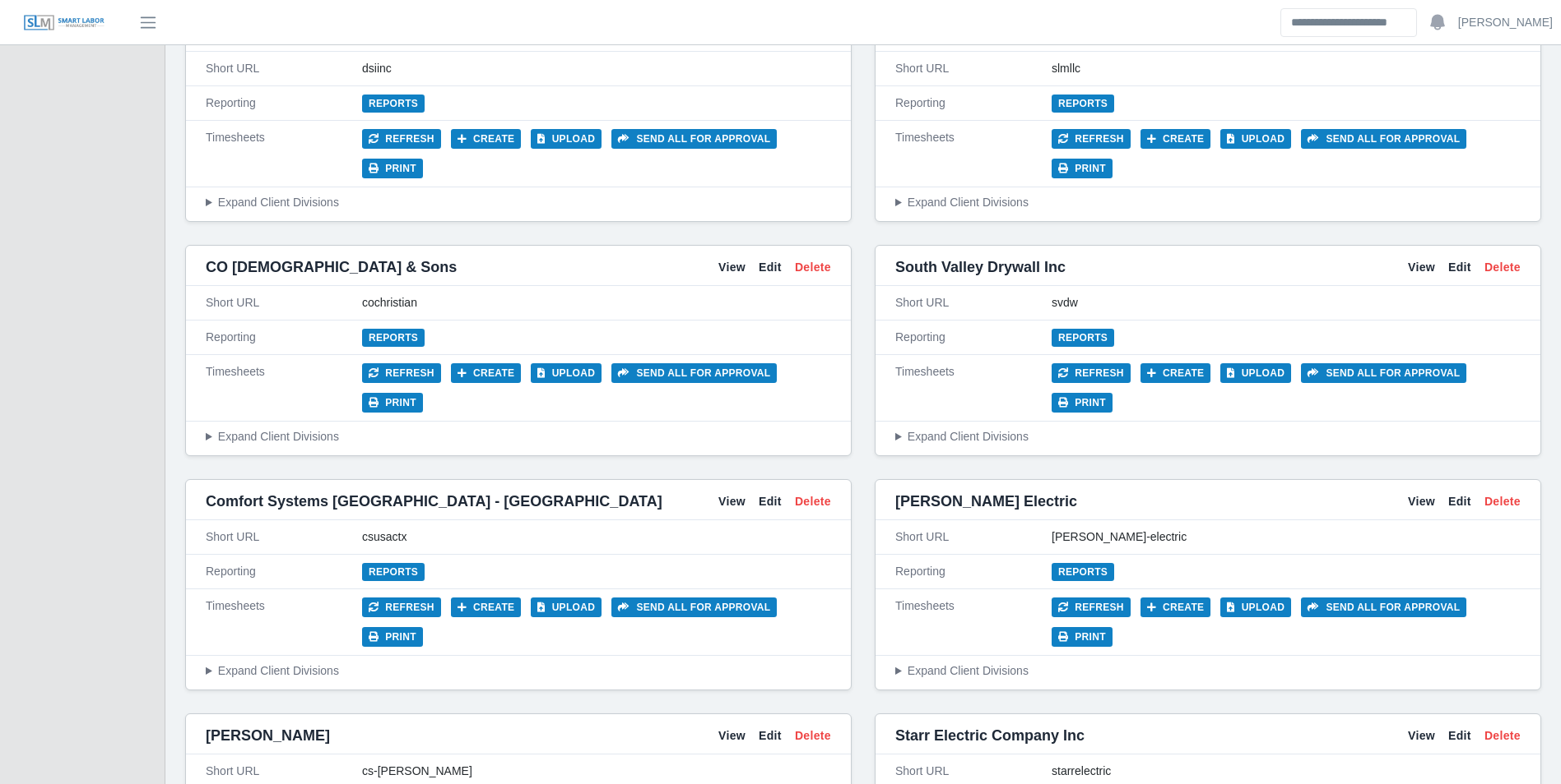
scroll to position [2632, 0]
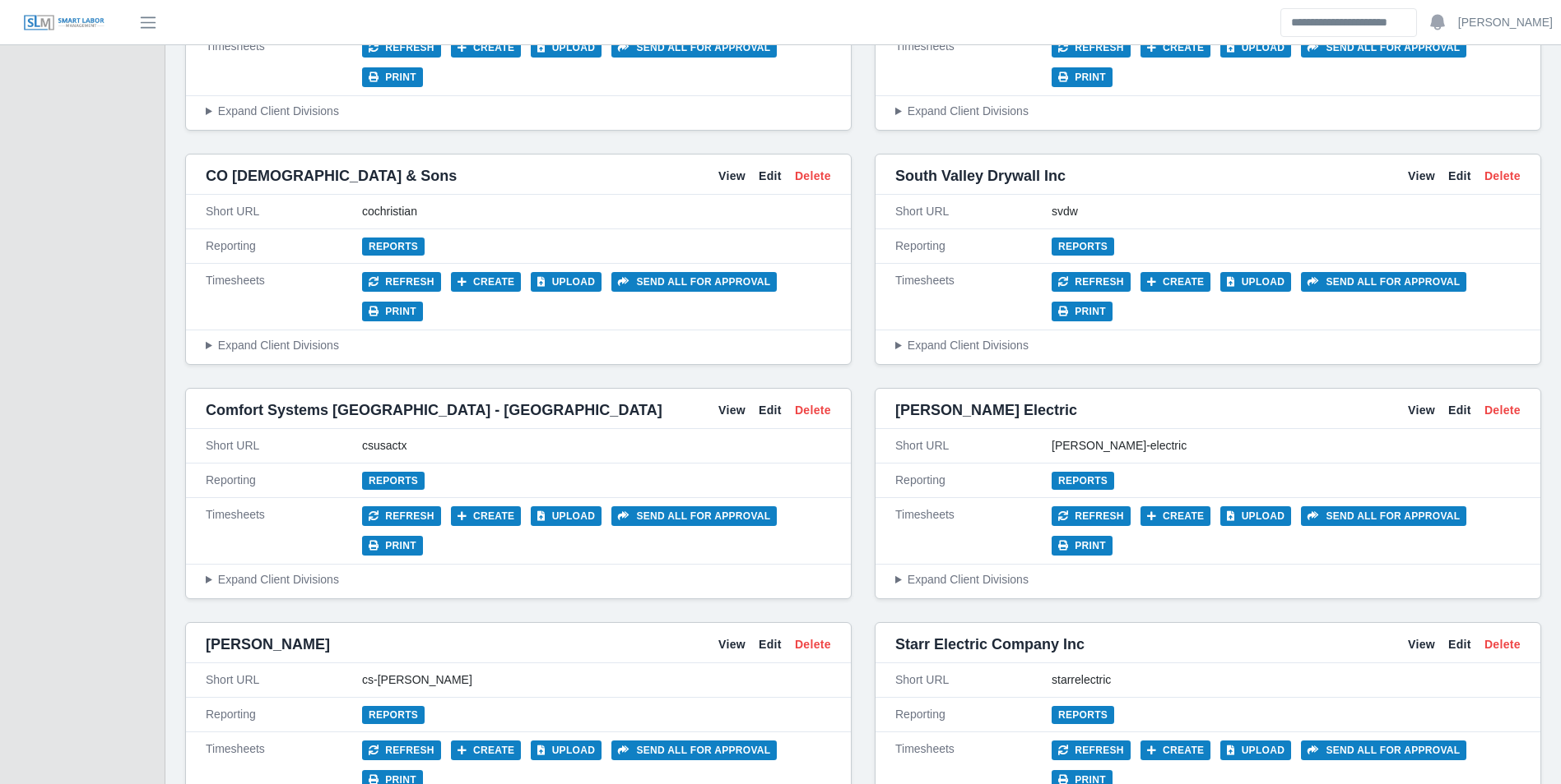
click at [716, 626] on div "CS Erickson View Edit Delete" at bounding box center [518, 645] width 665 height 37
click at [725, 636] on link "View" at bounding box center [732, 645] width 27 height 18
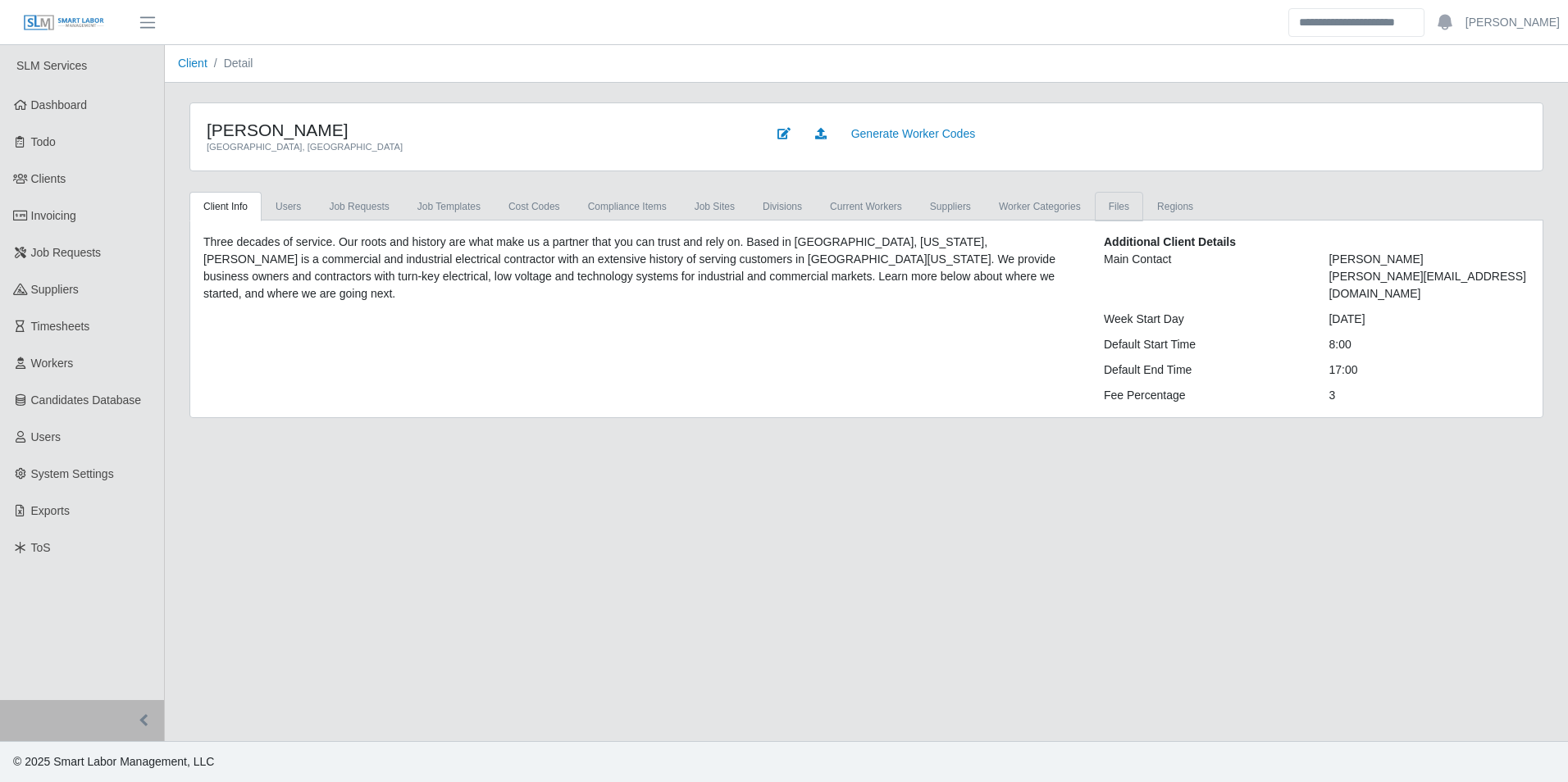
click at [1095, 208] on link "Files" at bounding box center [1119, 207] width 49 height 29
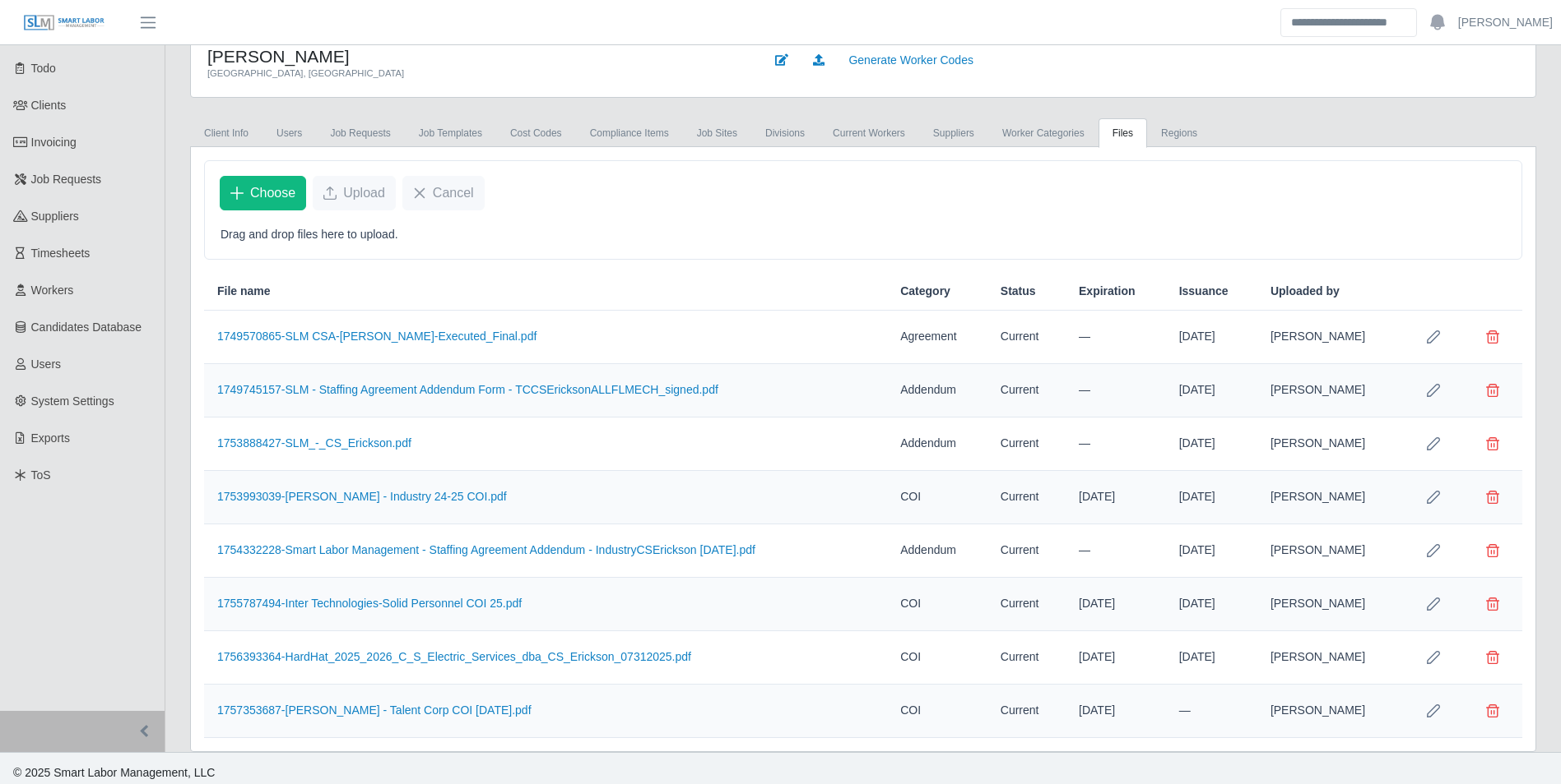
scroll to position [83, 0]
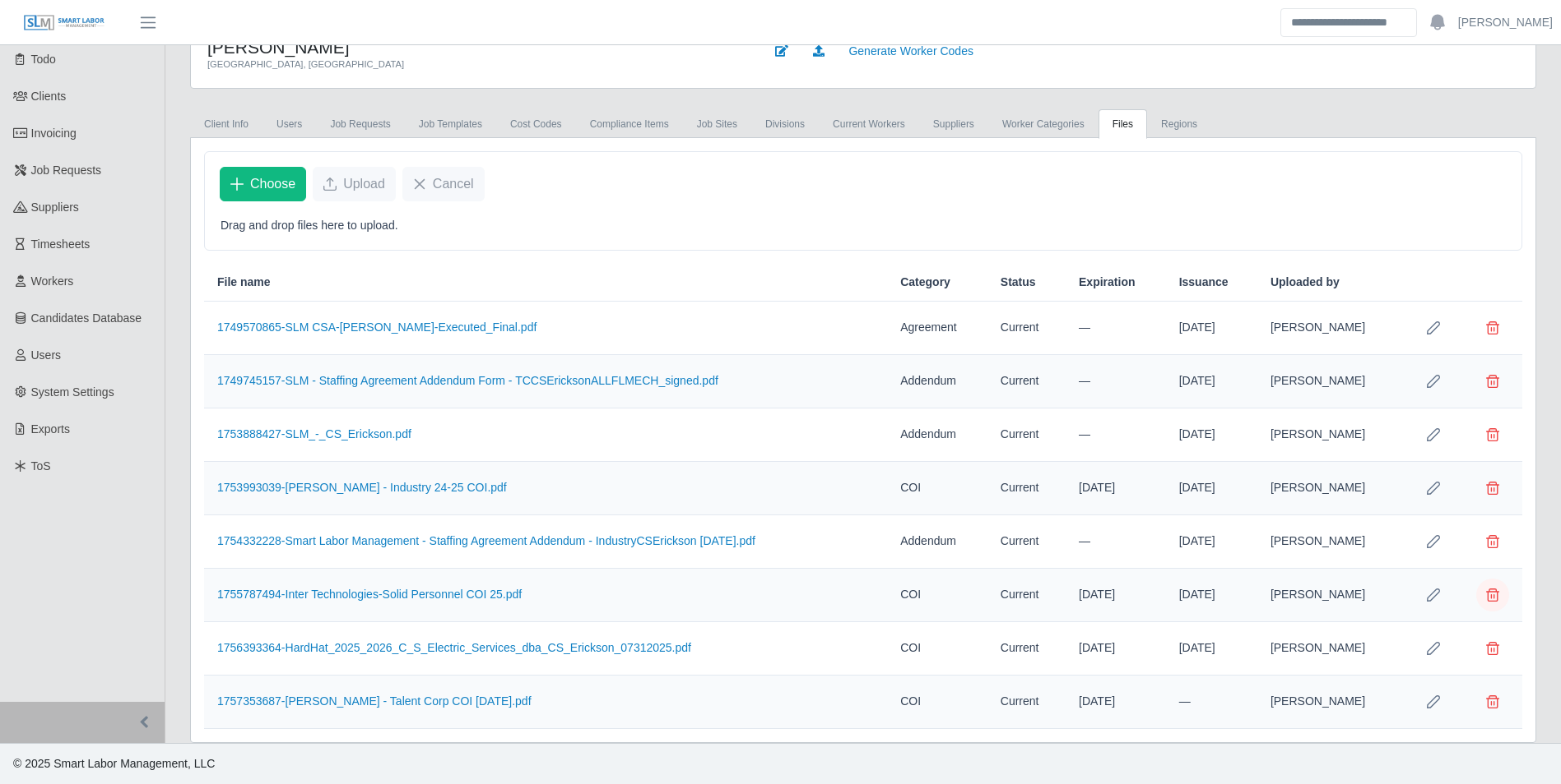
click at [1488, 594] on span "Delete file" at bounding box center [1493, 596] width 14 height 14
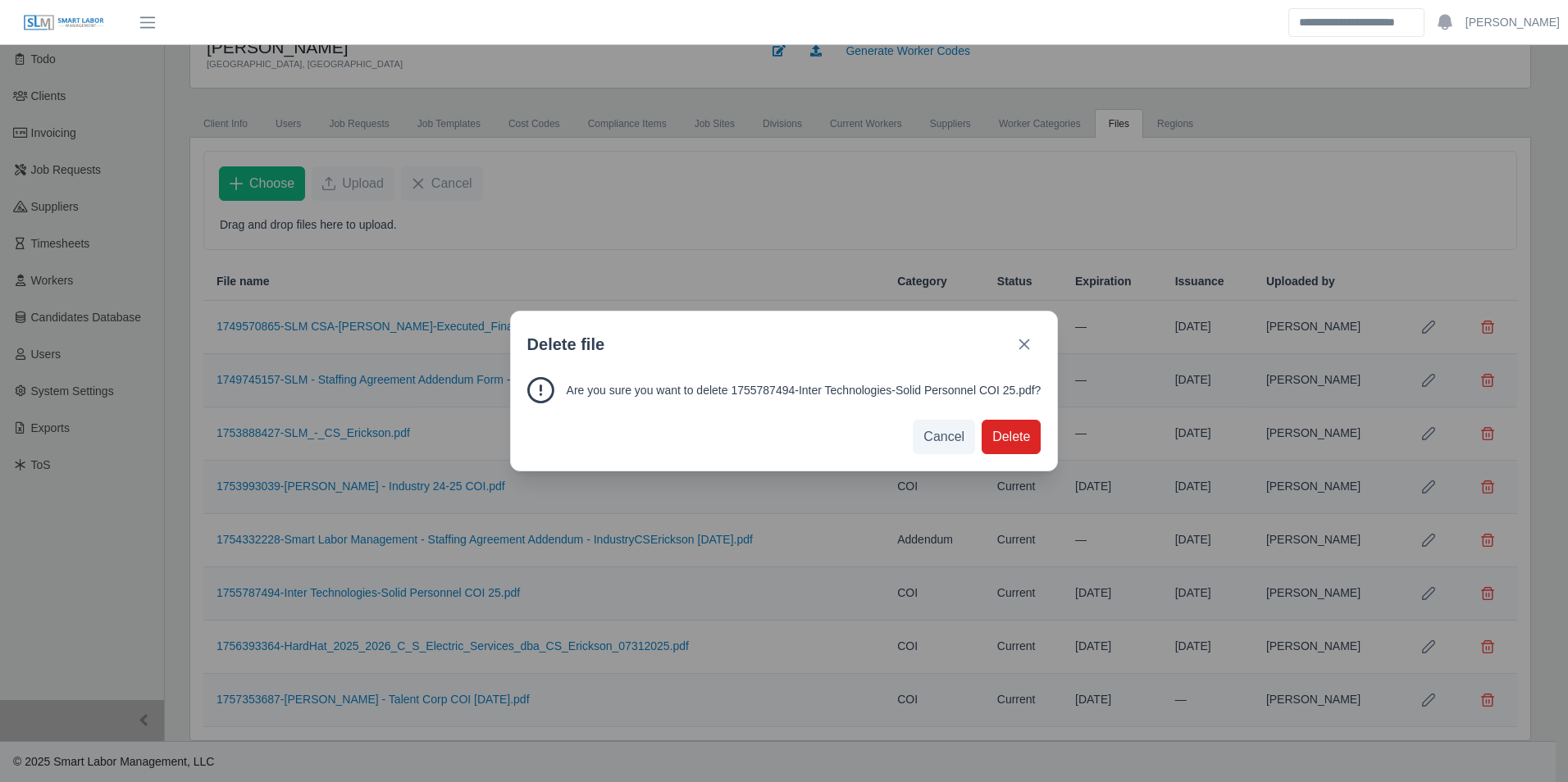
click at [1006, 440] on span "Delete" at bounding box center [1011, 437] width 38 height 19
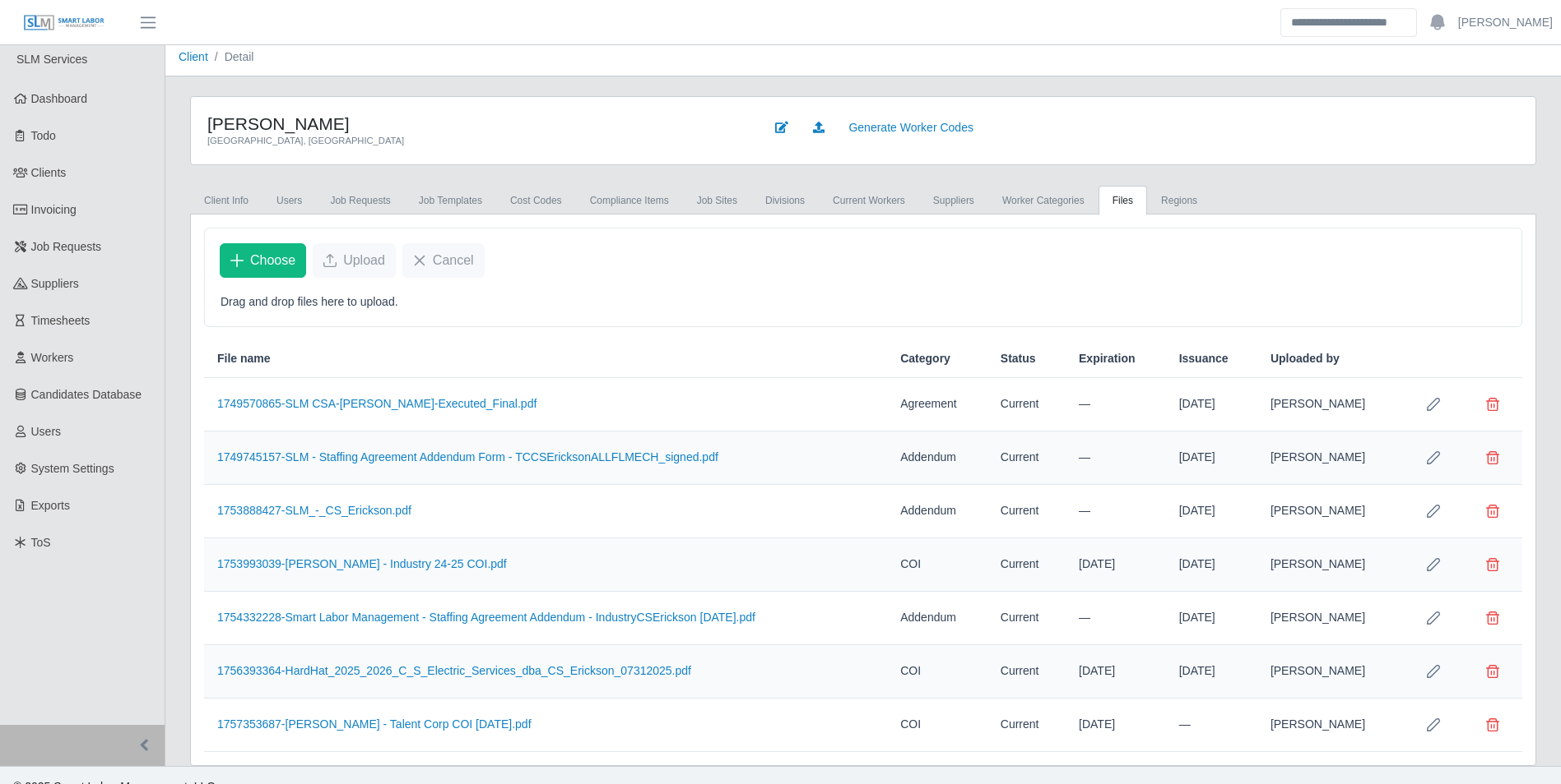
scroll to position [0, 0]
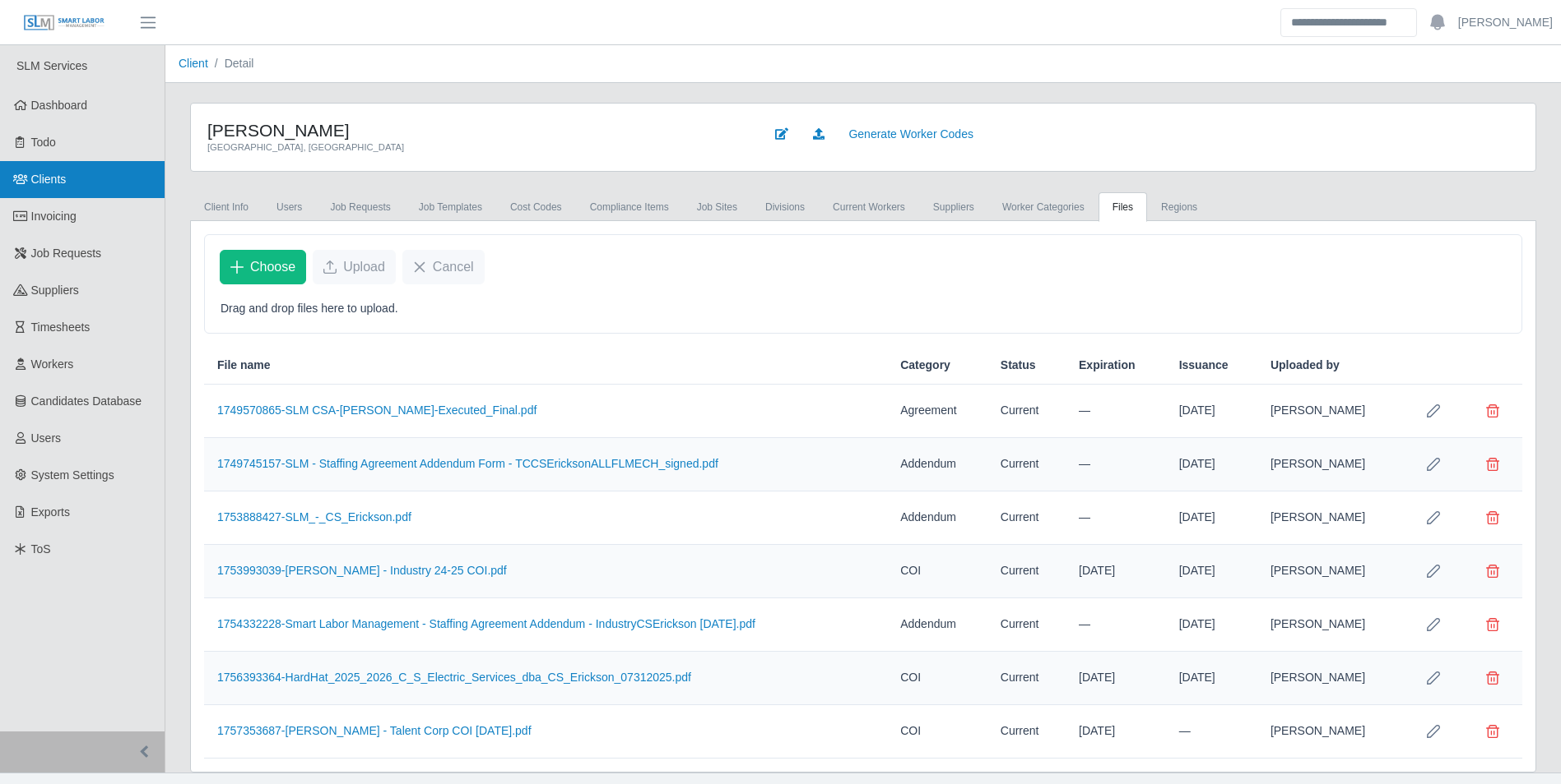
click at [58, 180] on span "Clients" at bounding box center [49, 179] width 35 height 14
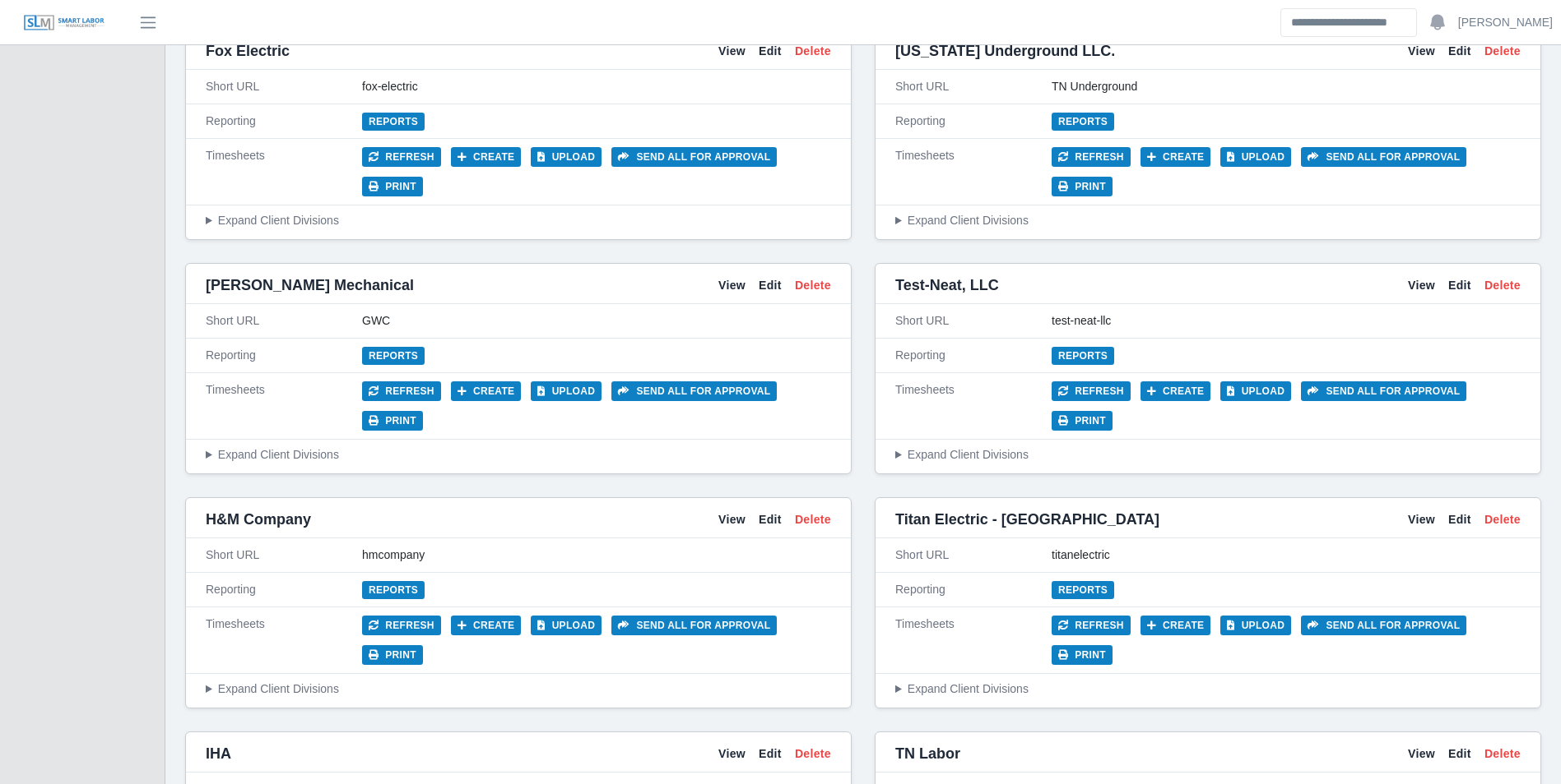
scroll to position [4934, 0]
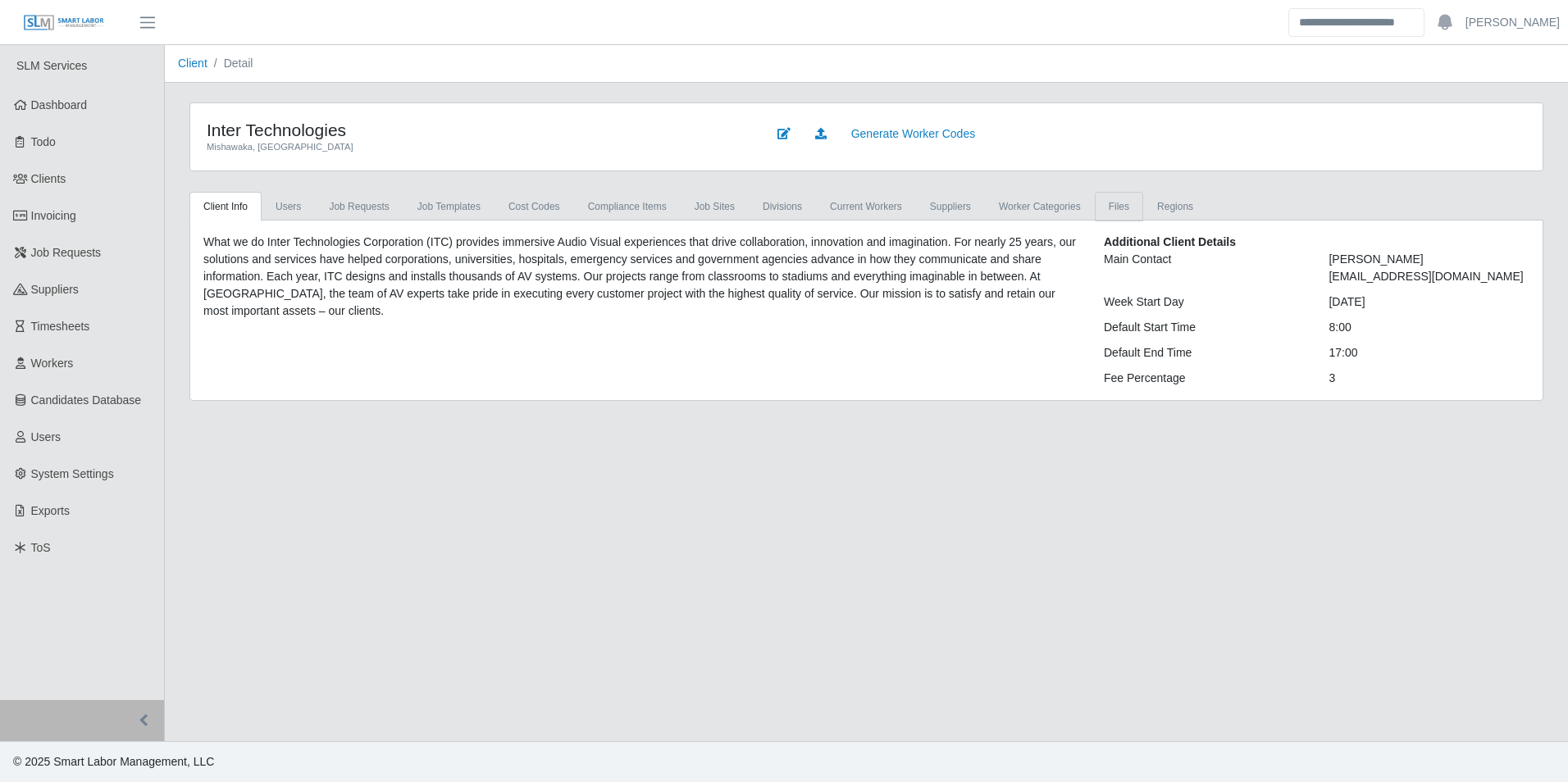
click at [1099, 208] on link "Files" at bounding box center [1119, 207] width 49 height 29
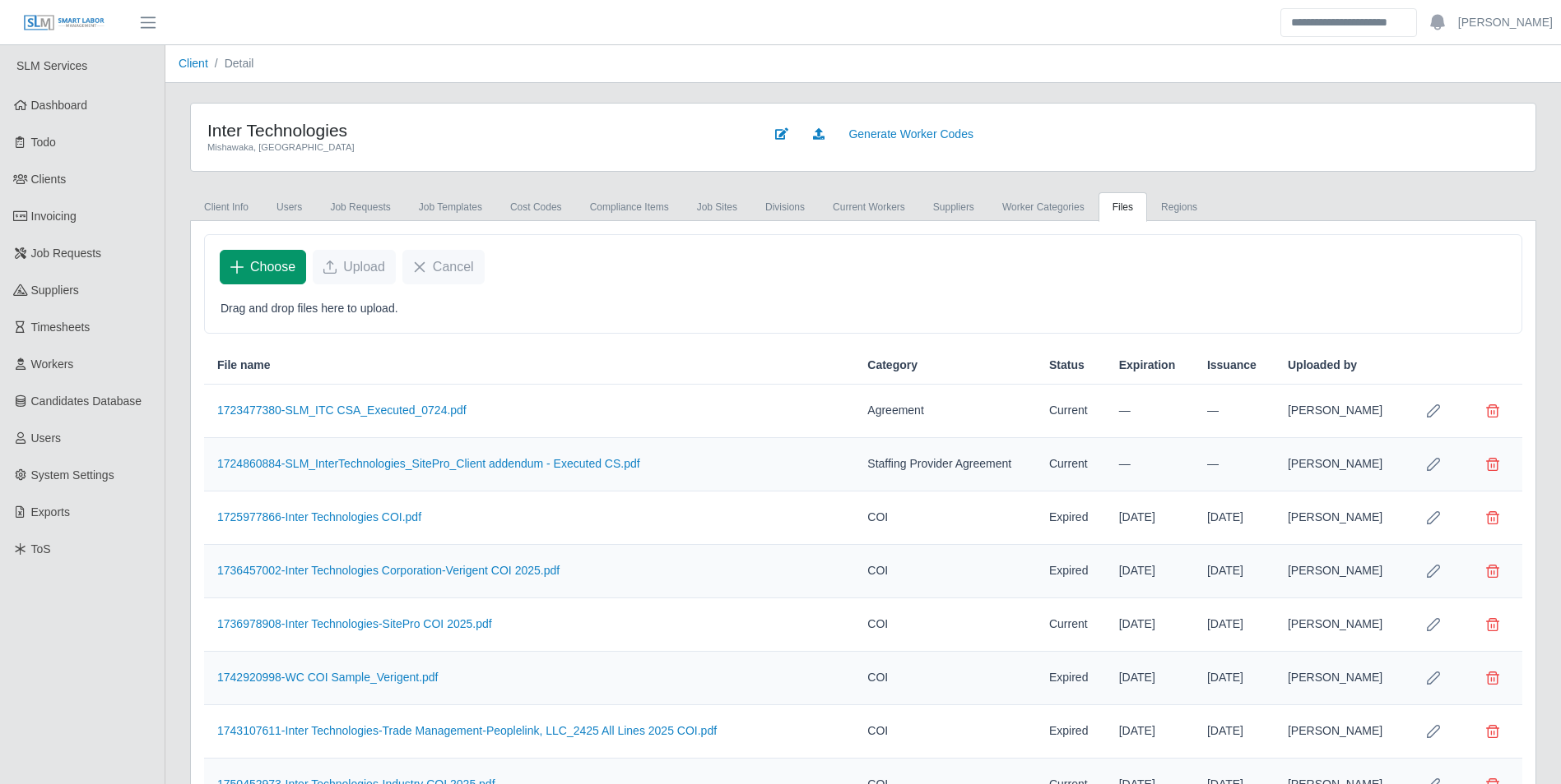
click at [267, 273] on span "Choose" at bounding box center [273, 267] width 45 height 19
click at [264, 266] on span "Choose" at bounding box center [273, 267] width 45 height 19
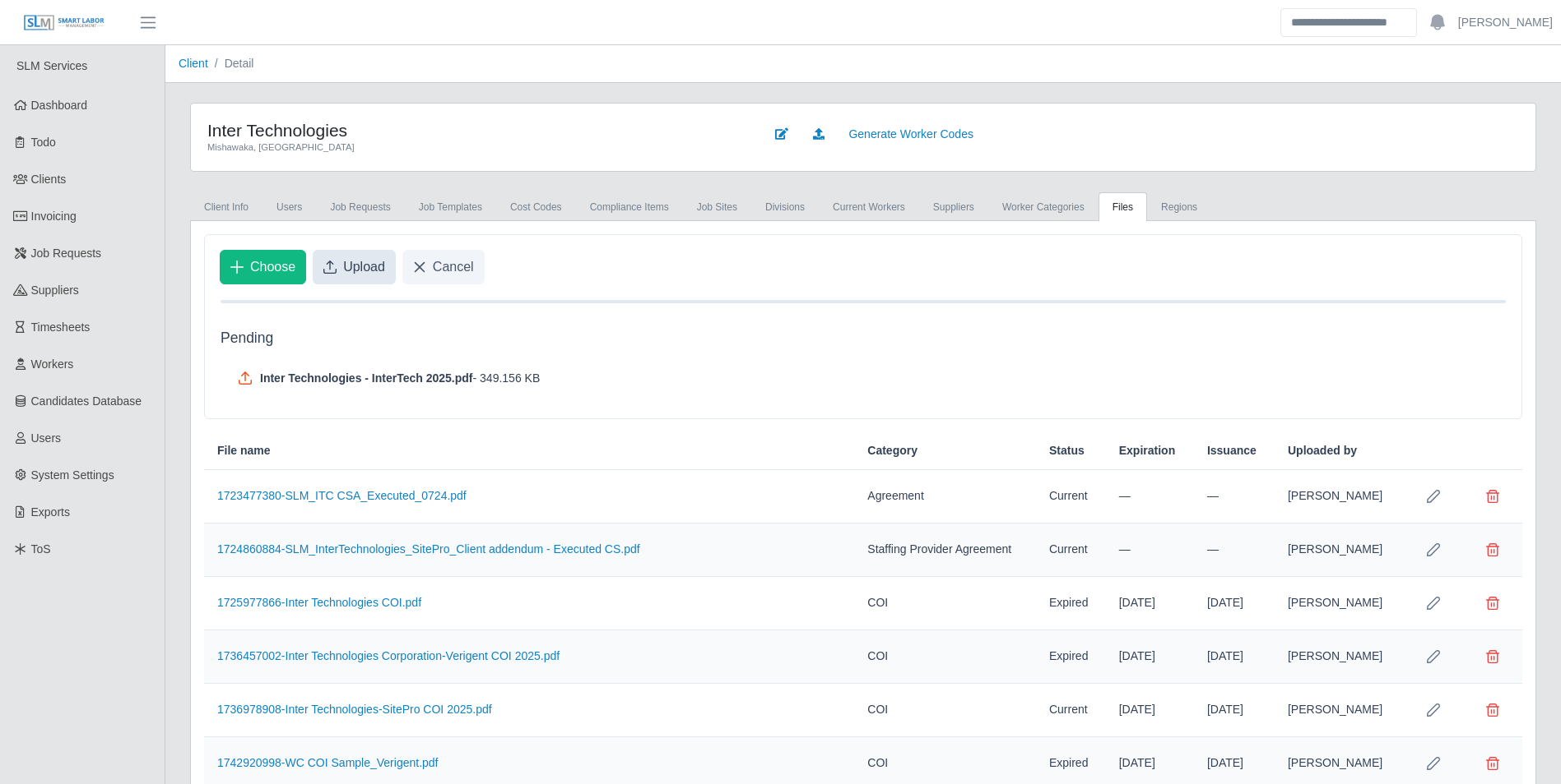
click at [382, 260] on span "Upload" at bounding box center [363, 267] width 42 height 19
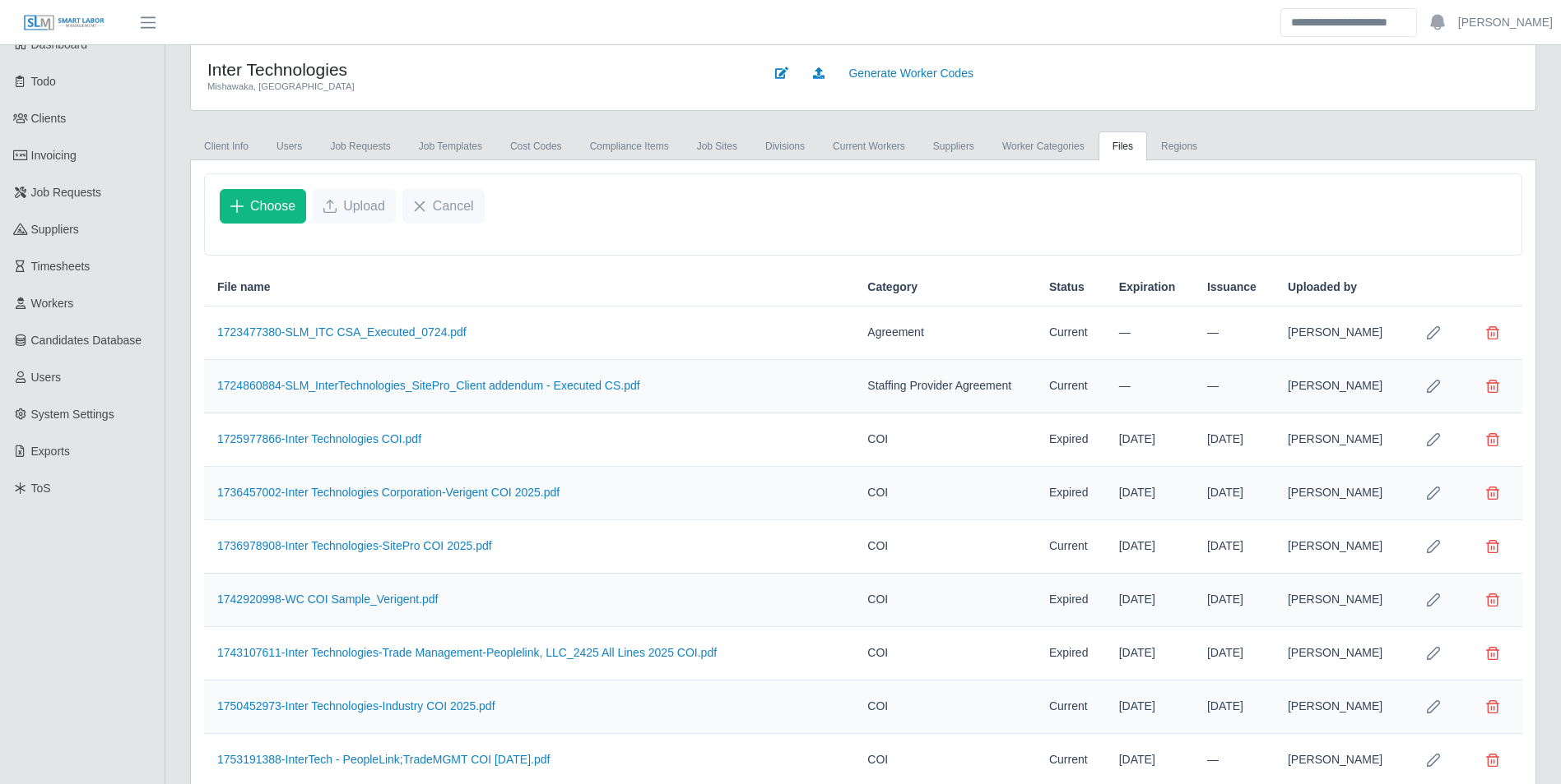
scroll to position [280, 0]
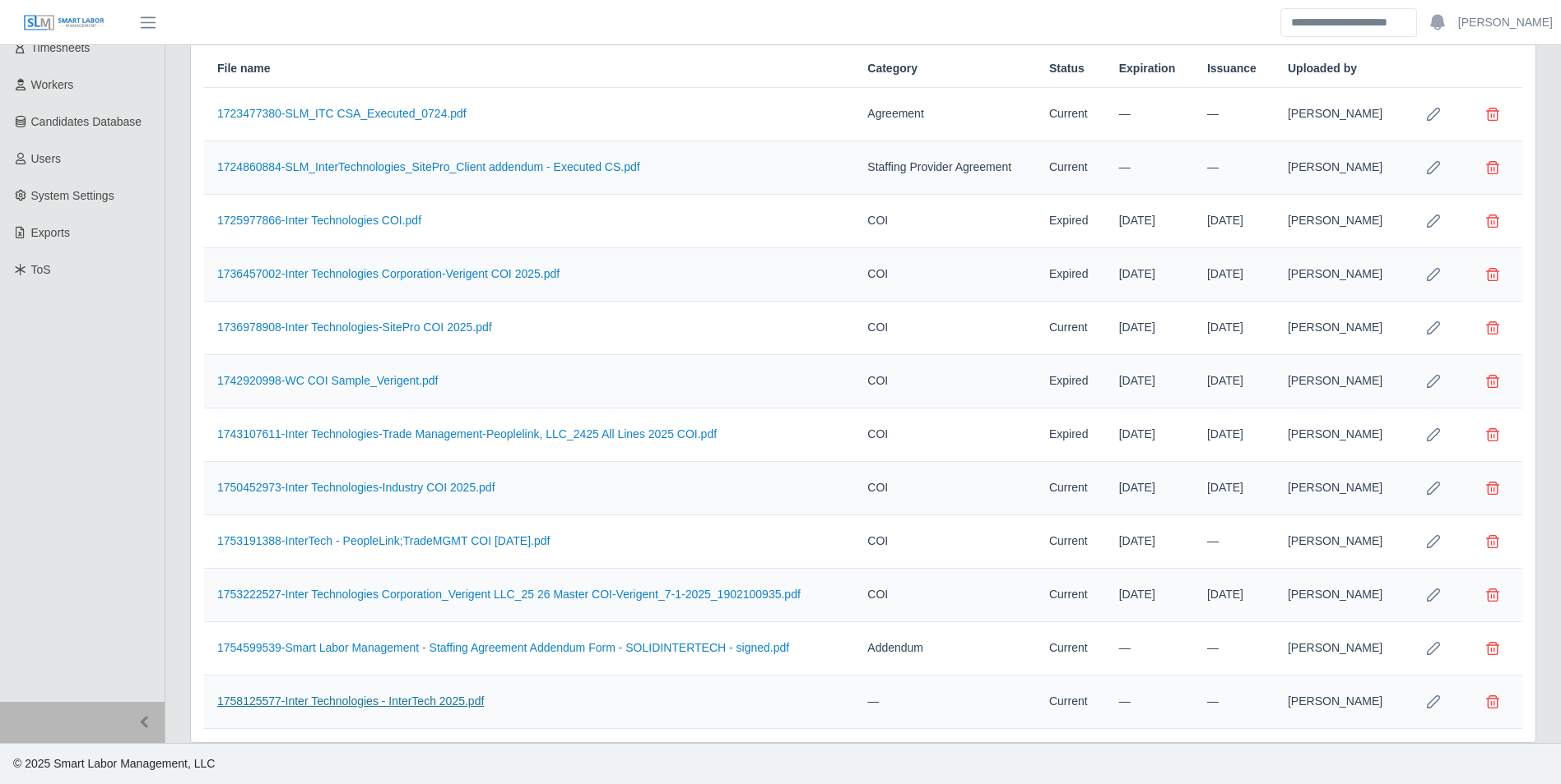
click at [431, 699] on link "1758125577-Inter Technologies - InterTech 2025.pdf" at bounding box center [351, 701] width 267 height 14
click at [1425, 690] on td at bounding box center [1432, 702] width 59 height 54
click at [1432, 701] on icon "Row Edit" at bounding box center [1433, 702] width 14 height 14
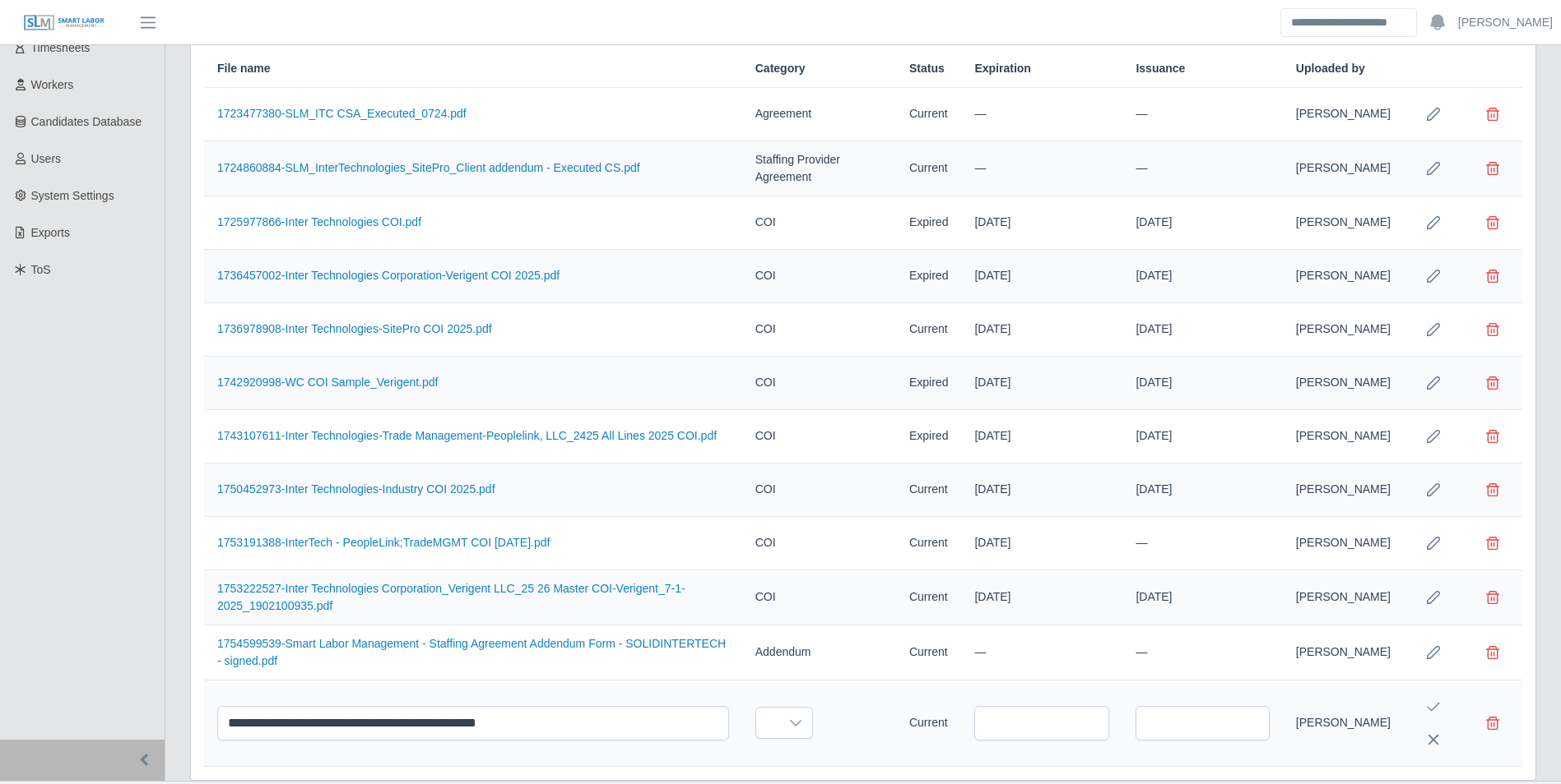
scroll to position [319, 0]
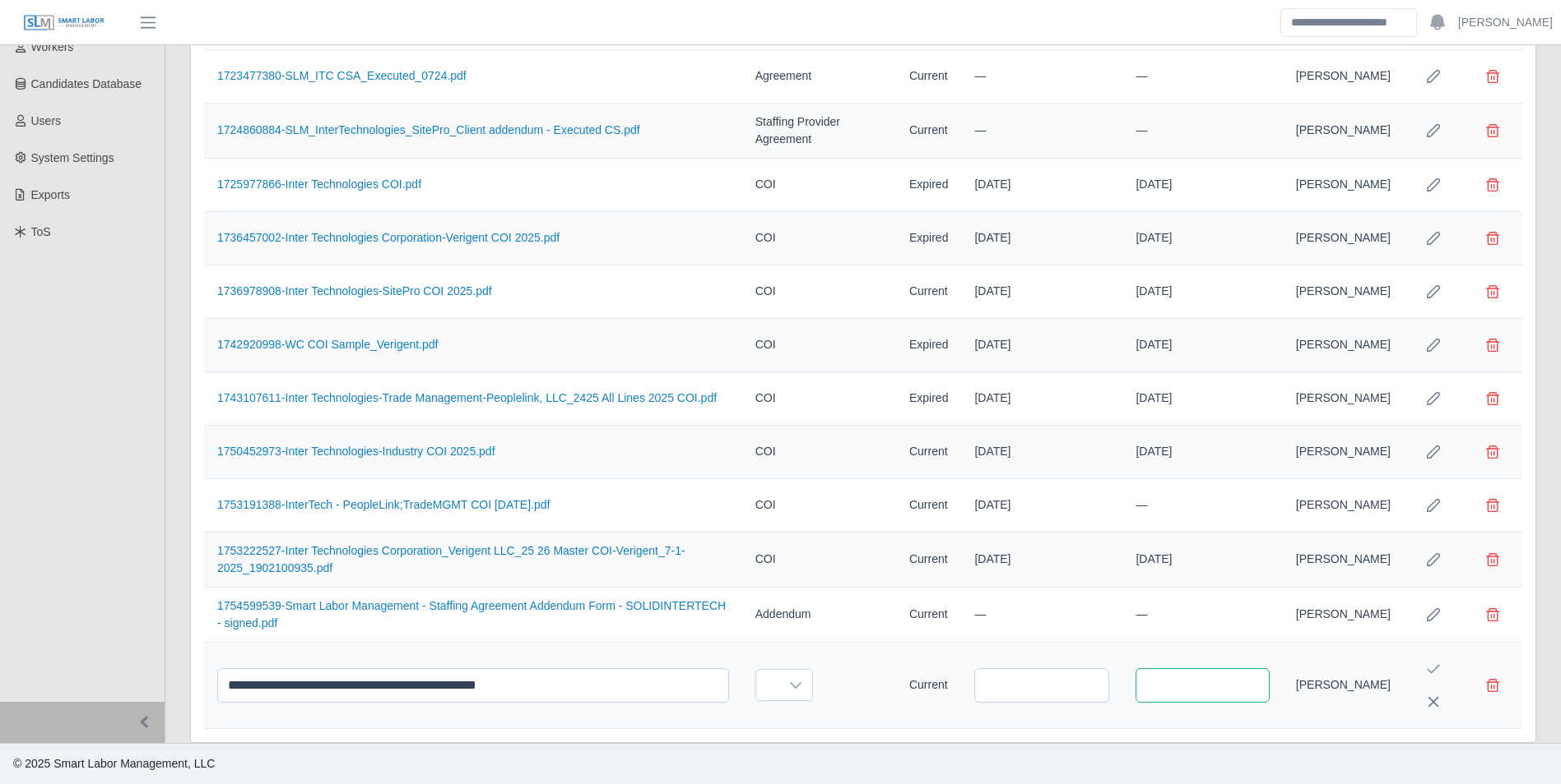
click at [1229, 687] on input "text" at bounding box center [1201, 685] width 133 height 34
click at [1369, 426] on button "Next Month" at bounding box center [1367, 436] width 33 height 33
click at [1165, 441] on icon "Previous Month" at bounding box center [1169, 437] width 14 height 14
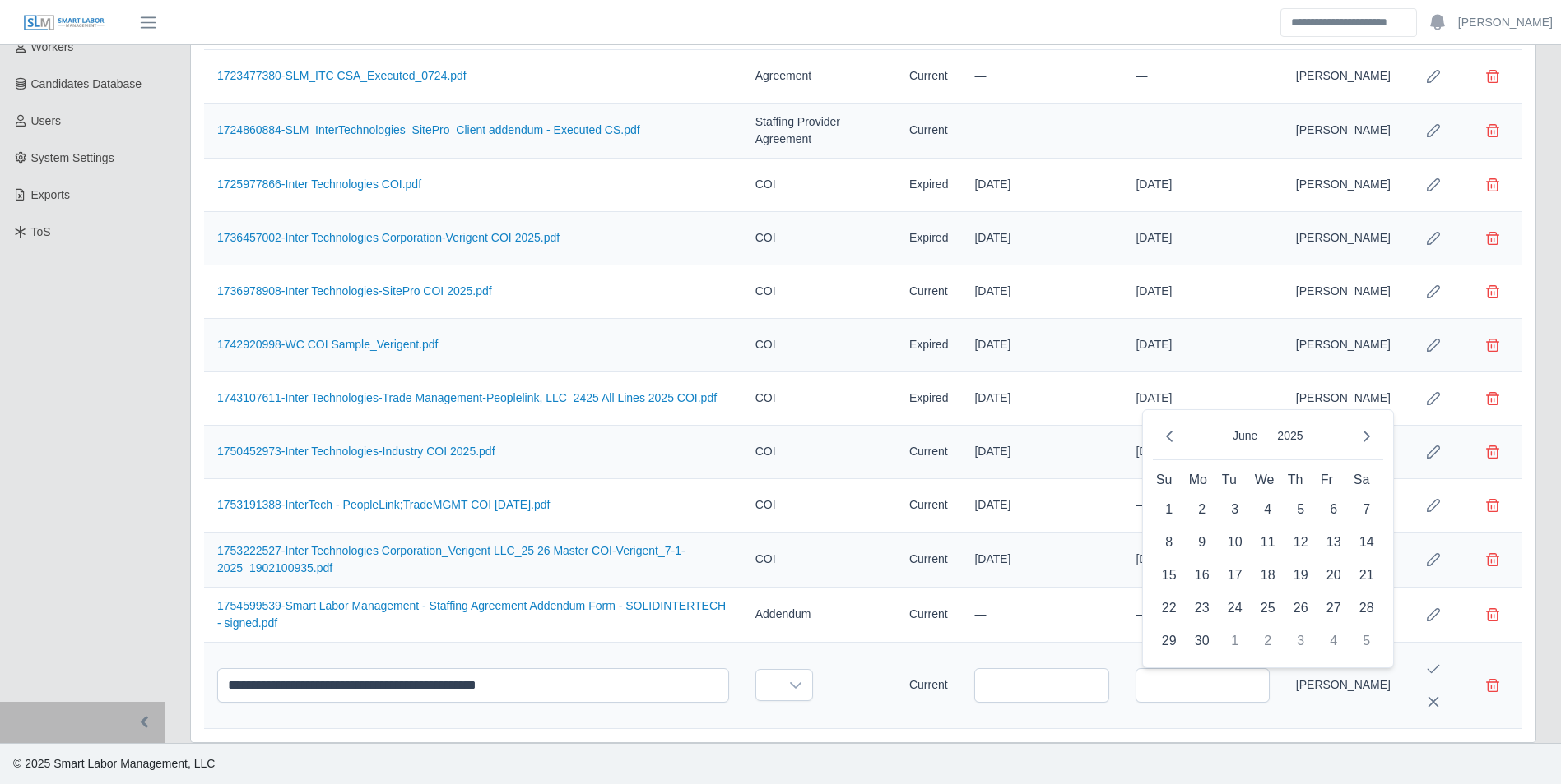
click at [1165, 441] on icon "Previous Month" at bounding box center [1169, 437] width 14 height 14
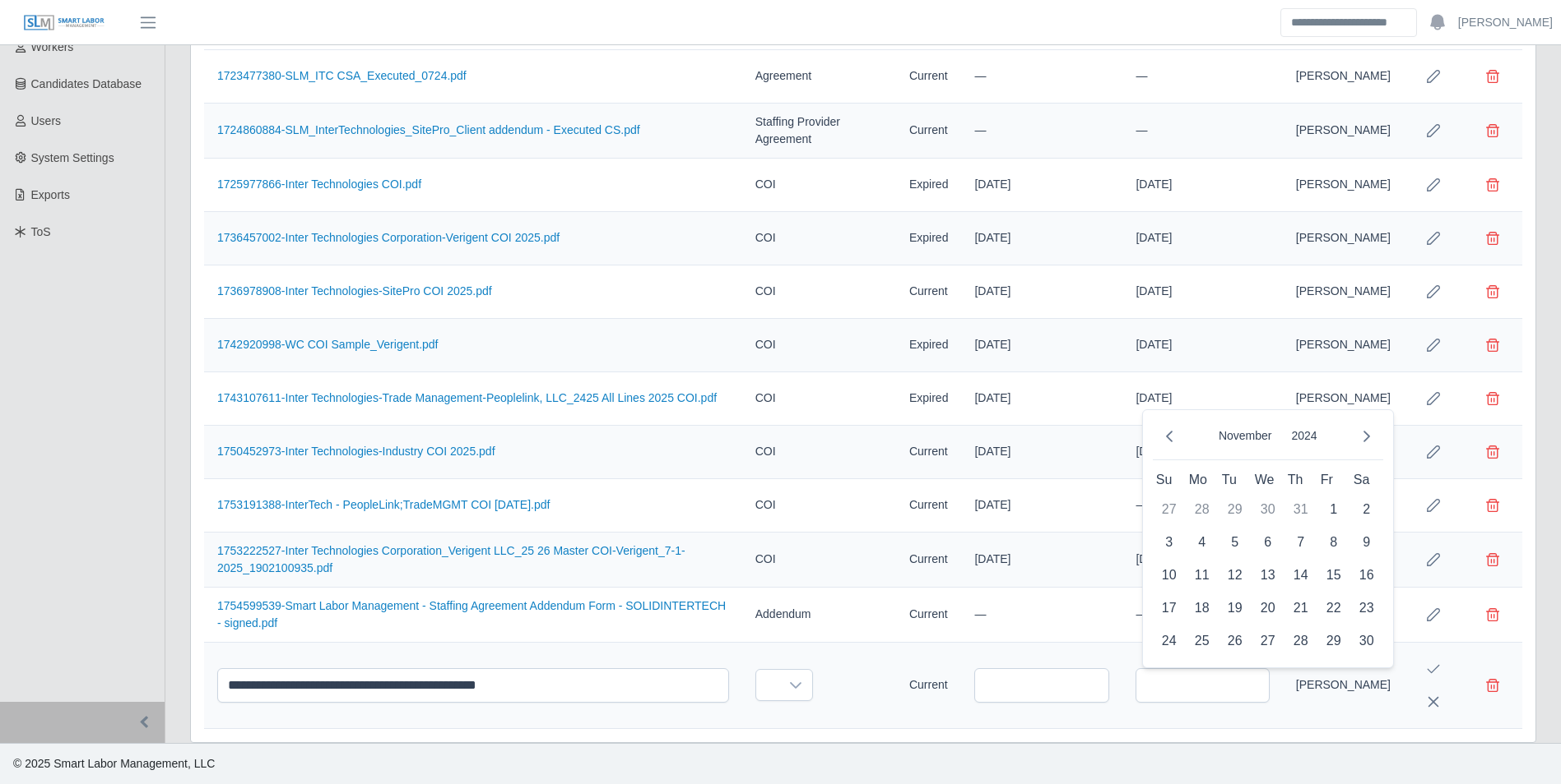
click at [1165, 441] on icon "Previous Month" at bounding box center [1169, 437] width 14 height 14
click at [1266, 633] on span "30" at bounding box center [1268, 641] width 26 height 26
type input "**********"
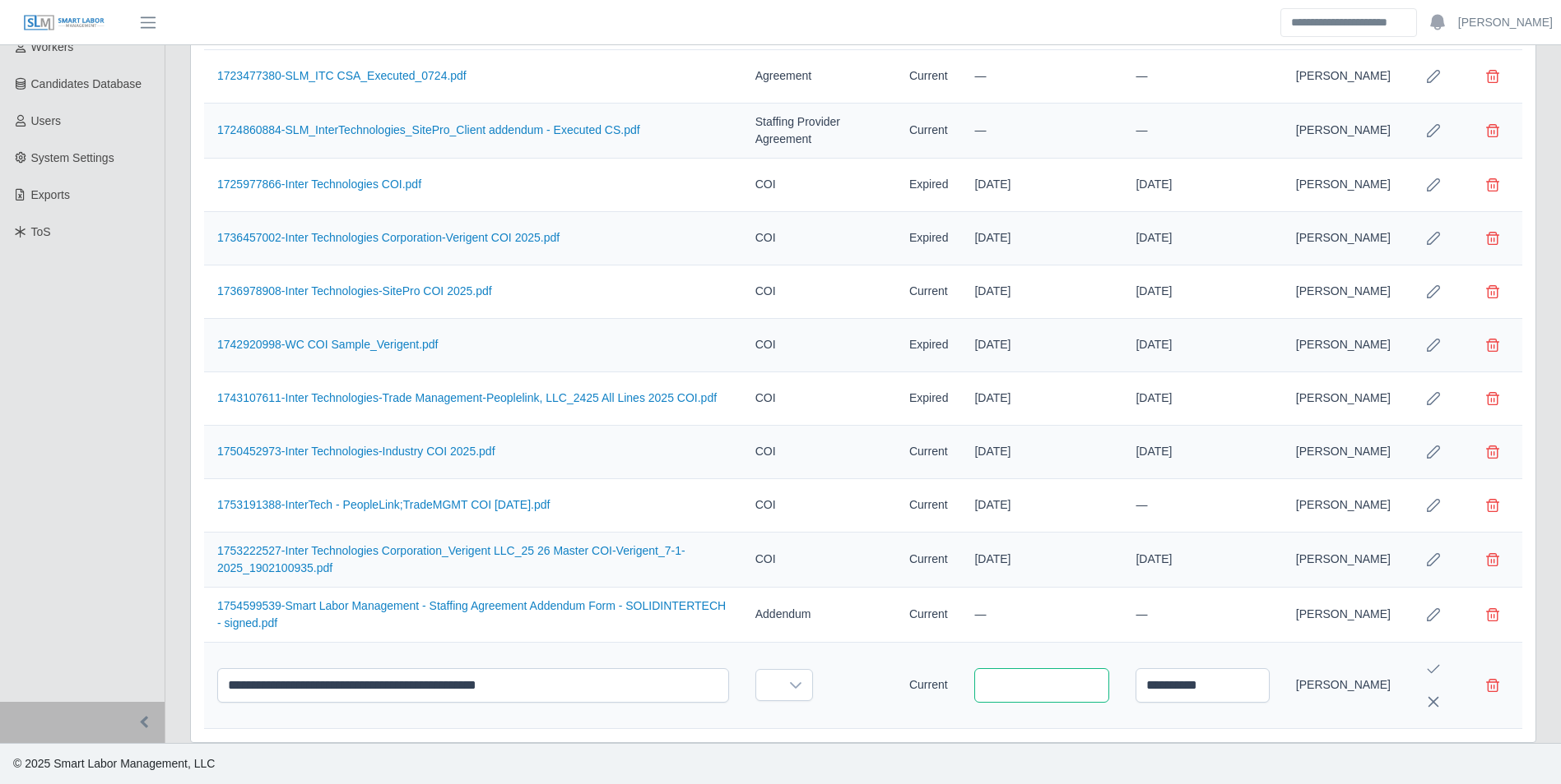
click at [1065, 683] on input "text" at bounding box center [1042, 685] width 134 height 34
click at [1202, 429] on button "Next Month" at bounding box center [1191, 436] width 33 height 33
click at [1131, 638] on span "30" at bounding box center [1124, 641] width 26 height 26
type input "**********"
click at [793, 690] on div at bounding box center [796, 685] width 33 height 30
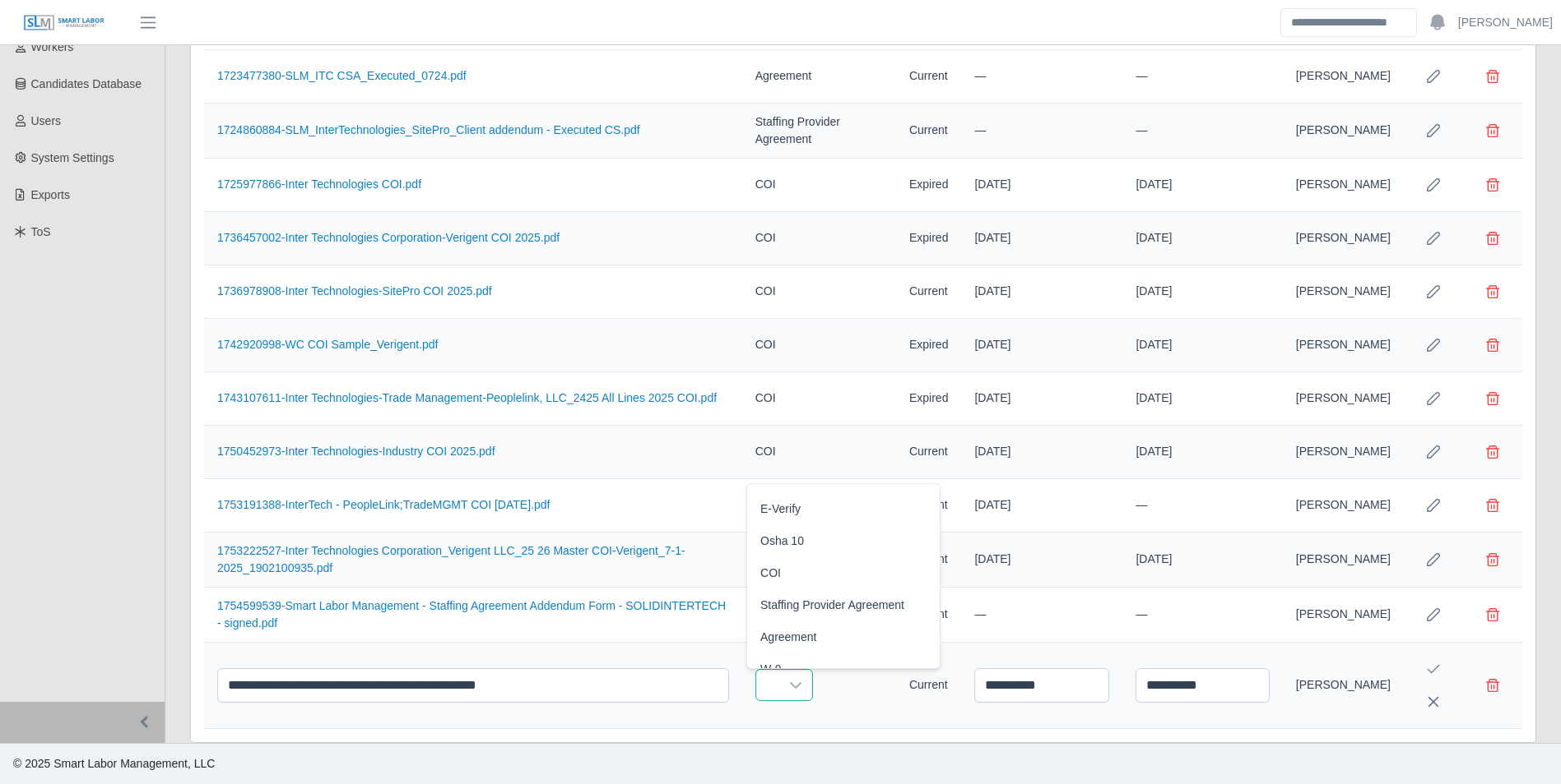
scroll to position [93, 0]
click at [797, 594] on li "COI" at bounding box center [843, 603] width 186 height 30
click at [1431, 668] on icon "Save Edit" at bounding box center [1433, 670] width 14 height 14
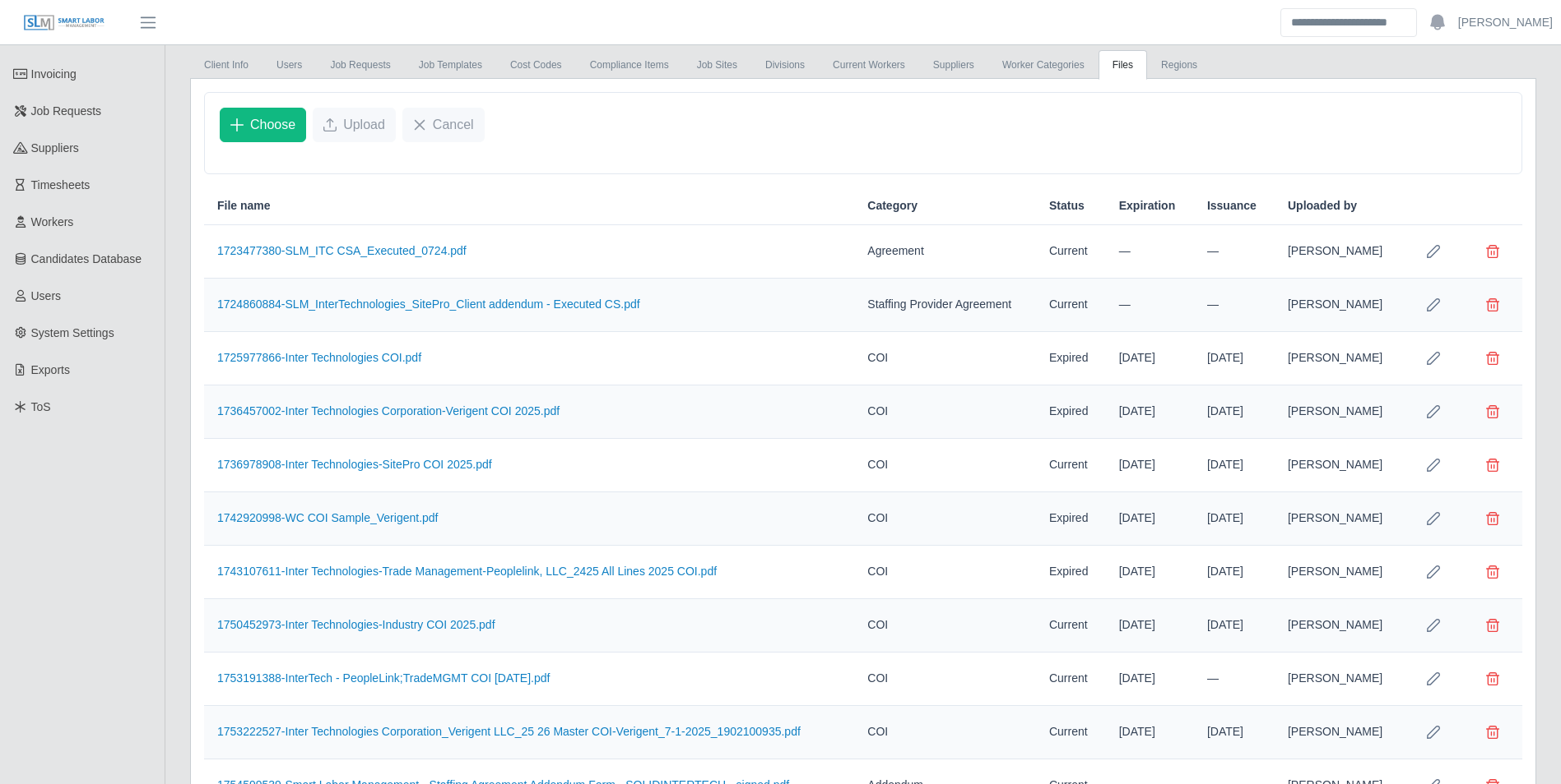
scroll to position [0, 0]
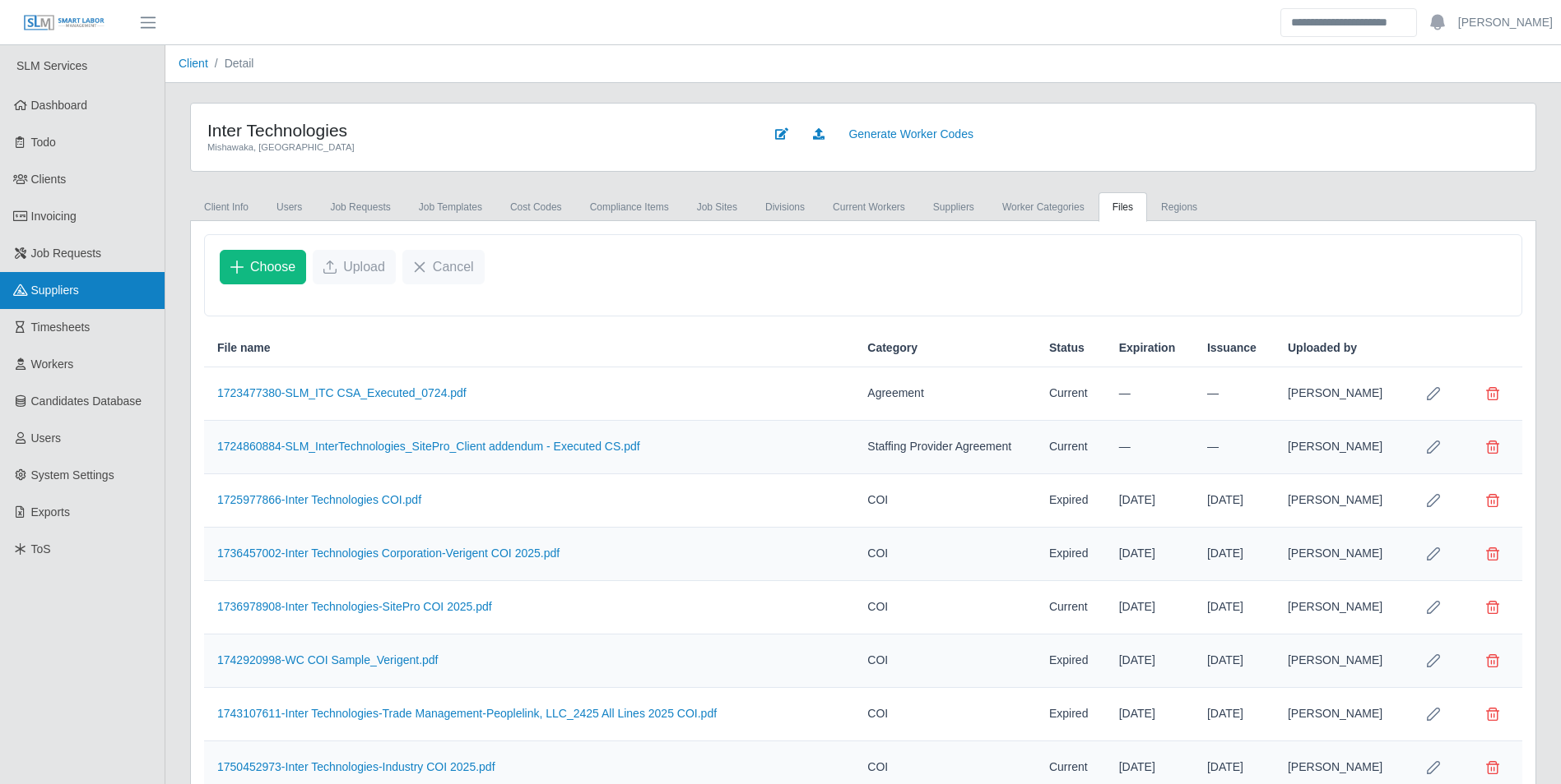
click at [63, 290] on span "Suppliers" at bounding box center [55, 290] width 48 height 14
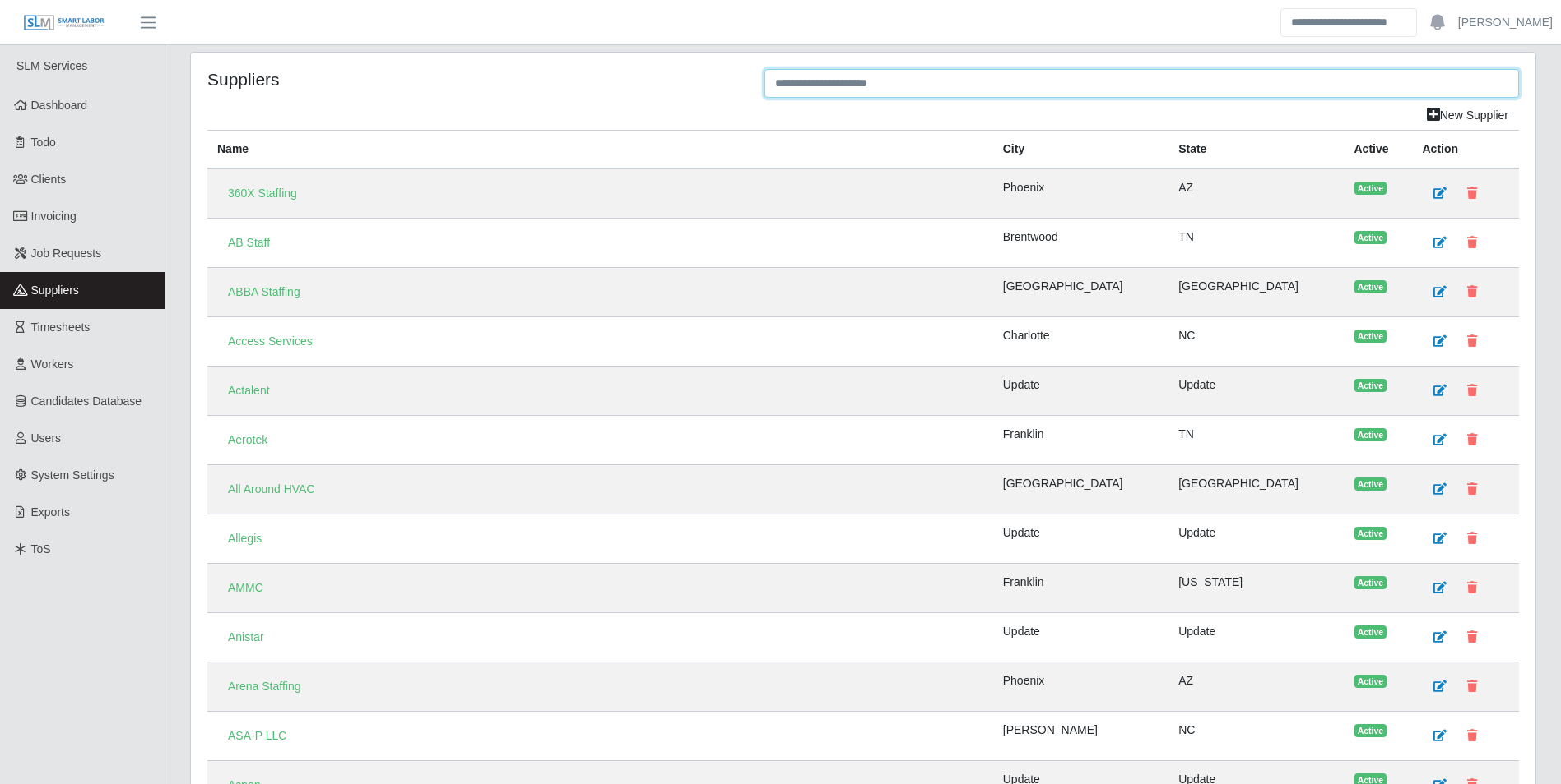
click at [809, 86] on input "text" at bounding box center [1141, 84] width 754 height 29
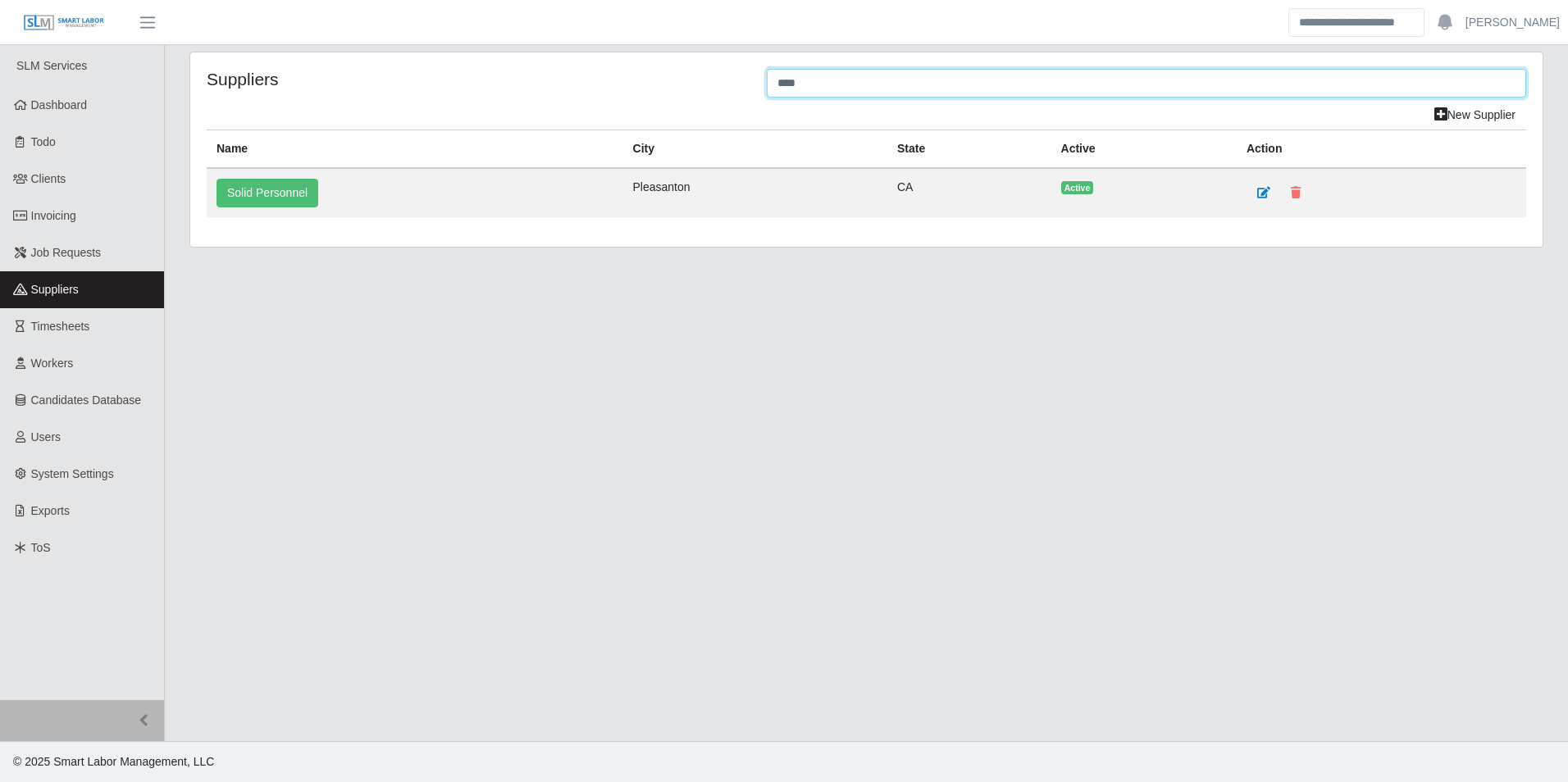
type input "****"
click at [262, 197] on link "Solid Personnel" at bounding box center [267, 193] width 102 height 29
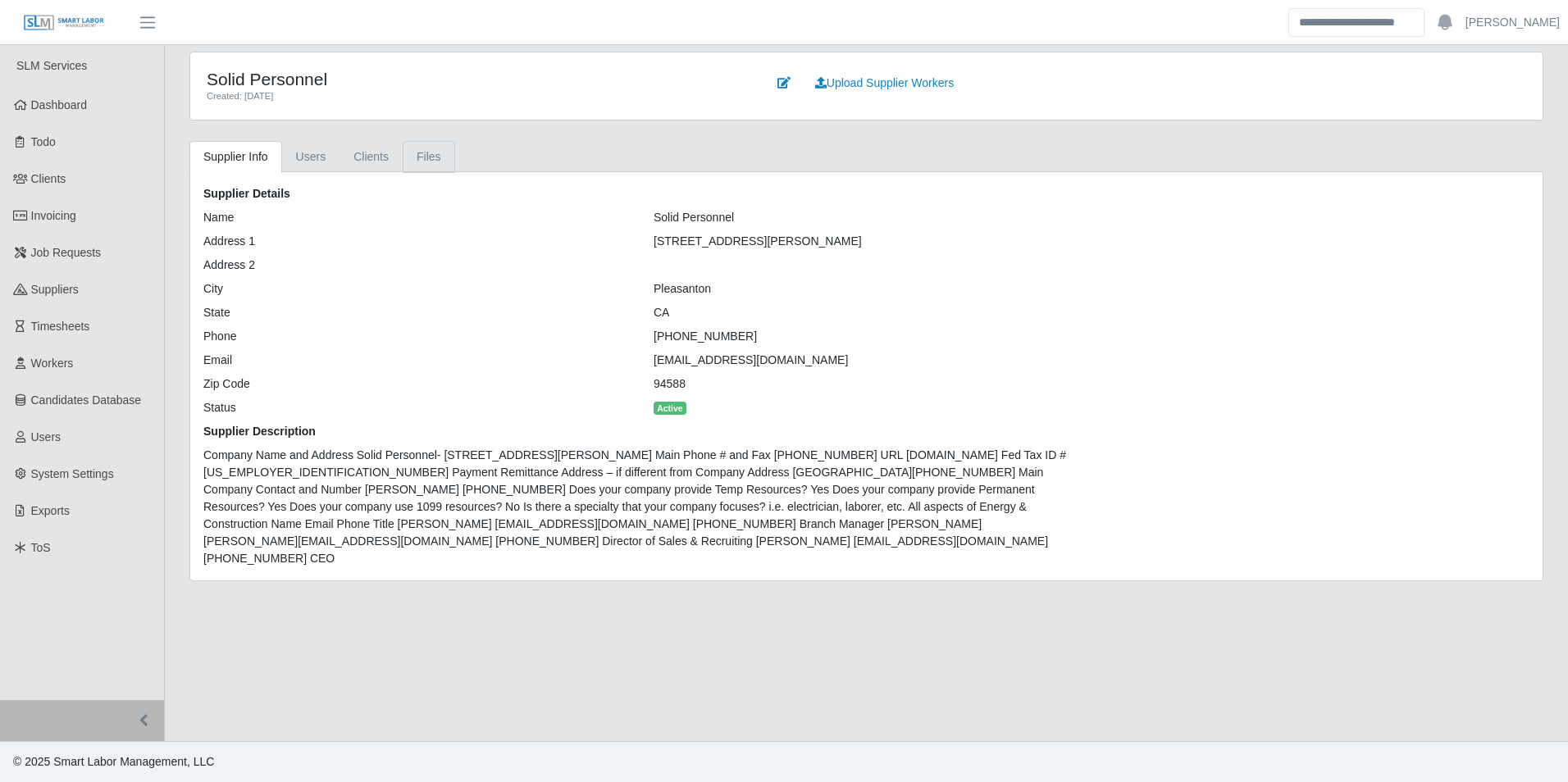
click at [421, 160] on link "Files" at bounding box center [429, 156] width 52 height 32
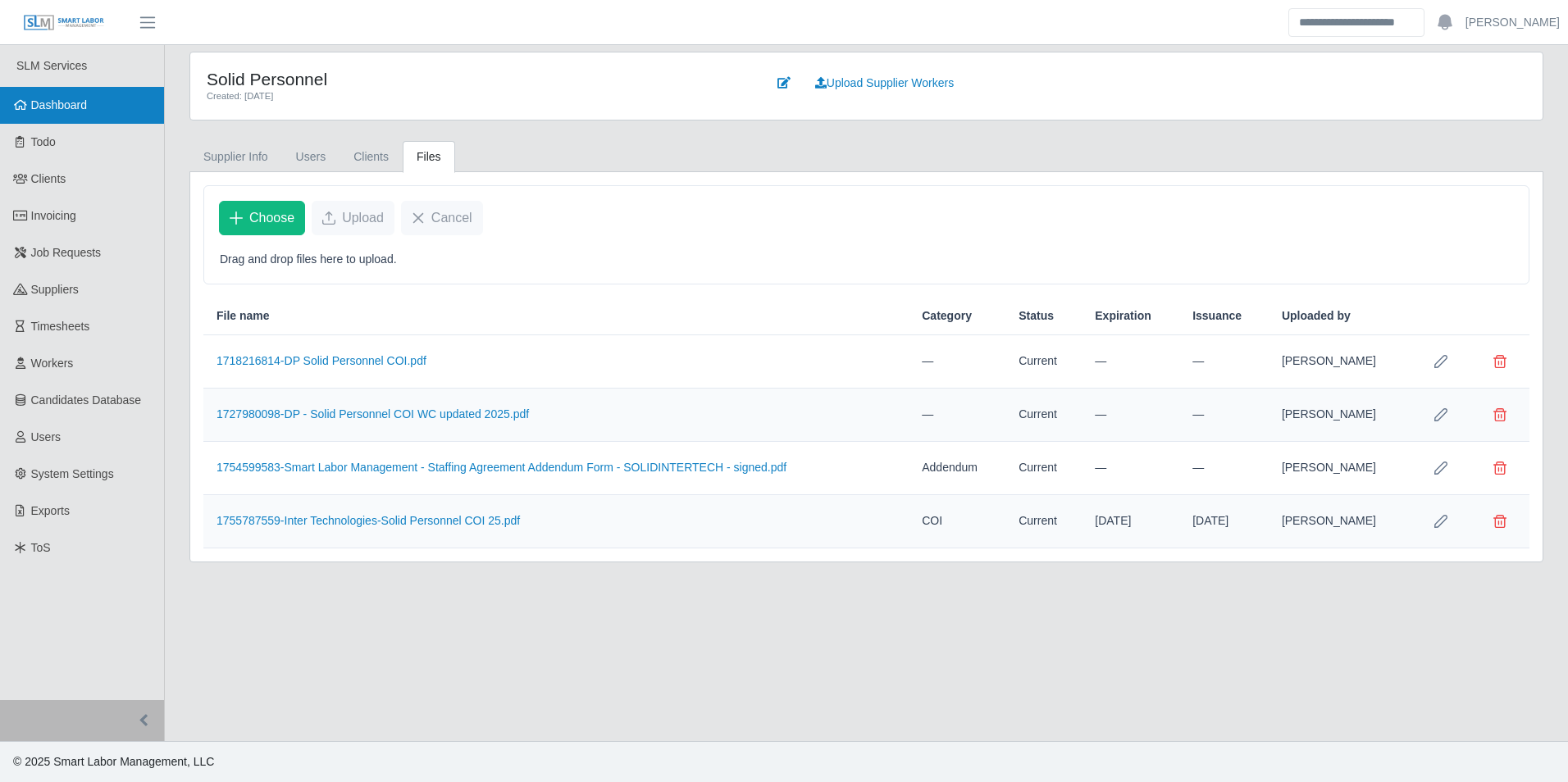
click at [77, 103] on span "Dashboard" at bounding box center [59, 105] width 56 height 14
